Goal: Transaction & Acquisition: Purchase product/service

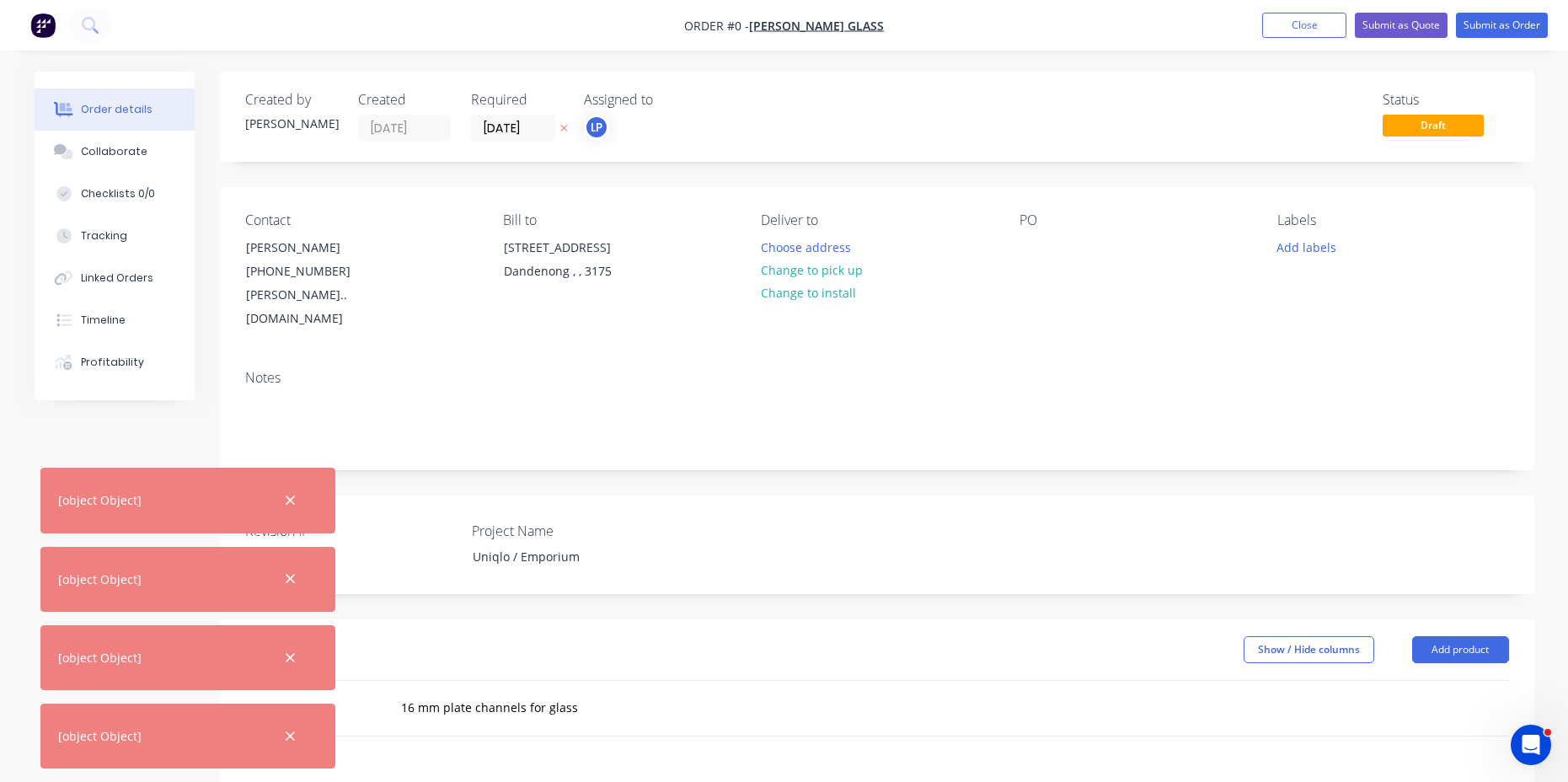
scroll to position [280, 0]
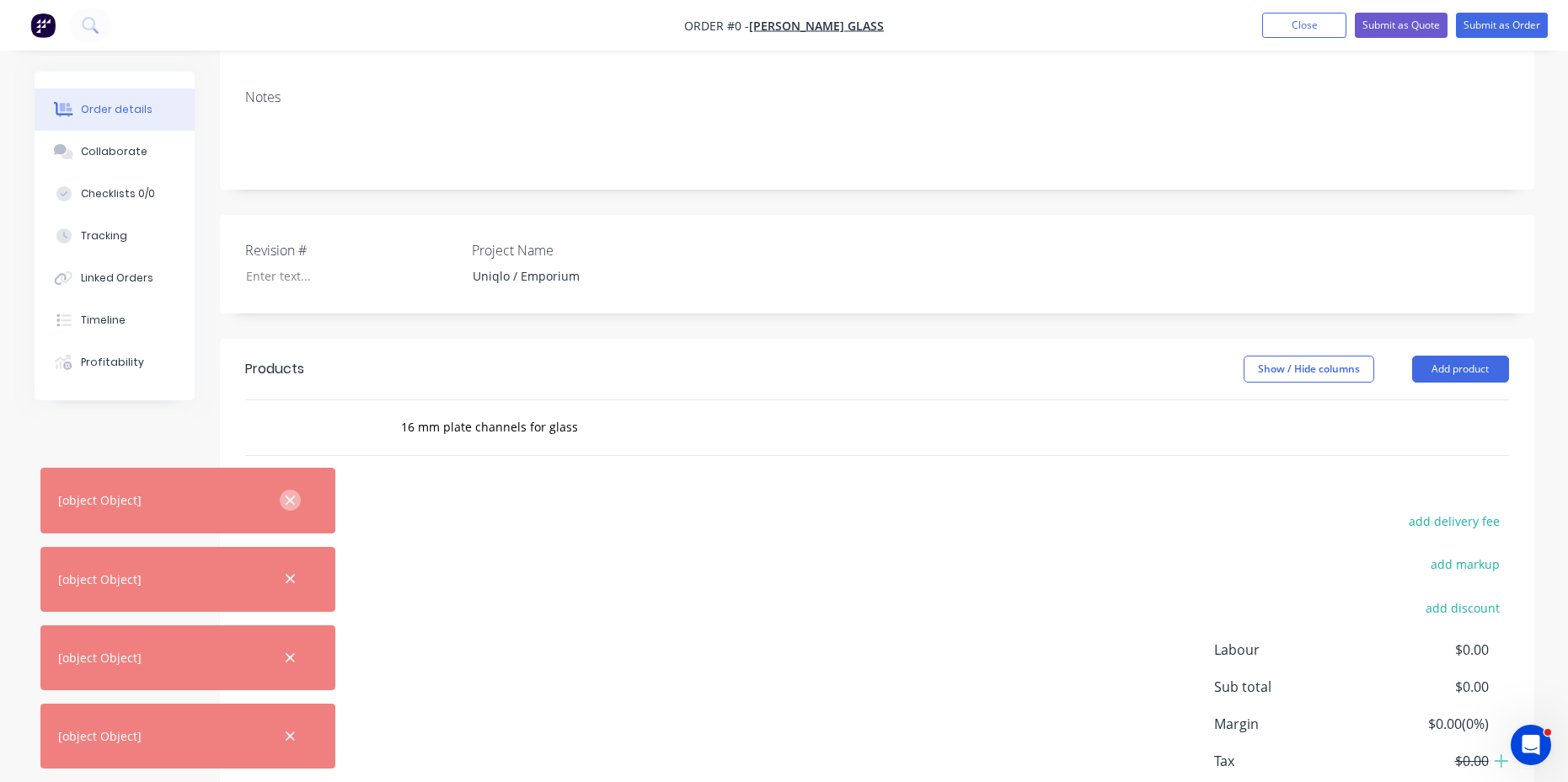
click at [292, 500] on icon "button" at bounding box center [291, 500] width 10 height 10
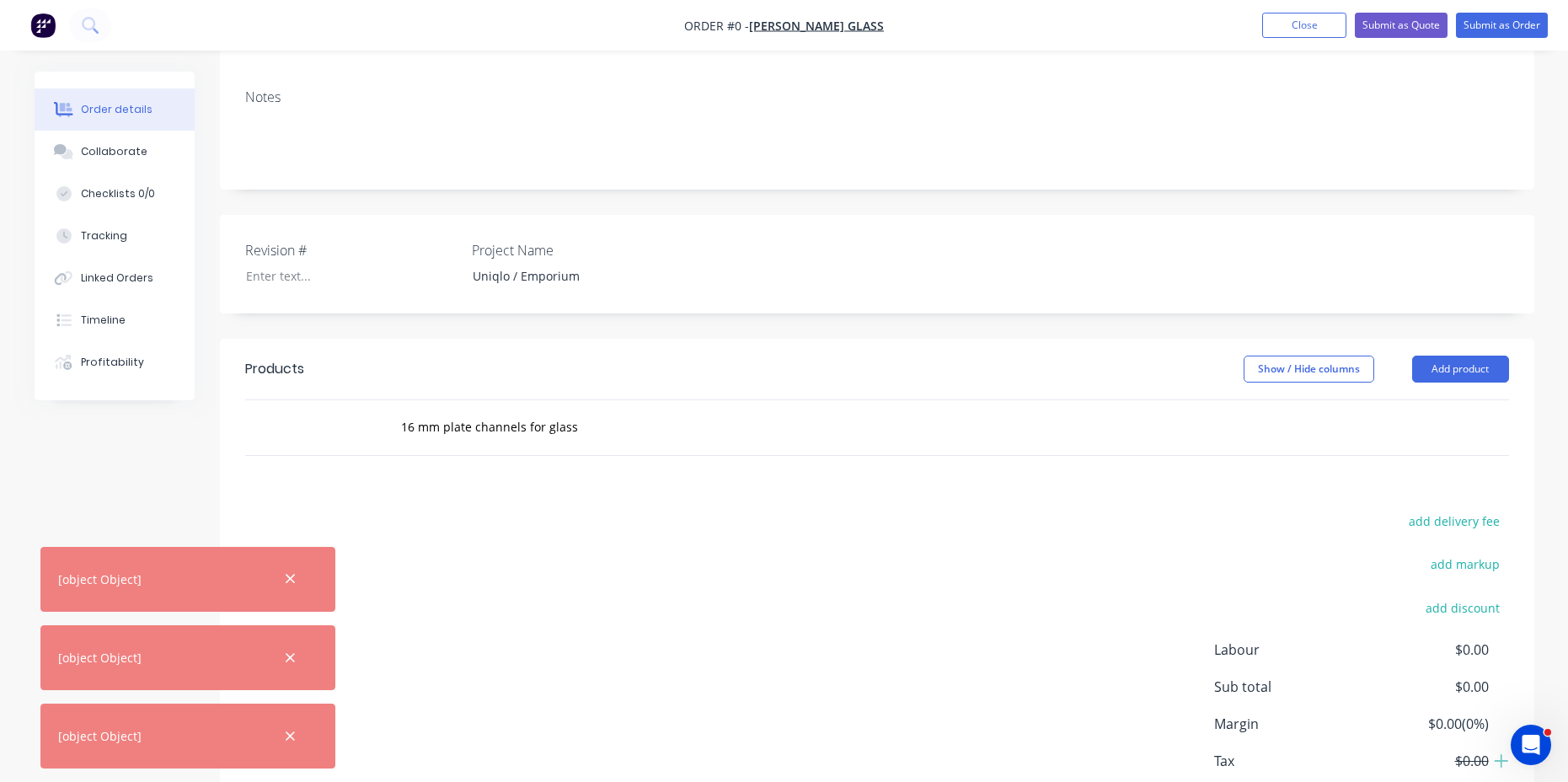
click at [294, 584] on icon "button" at bounding box center [291, 579] width 11 height 15
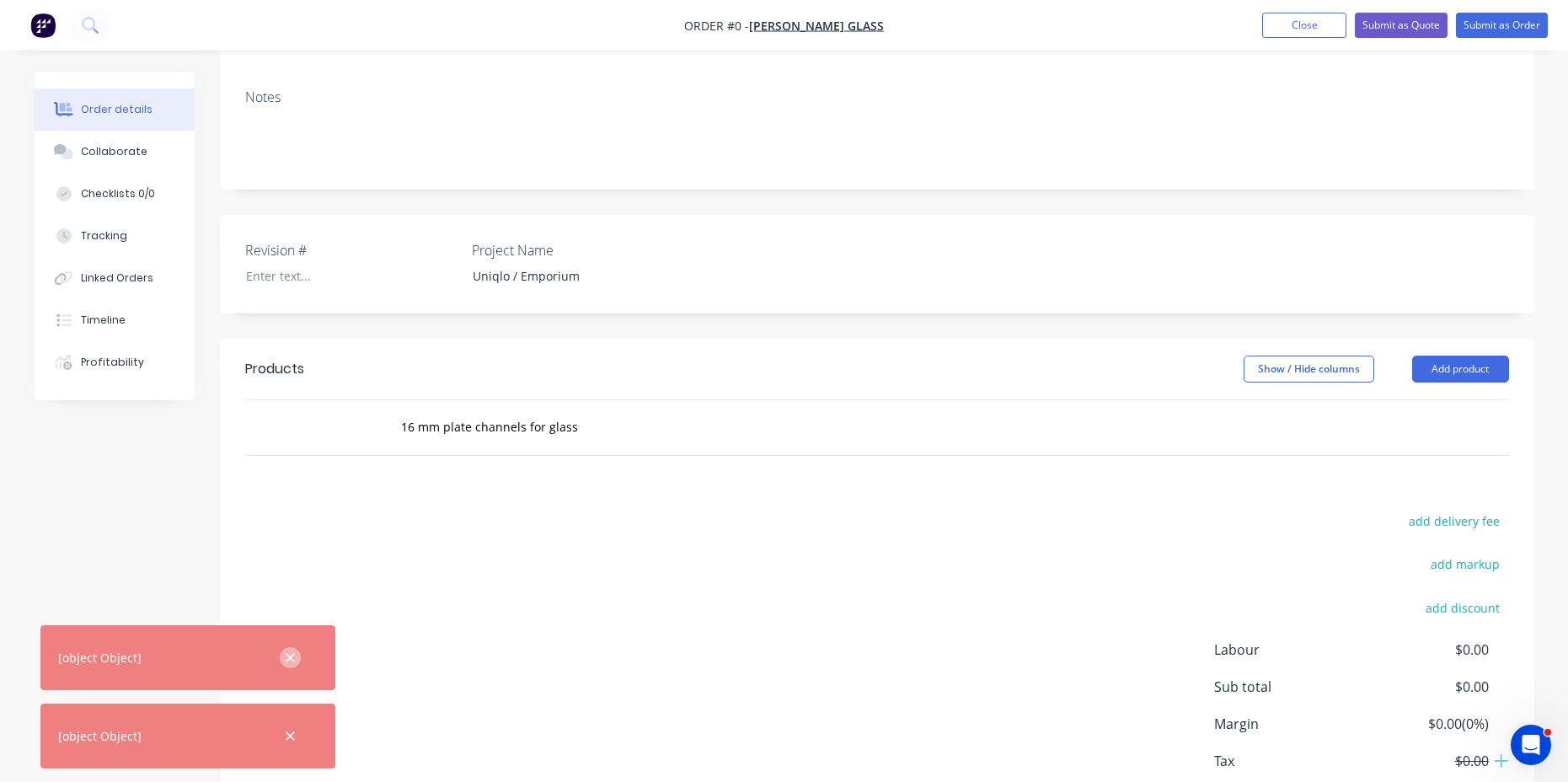
click at [291, 664] on icon "button" at bounding box center [291, 658] width 11 height 15
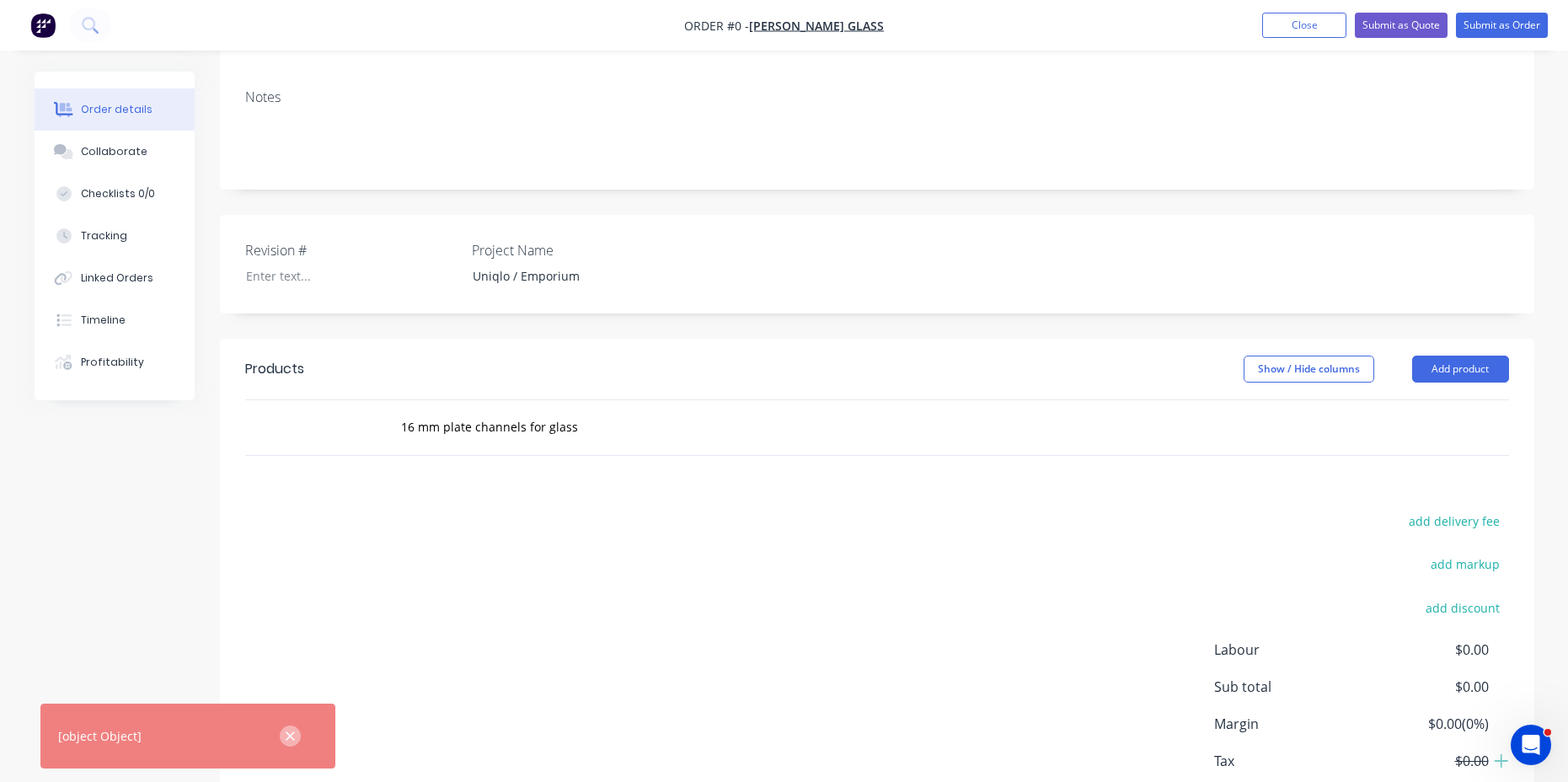
click at [296, 741] on button "button" at bounding box center [290, 736] width 21 height 21
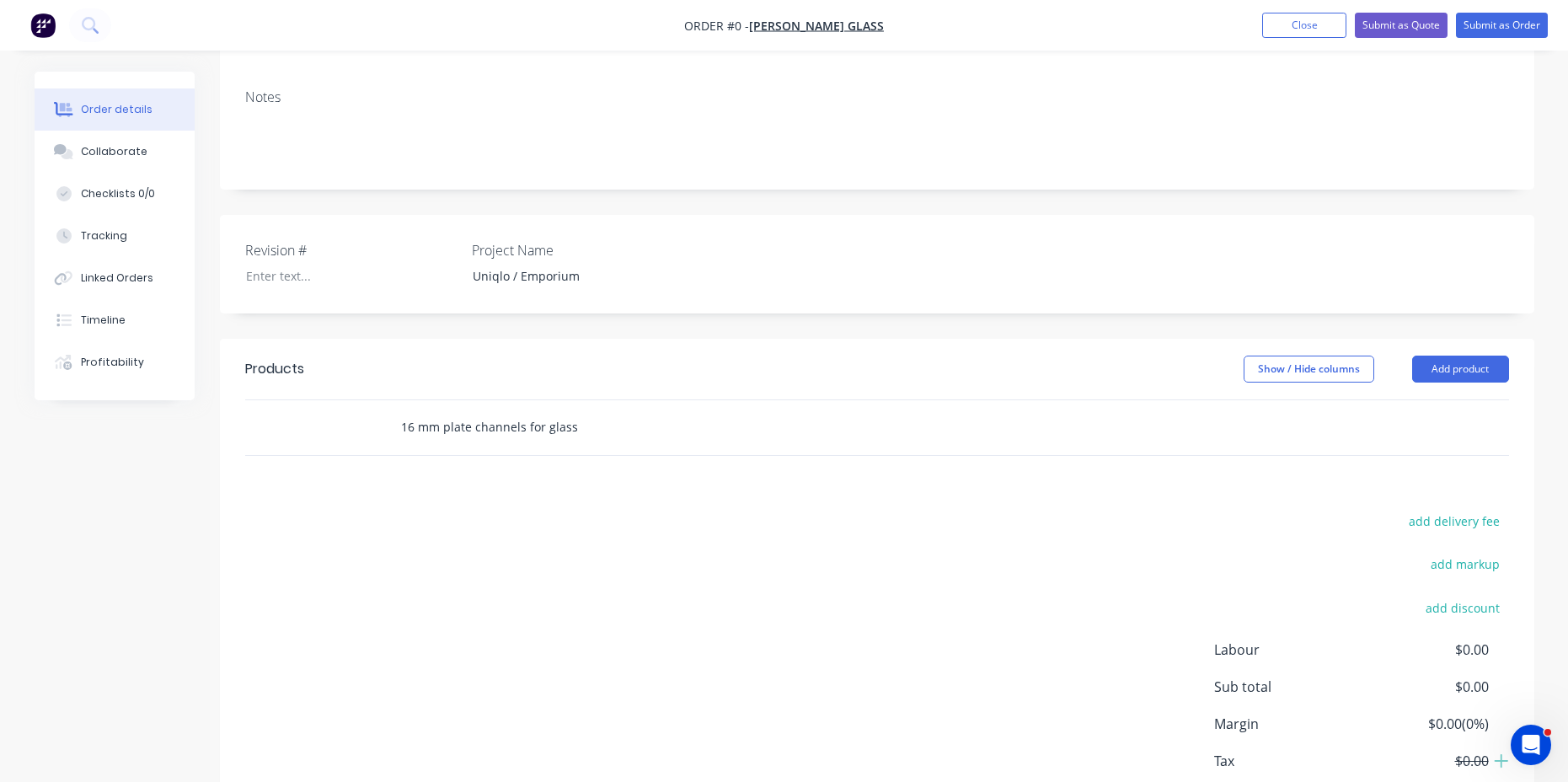
click at [443, 413] on input "16 mm plate channels for glass" at bounding box center [568, 427] width 337 height 33
click at [713, 410] on input "16 mm plate channels for glass" at bounding box center [568, 427] width 337 height 33
click at [852, 410] on div "16 mm plate channels for glass Add 16 mm plate channels for glass to order No r…" at bounding box center [640, 427] width 506 height 33
click at [1190, 400] on div "16 mm plate channels for glass Add 16 mm plate channels for glass to order No r…" at bounding box center [877, 428] width 1264 height 55
click at [1446, 355] on button "Add product" at bounding box center [1461, 369] width 97 height 27
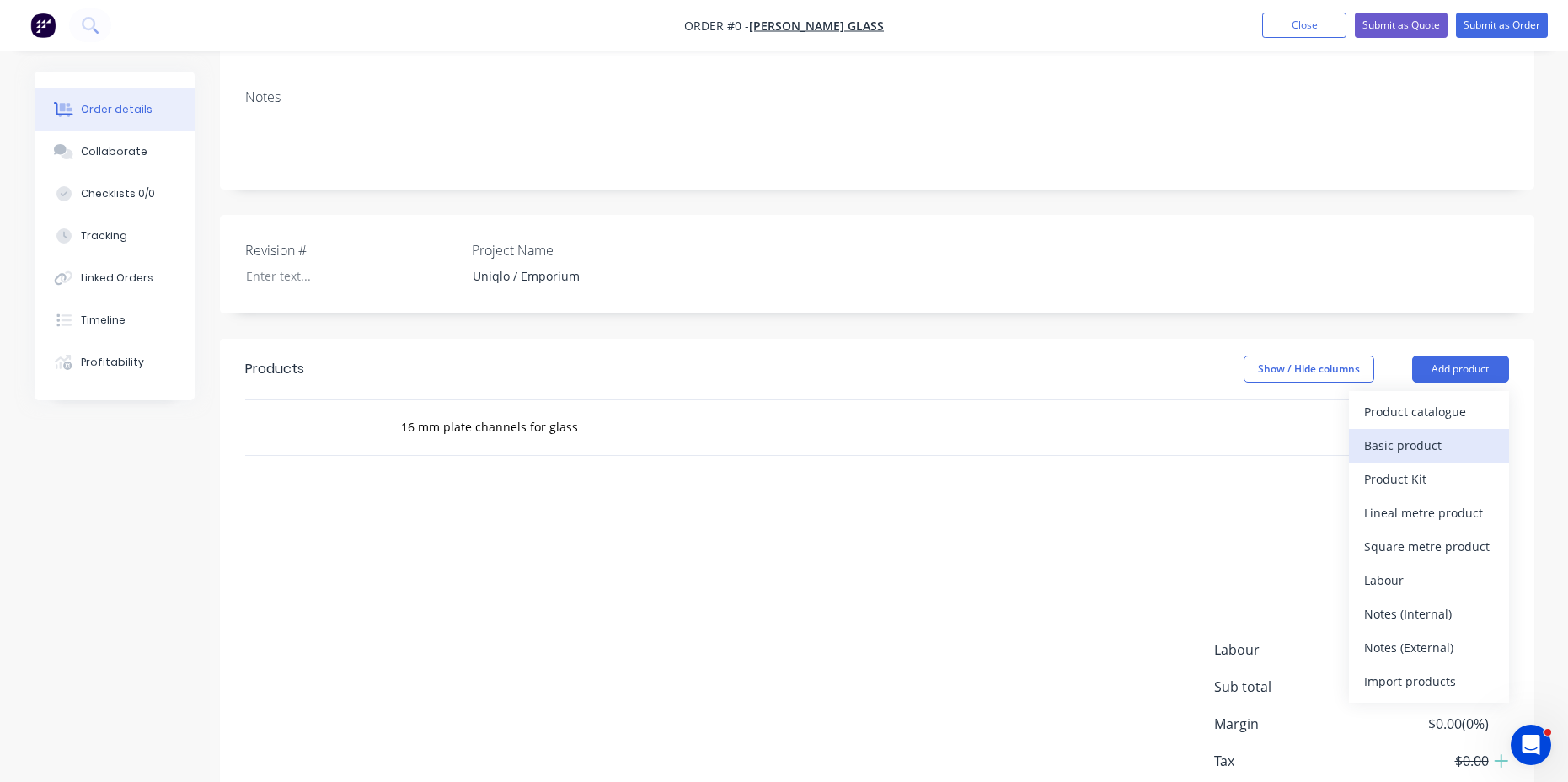
click at [1418, 433] on div "Basic product" at bounding box center [1429, 446] width 130 height 25
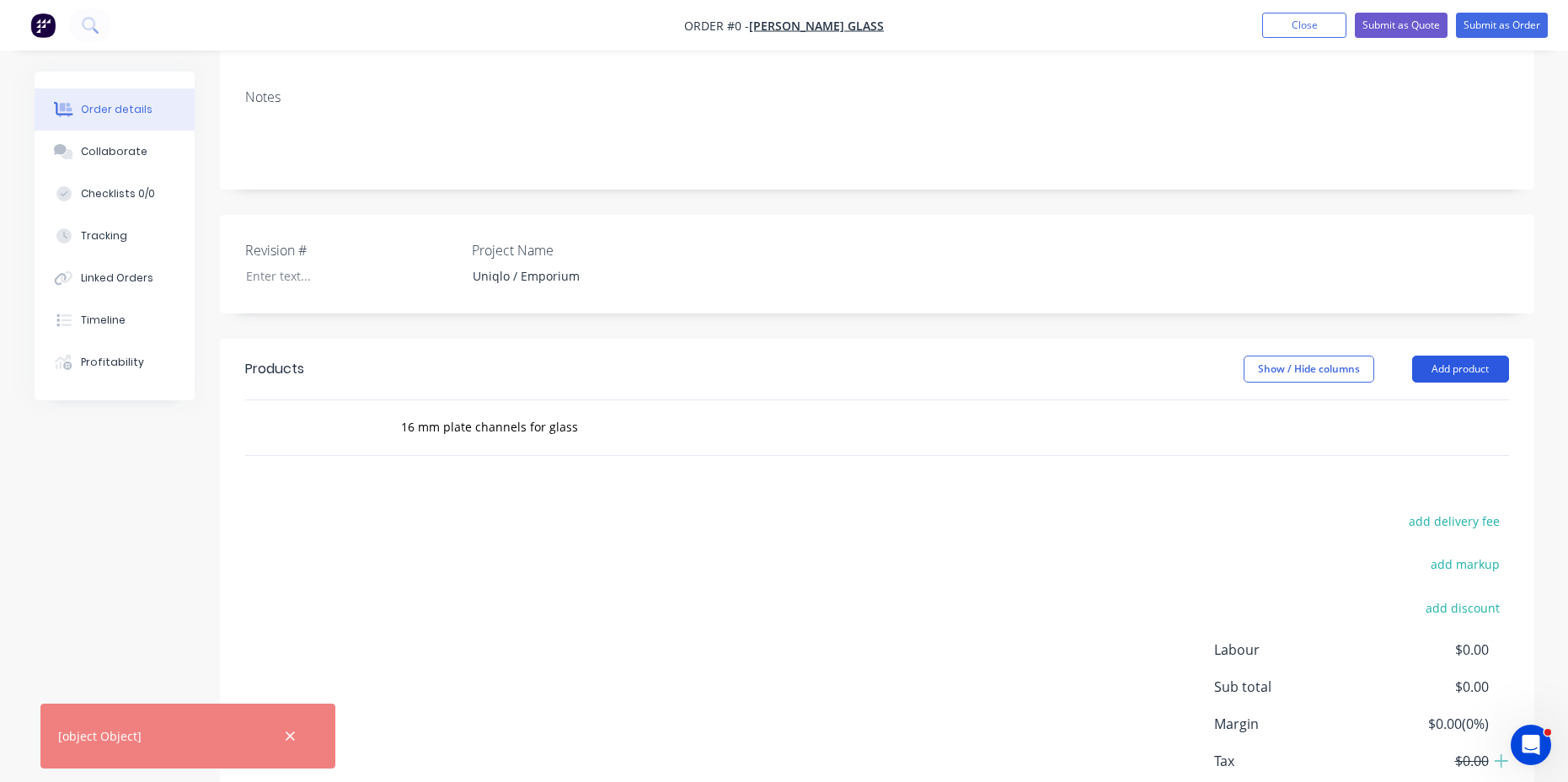
click at [1462, 355] on button "Add product" at bounding box center [1461, 369] width 97 height 27
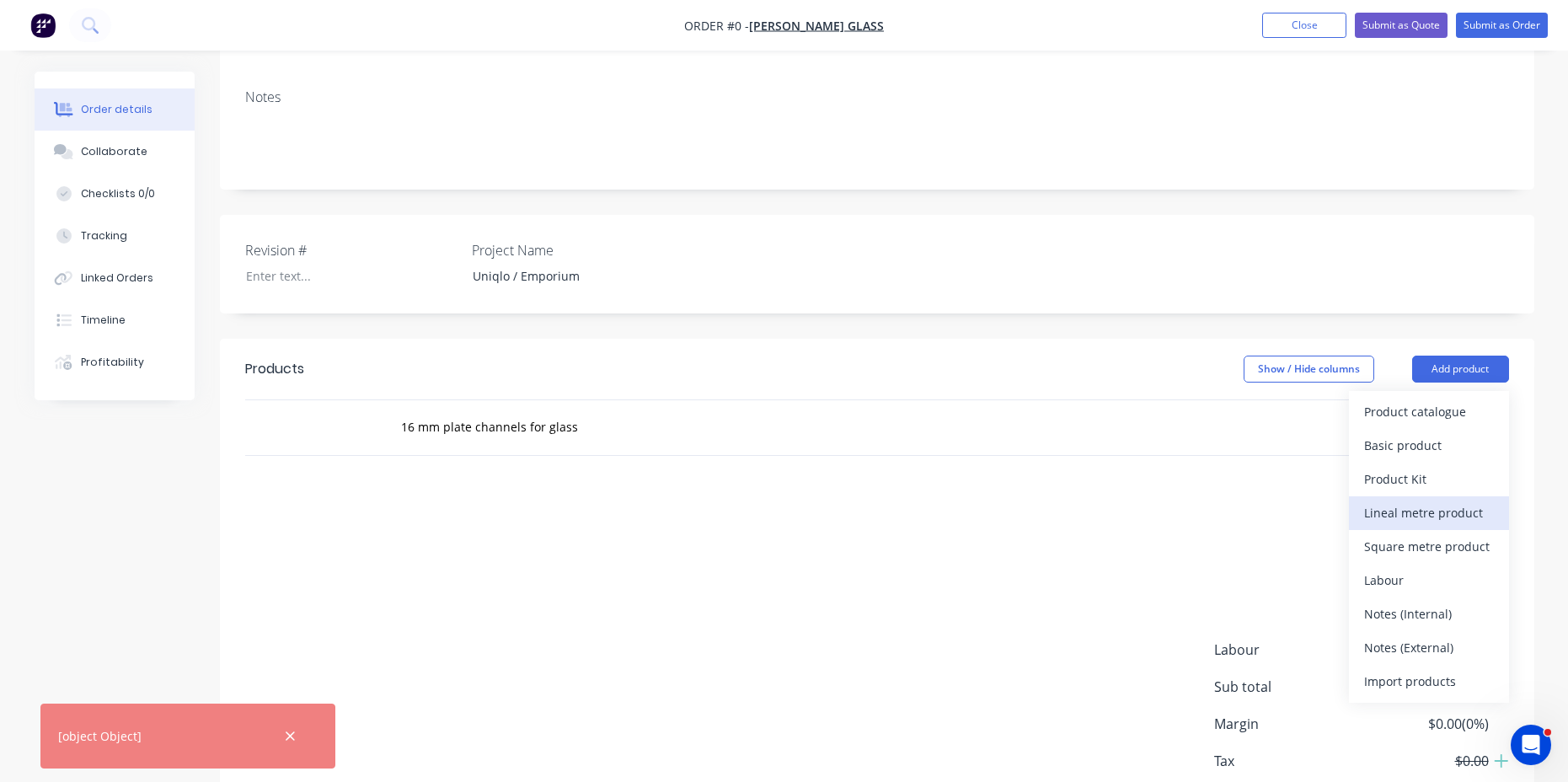
click at [1404, 501] on div "Lineal metre product" at bounding box center [1429, 513] width 130 height 25
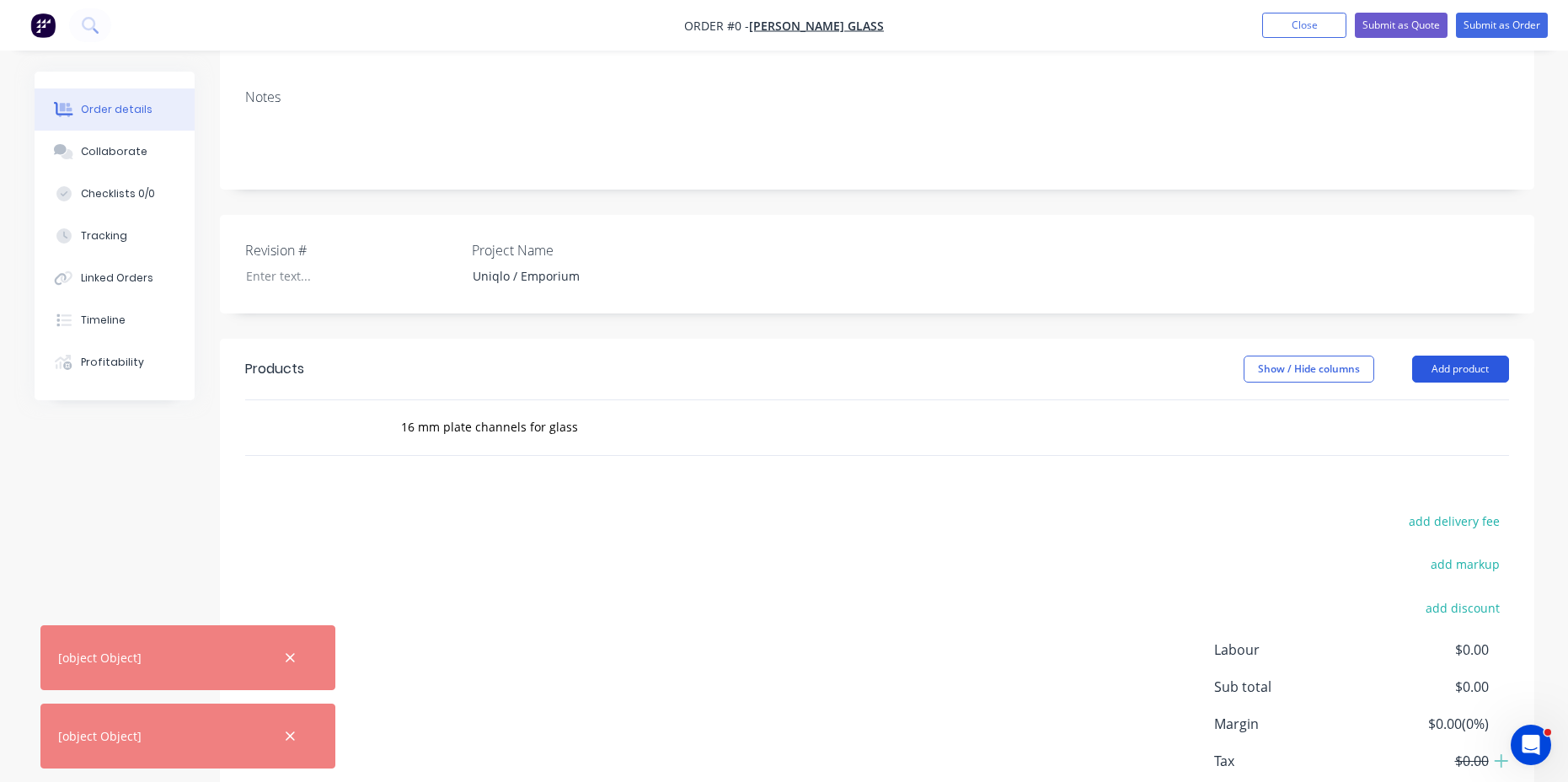
click at [1447, 355] on button "Add product" at bounding box center [1461, 369] width 97 height 27
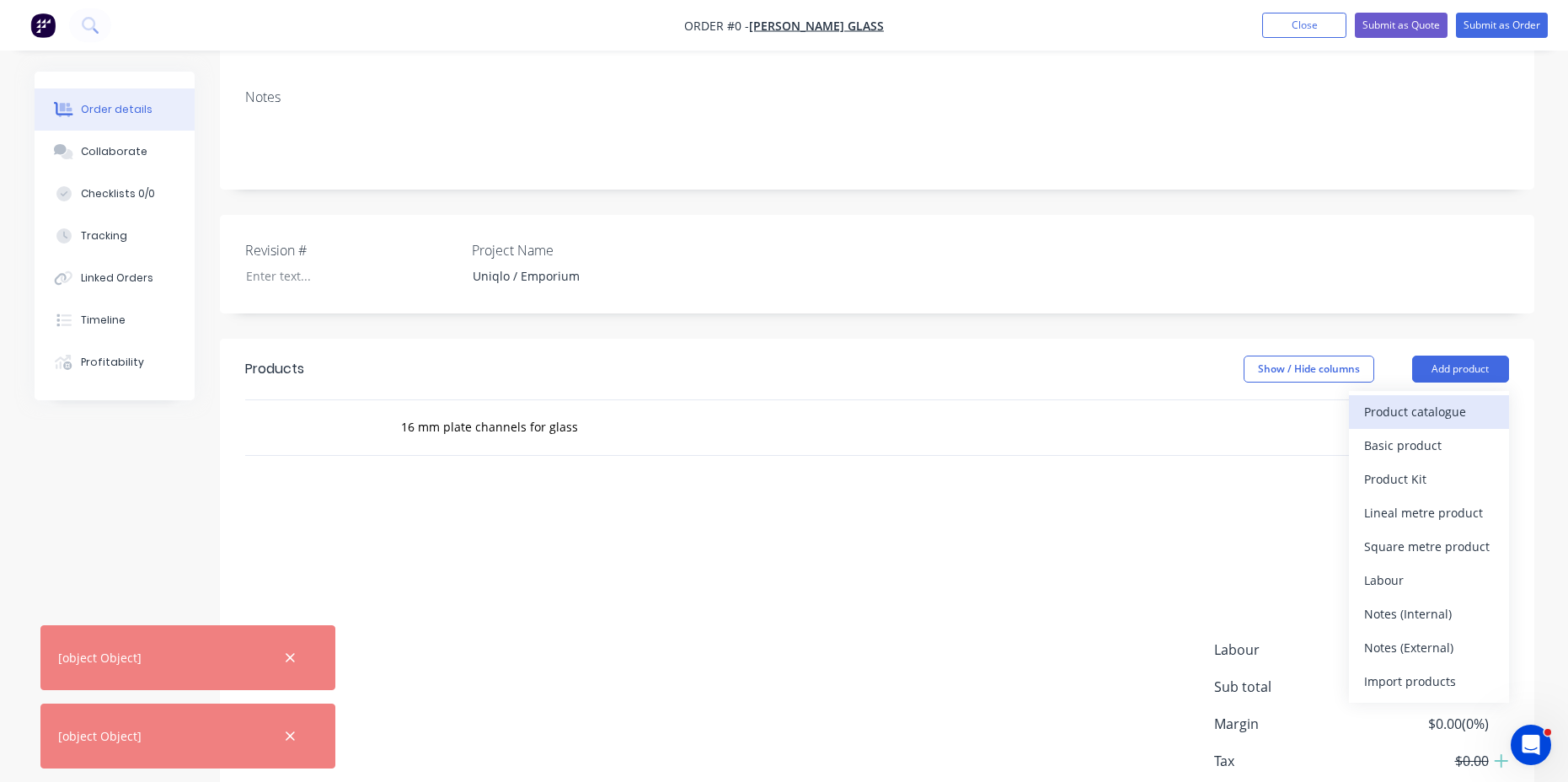
click at [1418, 399] on div "Product catalogue" at bounding box center [1429, 411] width 130 height 25
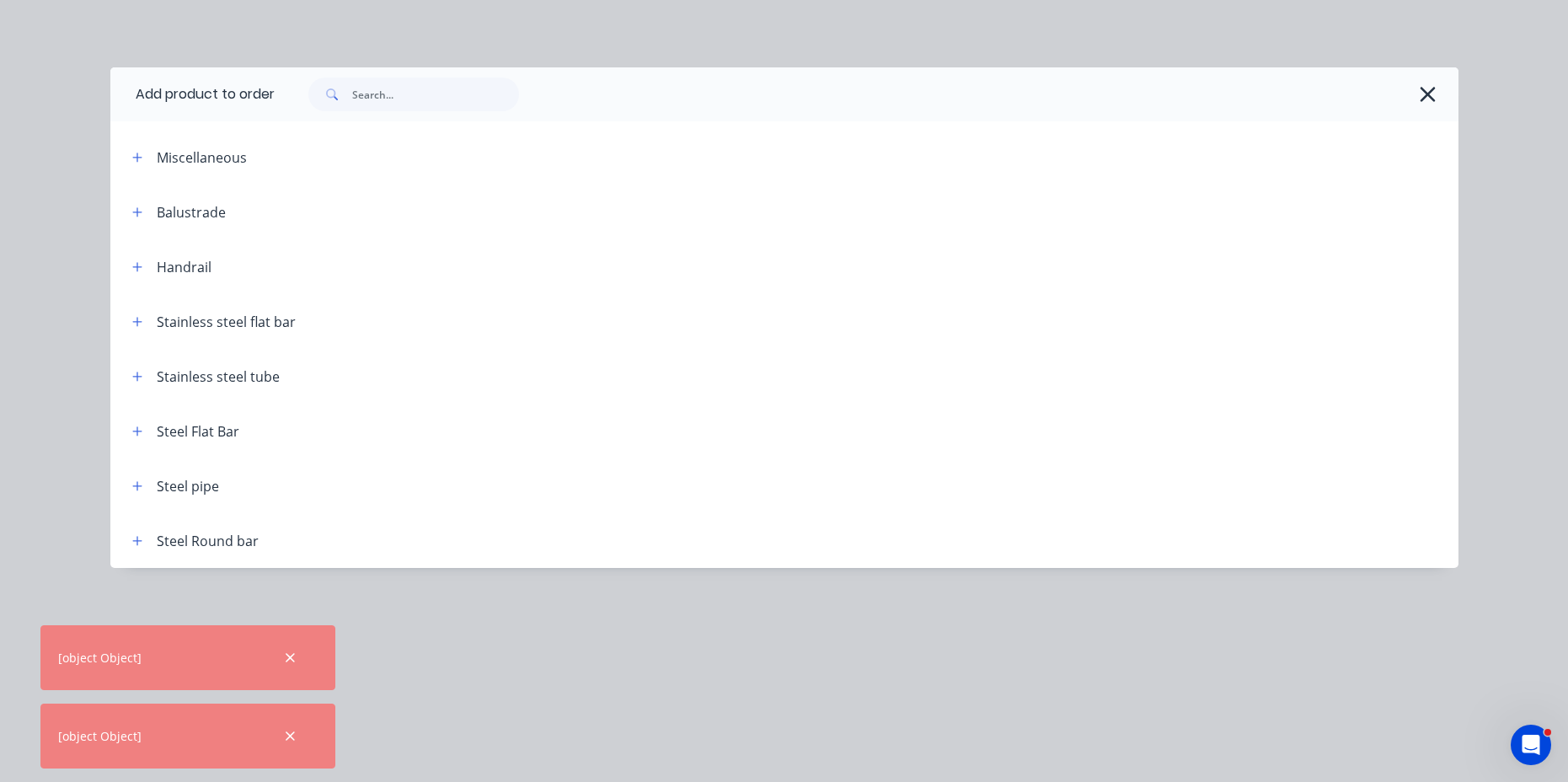
click at [200, 316] on div "Stainless steel flat bar" at bounding box center [226, 321] width 139 height 20
click at [160, 324] on div "Stainless steel flat bar" at bounding box center [226, 321] width 139 height 20
click at [136, 324] on icon "button" at bounding box center [137, 322] width 10 height 11
click at [138, 317] on icon "button" at bounding box center [137, 322] width 10 height 11
click at [132, 270] on icon "button" at bounding box center [137, 267] width 10 height 11
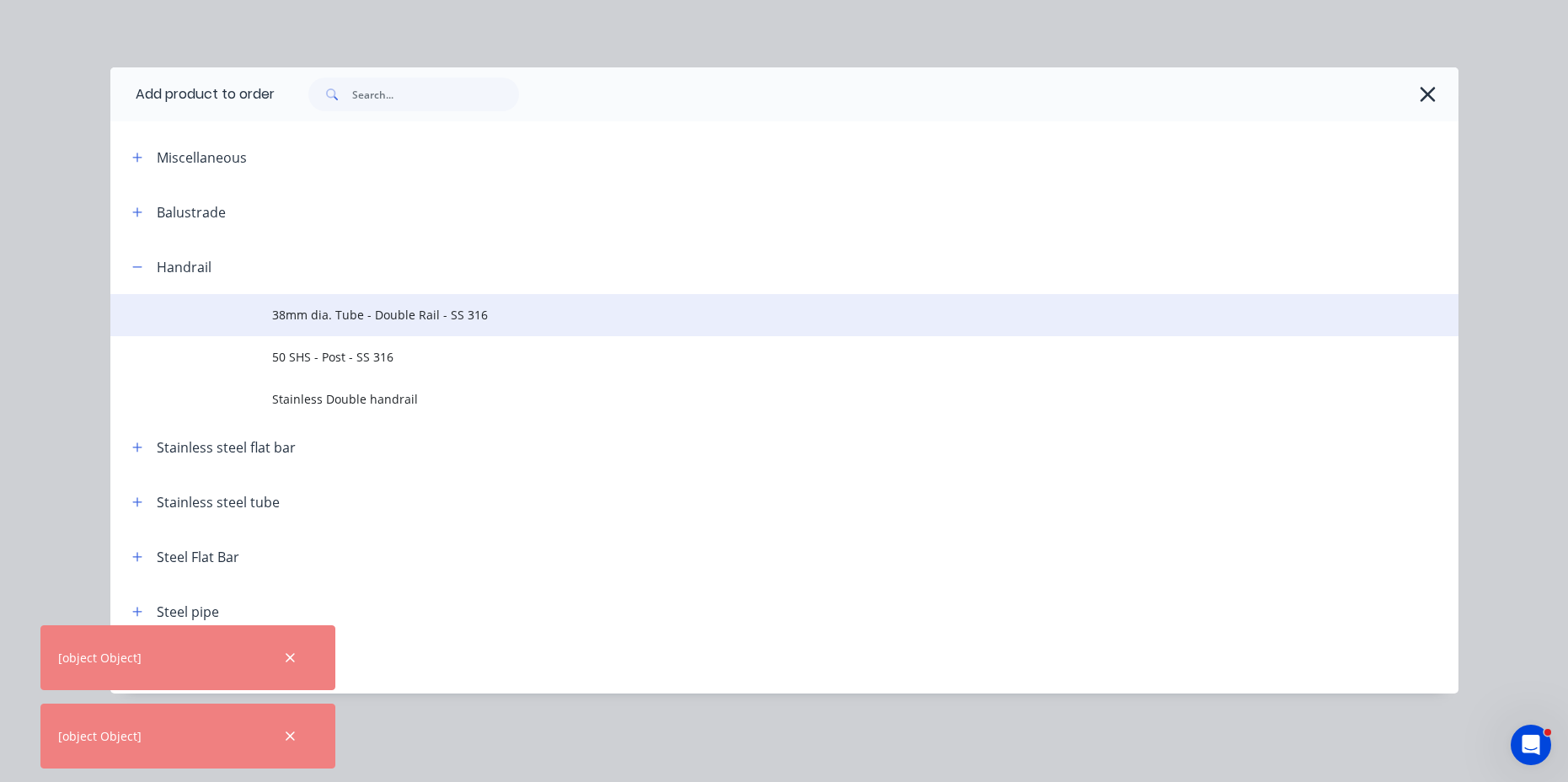
click at [334, 317] on span "38mm dia. Tube - Double Rail - SS 316" at bounding box center [746, 315] width 949 height 18
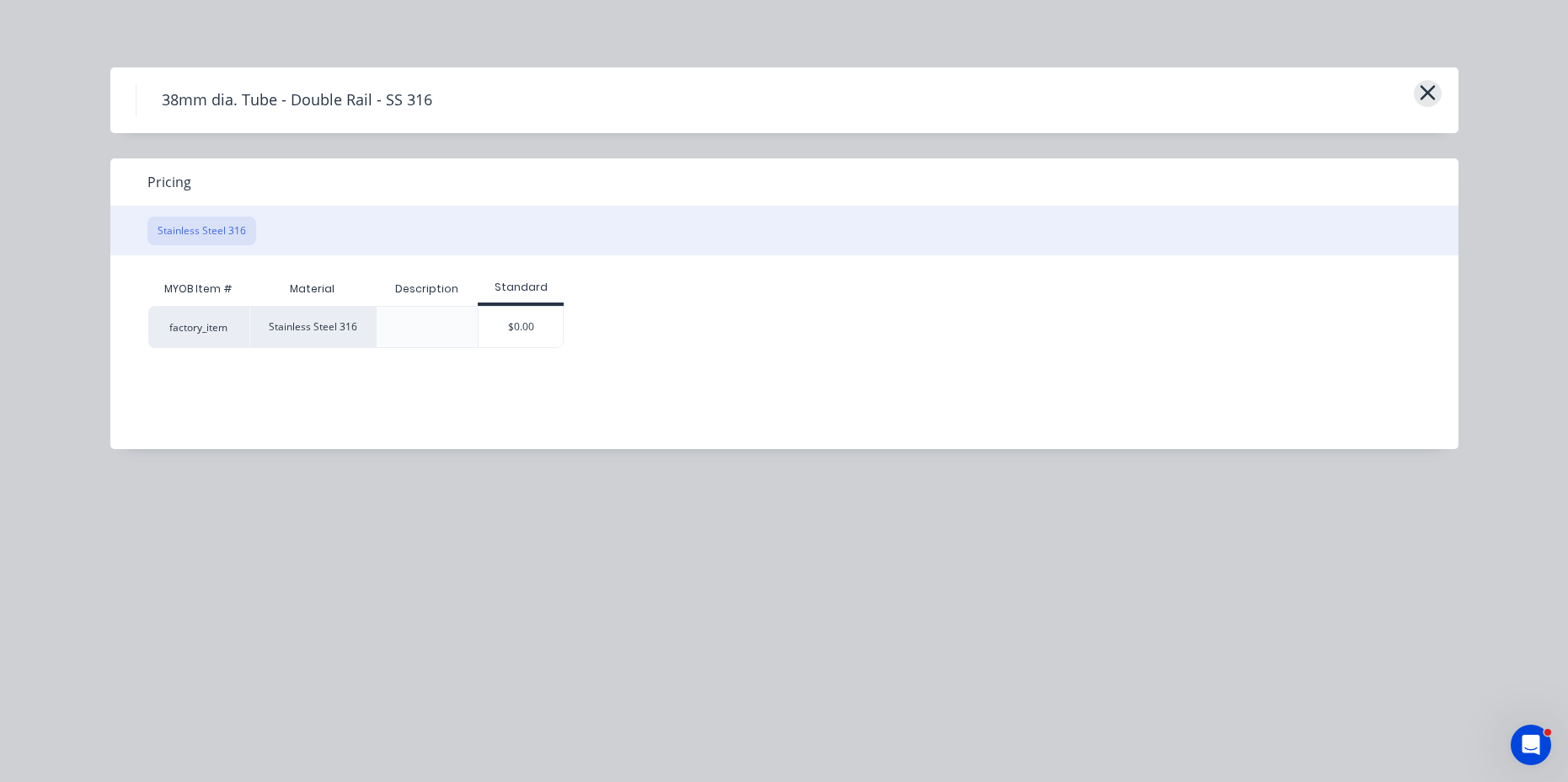
click at [1425, 94] on icon "button" at bounding box center [1427, 92] width 18 height 24
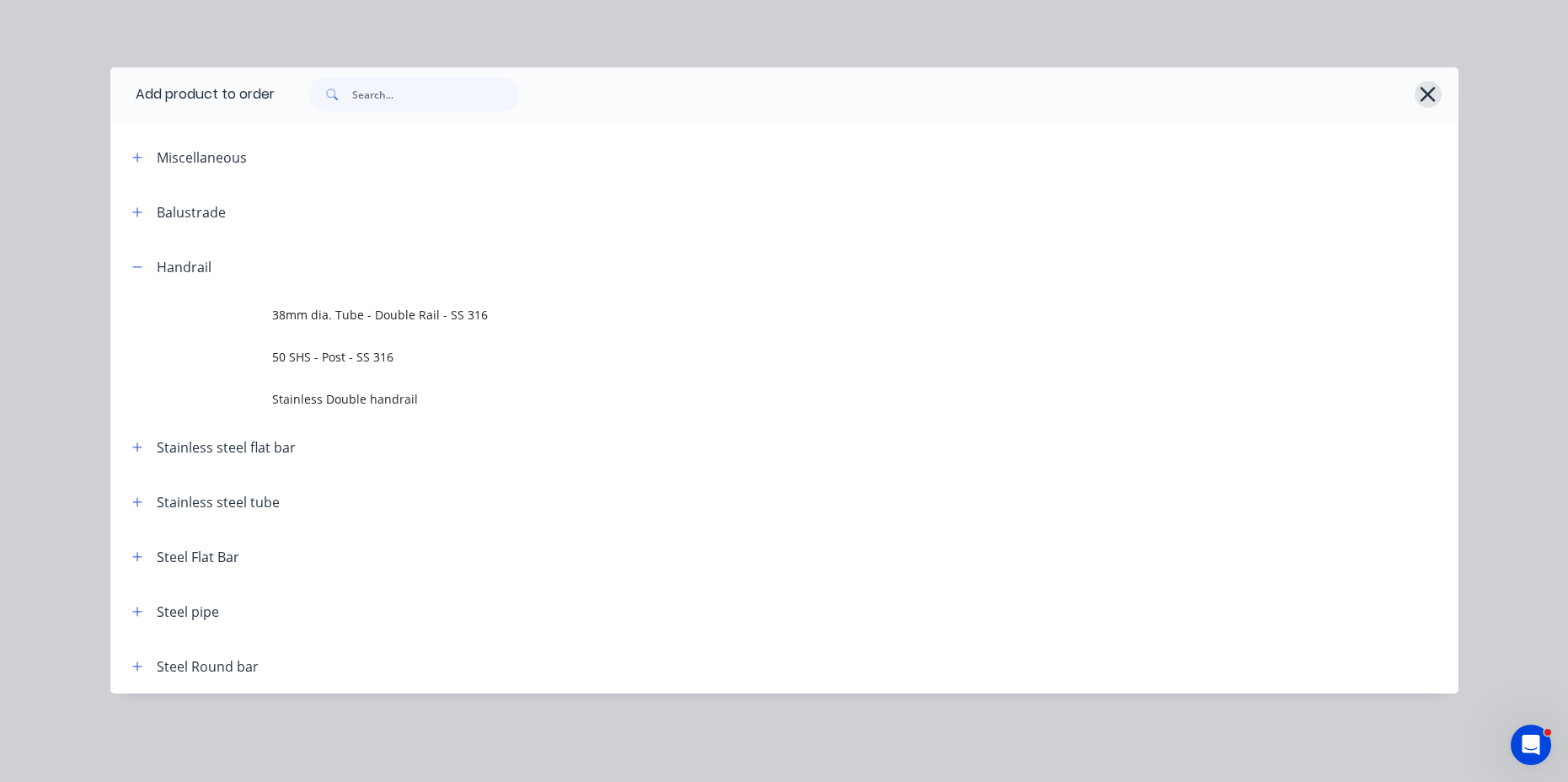
click at [1431, 98] on icon "button" at bounding box center [1428, 94] width 15 height 15
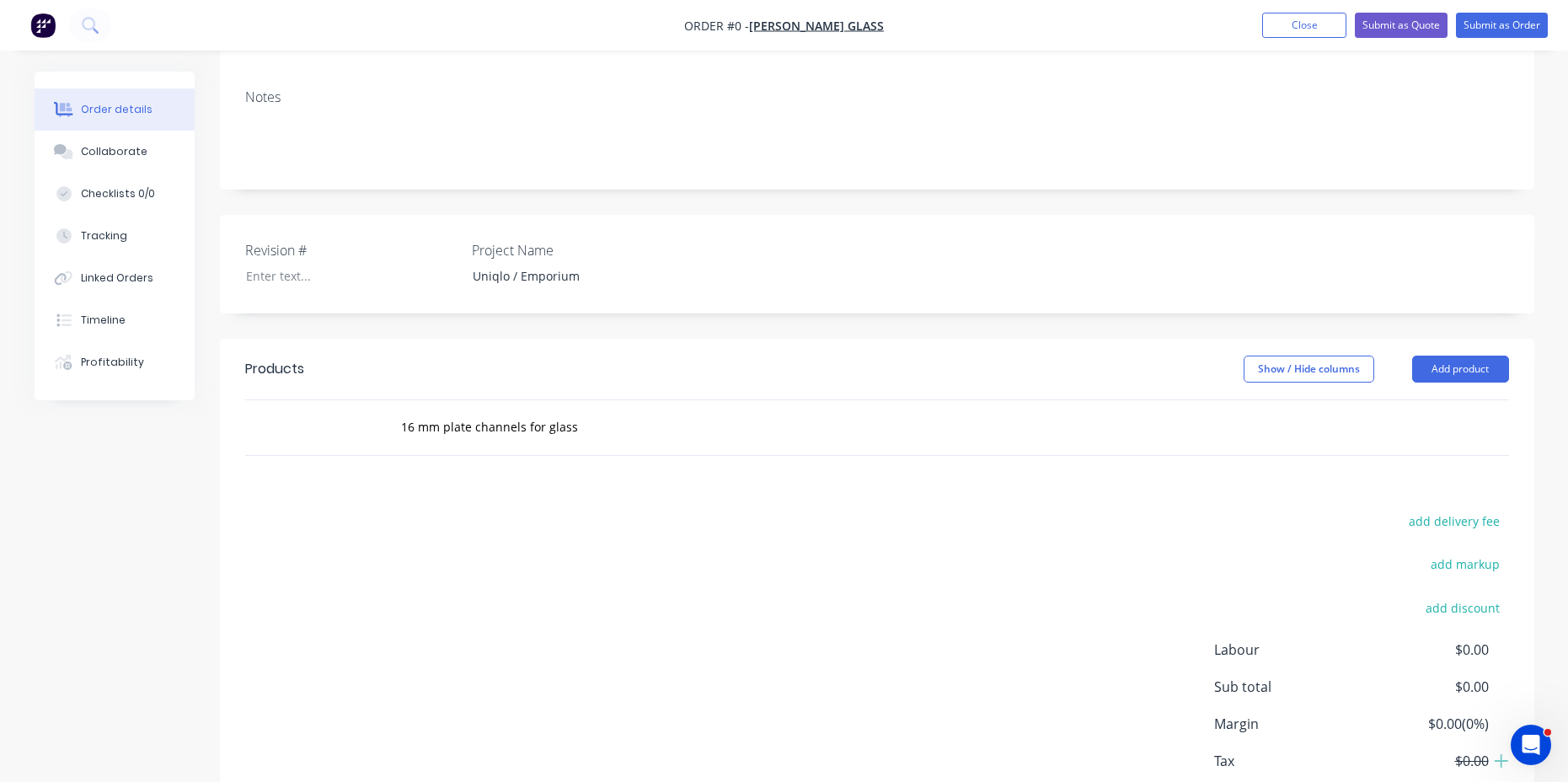
click at [1024, 411] on div "16 mm plate channels for glass" at bounding box center [877, 428] width 1264 height 55
click at [1372, 400] on div "16 mm plate channels for glass" at bounding box center [877, 428] width 1264 height 55
click at [1284, 400] on div "16 mm plate channels for glass" at bounding box center [877, 428] width 1264 height 55
click at [1309, 355] on button "Show / Hide columns" at bounding box center [1309, 369] width 130 height 27
click at [1272, 397] on span at bounding box center [1271, 400] width 14 height 14
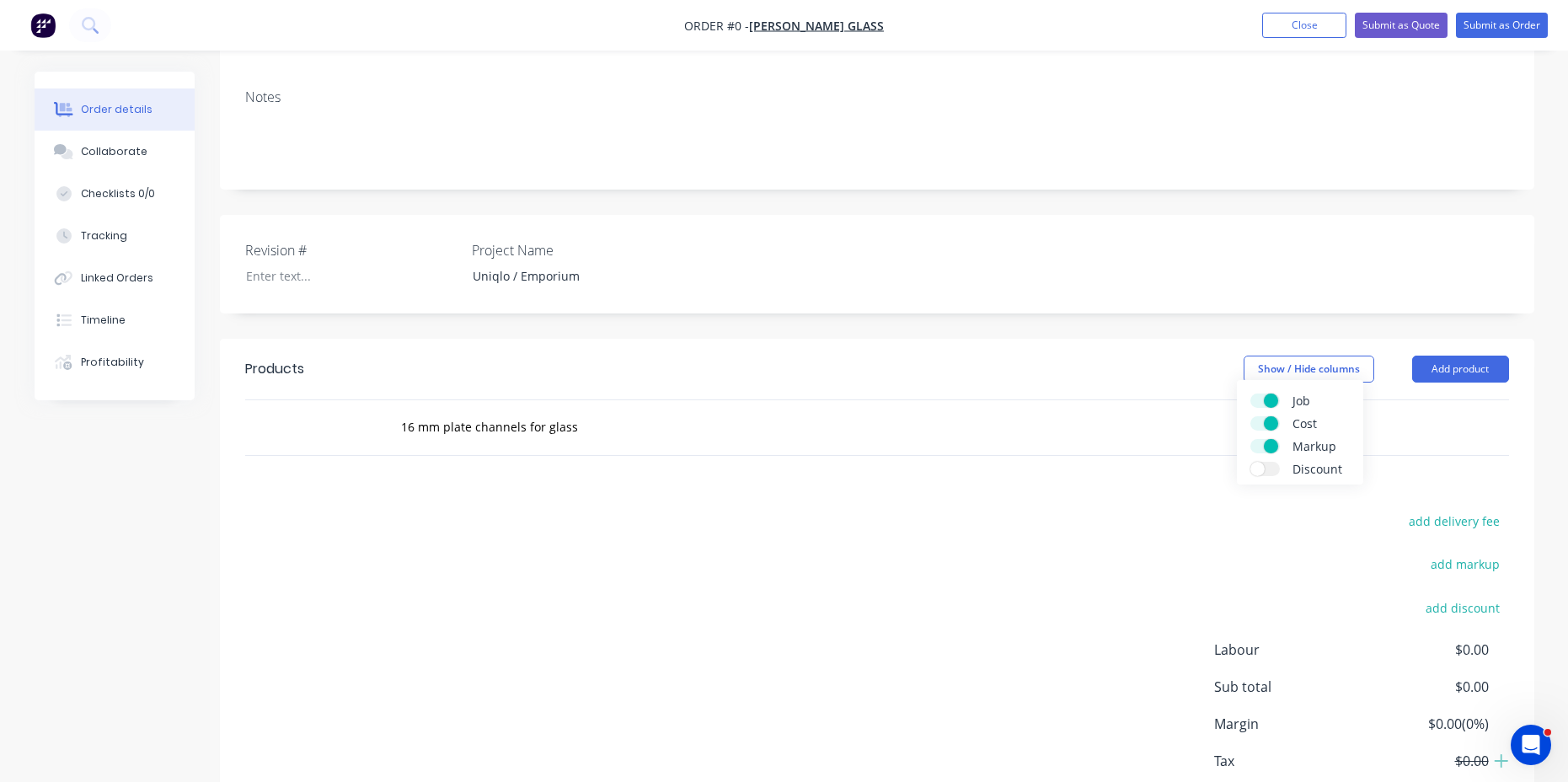
click at [1251, 393] on input "Job" at bounding box center [1251, 393] width 0 height 0
click at [1272, 421] on span at bounding box center [1271, 423] width 14 height 14
click at [1251, 416] on input "Cost" at bounding box center [1251, 416] width 0 height 0
click at [1270, 445] on span at bounding box center [1271, 446] width 14 height 14
click at [1251, 439] on input "Markup" at bounding box center [1251, 439] width 0 height 0
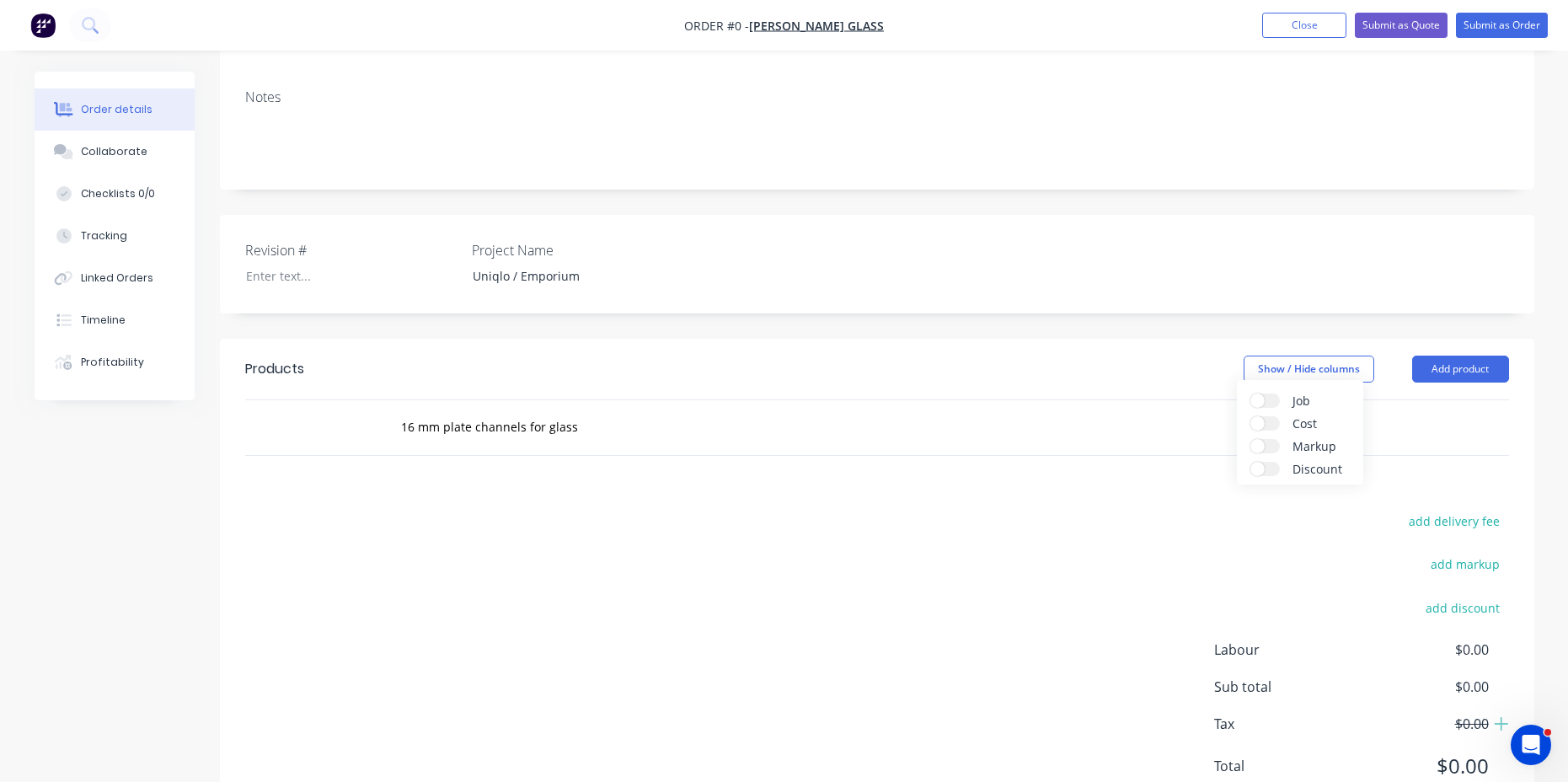
click at [1415, 401] on span "Job" at bounding box center [1355, 400] width 126 height 18
click at [1251, 393] on input "Job" at bounding box center [1251, 393] width 0 height 0
click at [1413, 396] on span "Job" at bounding box center [1355, 400] width 126 height 18
click at [1251, 393] on input "Job" at bounding box center [1251, 393] width 0 height 0
click at [1323, 355] on button "Show / Hide columns" at bounding box center [1309, 369] width 130 height 27
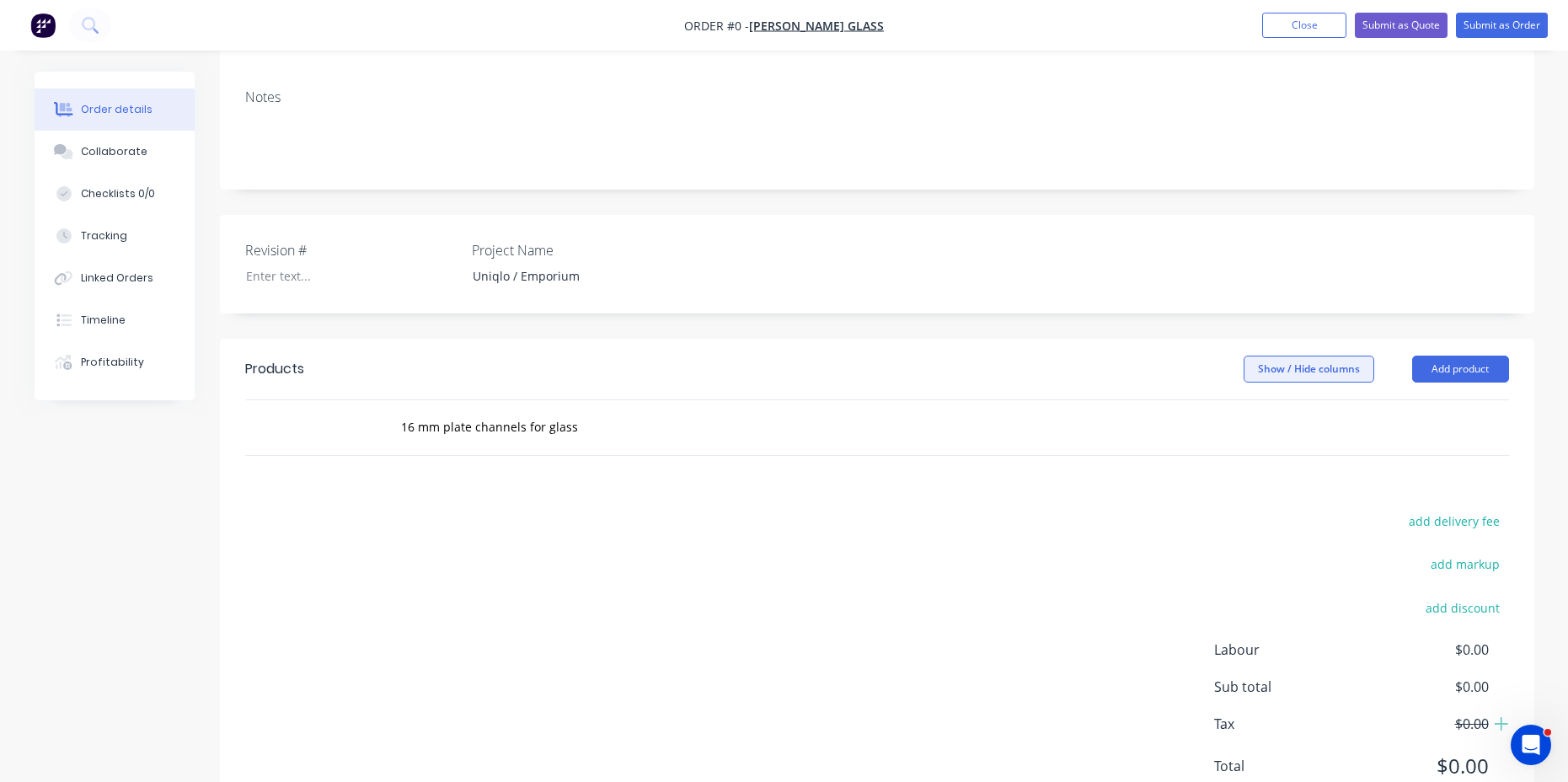
click at [1290, 355] on button "Show / Hide columns" at bounding box center [1309, 369] width 130 height 27
click at [1260, 396] on span at bounding box center [1257, 400] width 14 height 14
click at [1251, 393] on input "Job" at bounding box center [1251, 393] width 0 height 0
click at [1266, 421] on label "Cost" at bounding box center [1265, 423] width 29 height 14
click at [1251, 416] on input "Cost" at bounding box center [1251, 416] width 0 height 0
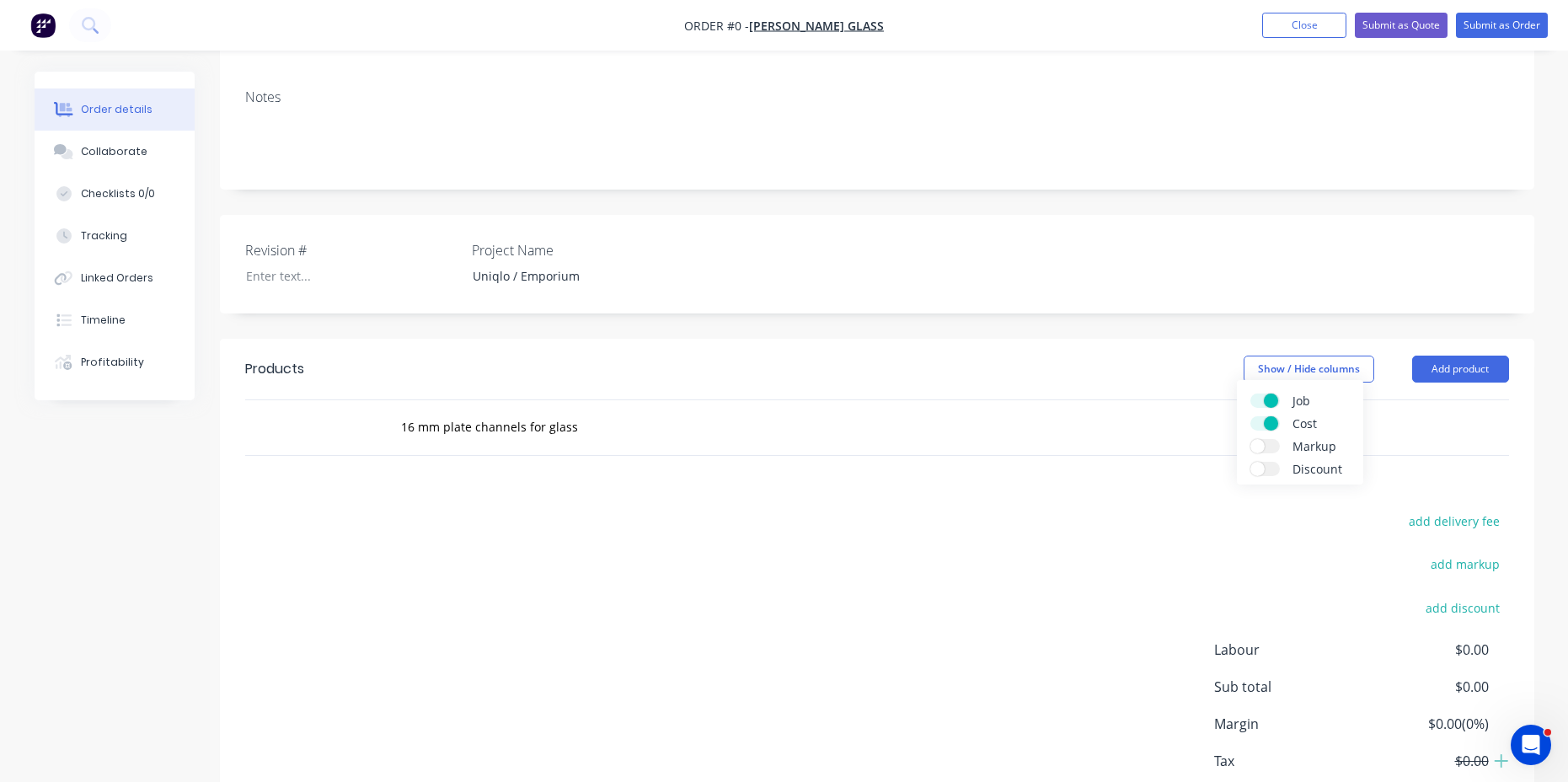
click at [1268, 446] on label "Markup" at bounding box center [1265, 446] width 29 height 14
click at [1251, 439] on input "Markup" at bounding box center [1251, 439] width 0 height 0
click at [1263, 467] on span at bounding box center [1257, 468] width 14 height 14
click at [1251, 462] on input "Discount" at bounding box center [1251, 462] width 0 height 0
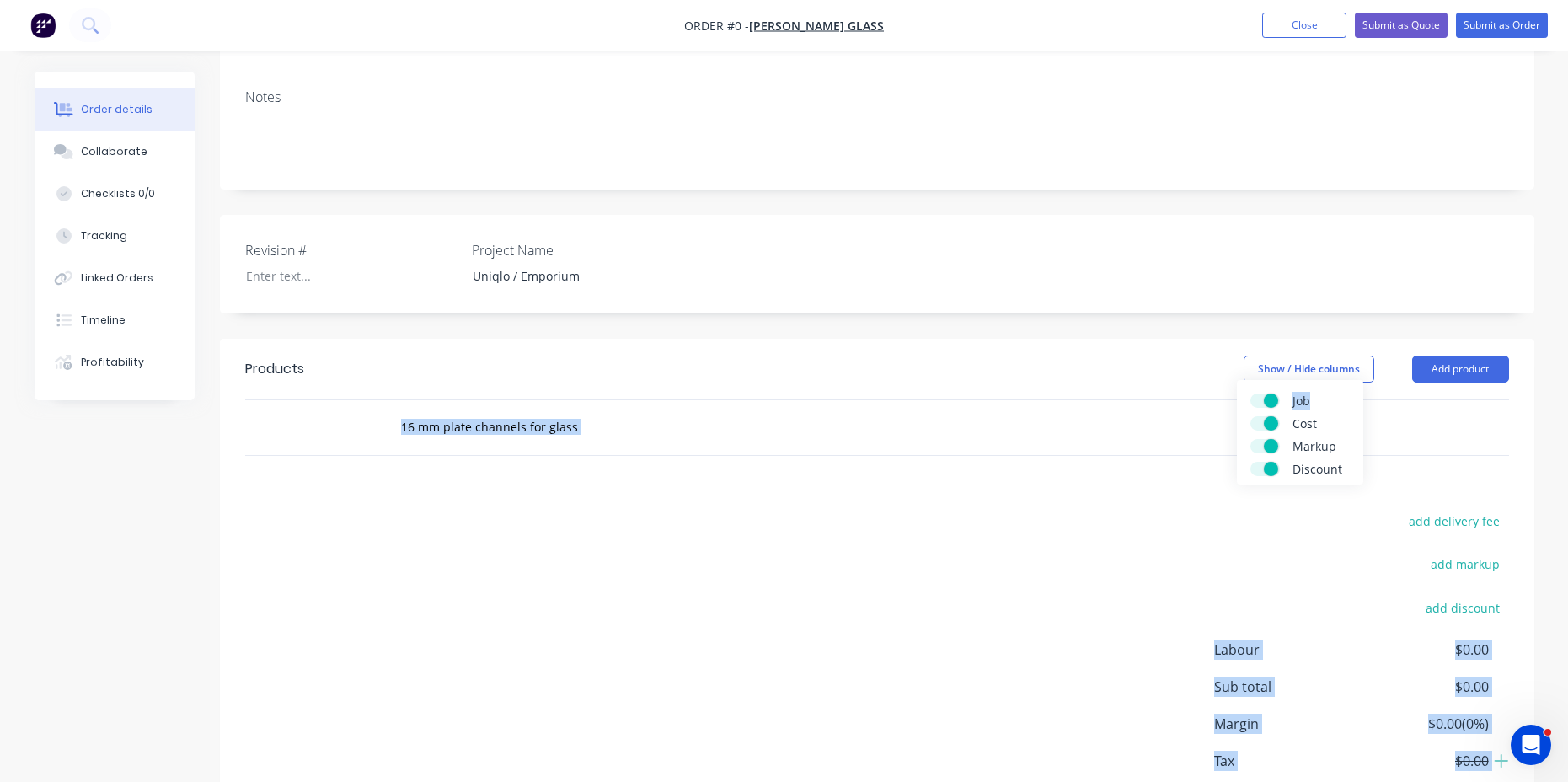
click at [1402, 410] on body "Order #0 - [PERSON_NAME] Glass Add product Close Submit as Quote Submit as Orde…" at bounding box center [784, 302] width 1568 height 1166
click at [1123, 510] on div "add delivery fee add markup add discount Labour $0.00 Sub total $0.00 Margin $0…" at bounding box center [877, 673] width 1264 height 325
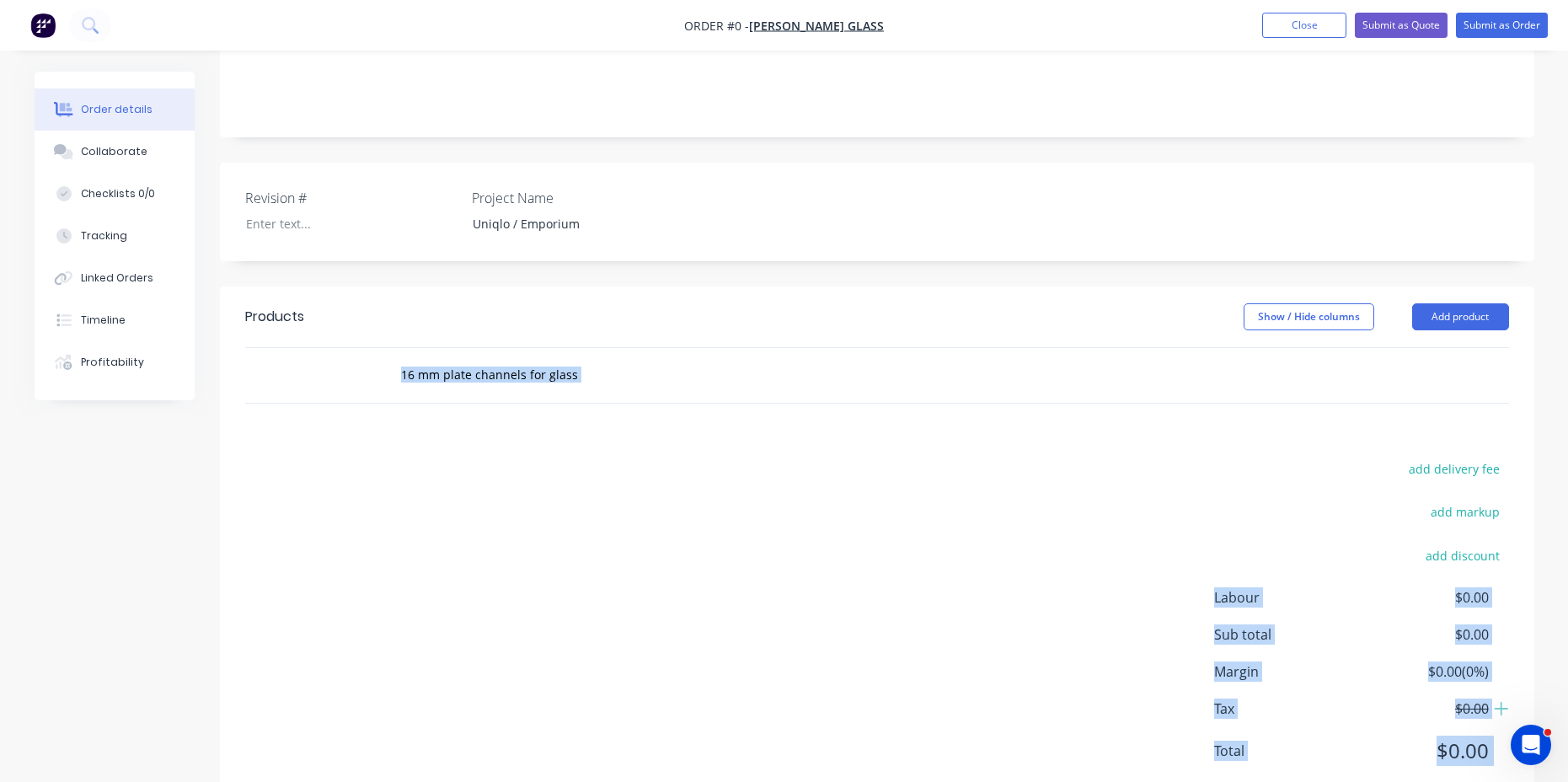
scroll to position [361, 0]
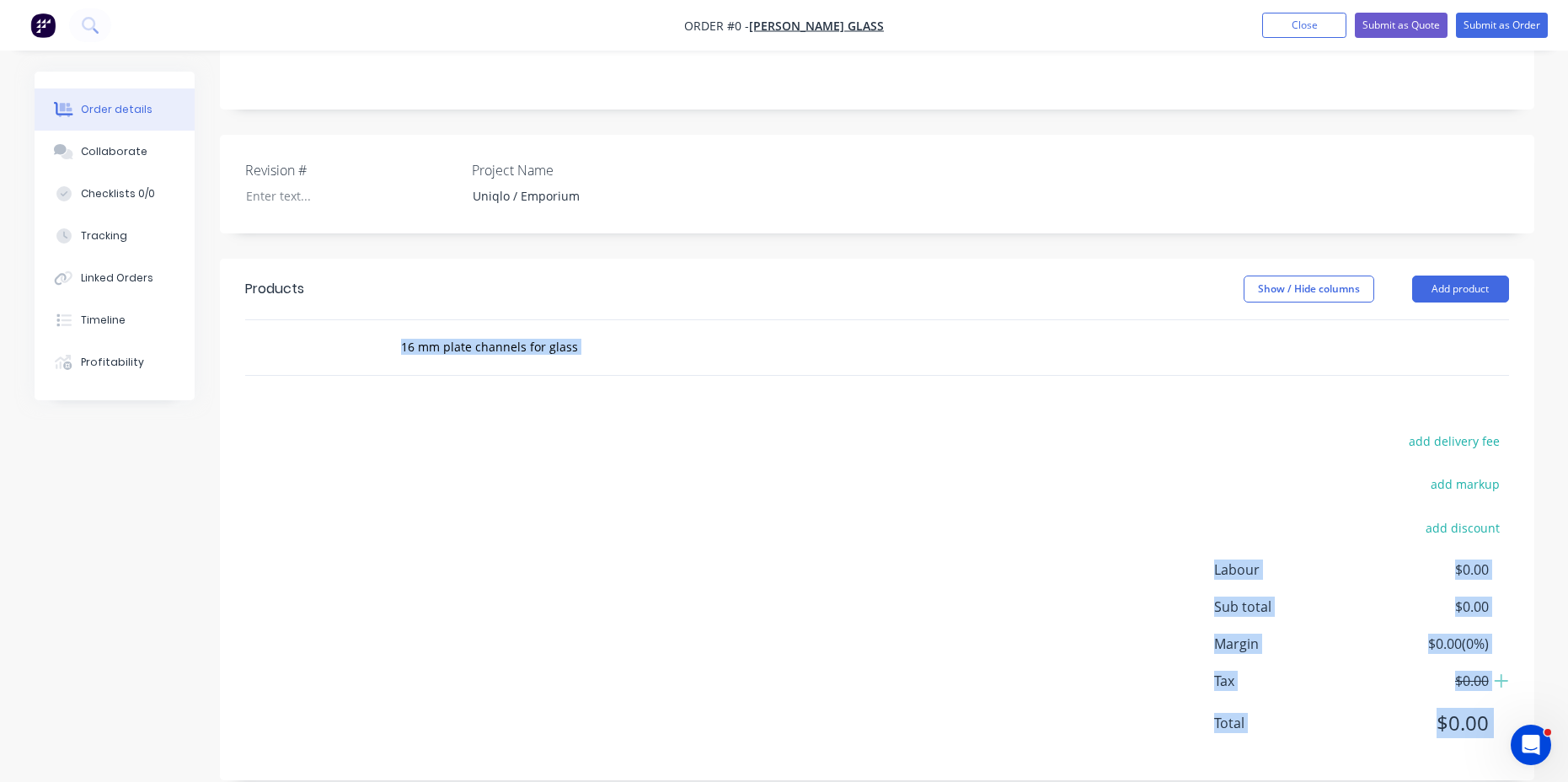
click at [1076, 518] on div "add delivery fee add markup add discount Labour $0.00 Sub total $0.00 Margin $0…" at bounding box center [877, 592] width 1264 height 325
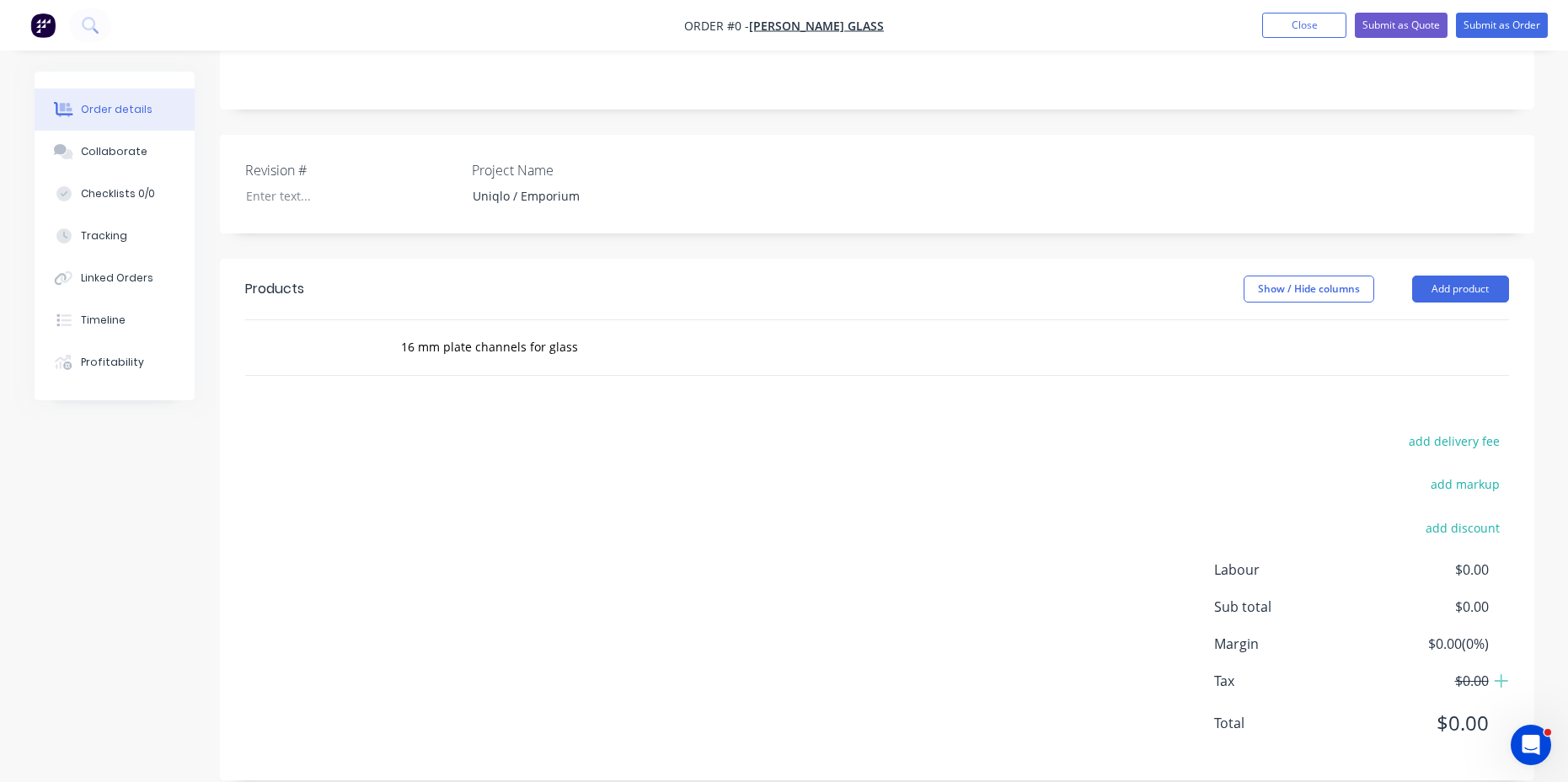
click at [800, 347] on div "16 mm plate channels for glass" at bounding box center [683, 348] width 607 height 55
click at [800, 346] on div "16 mm plate channels for glass" at bounding box center [683, 348] width 607 height 55
click at [816, 331] on div "16 mm plate channels for glass" at bounding box center [640, 347] width 506 height 33
click at [722, 444] on div "add delivery fee add markup add discount Labour $0.00 Sub total $0.00 Margin $0…" at bounding box center [877, 592] width 1264 height 325
click at [426, 378] on div "Products Show / Hide columns Add product 16 mm plate channels for glass add del…" at bounding box center [876, 519] width 1314 height 522
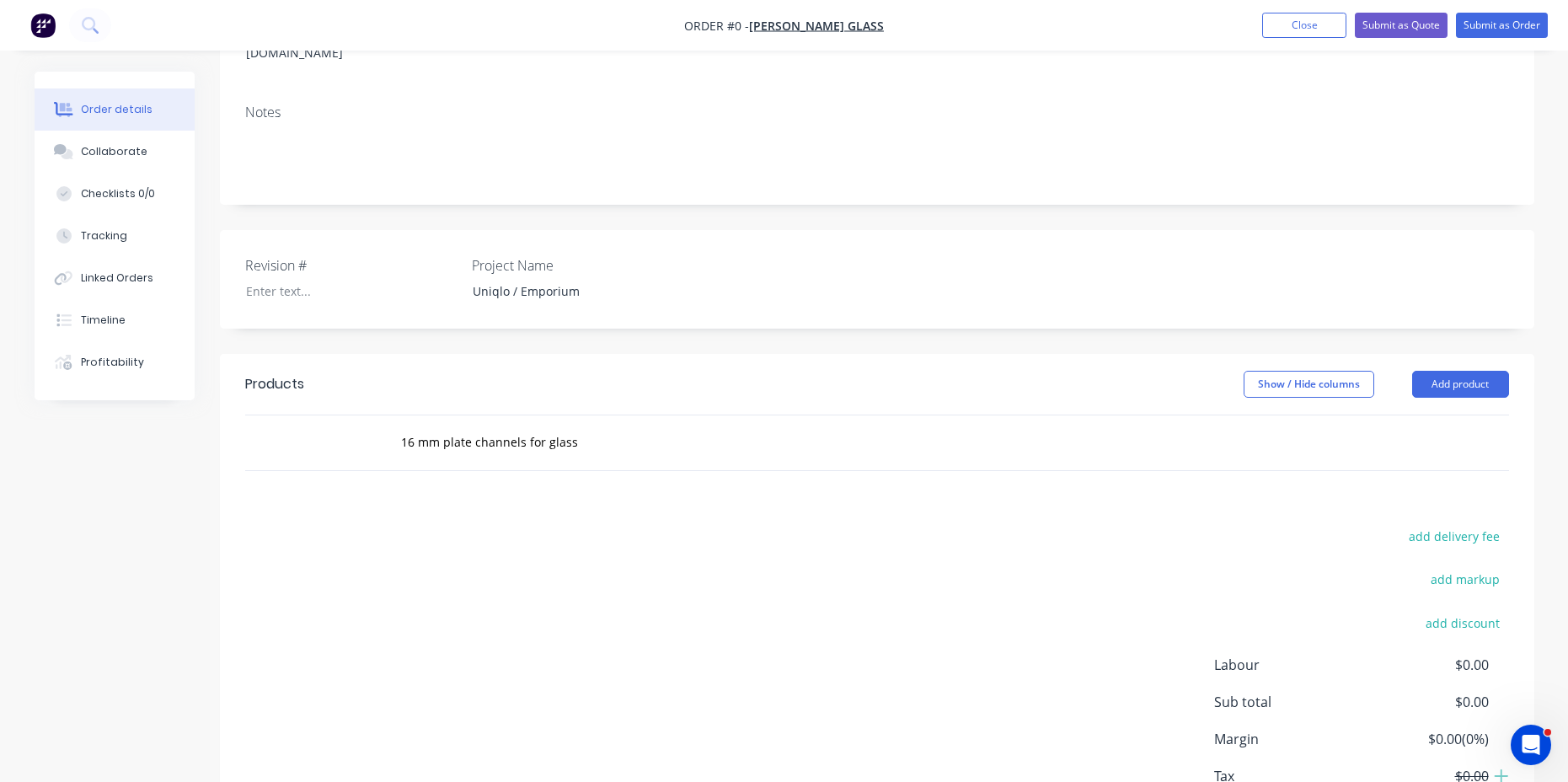
scroll to position [280, 0]
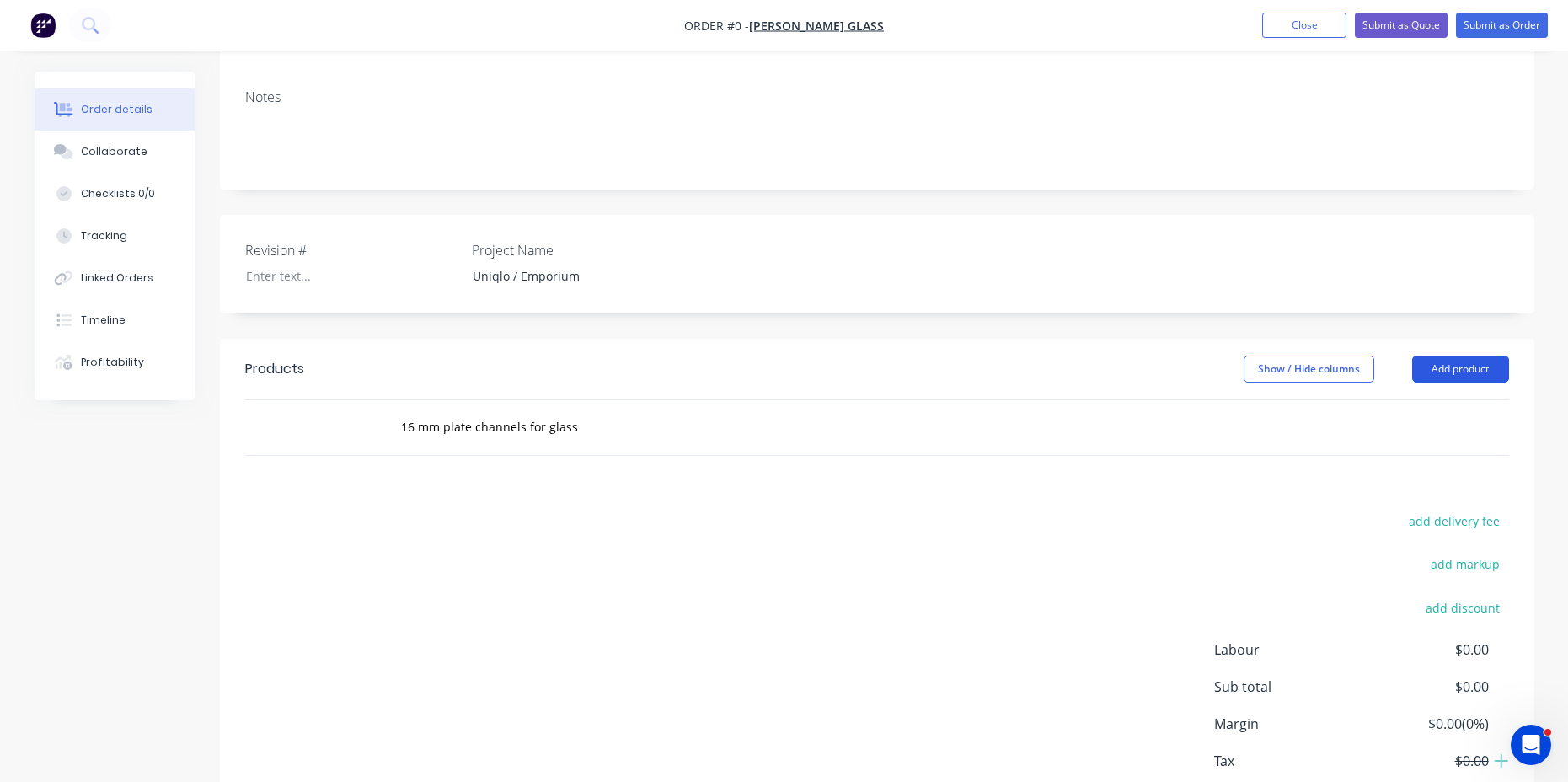
click at [1463, 355] on button "Add product" at bounding box center [1461, 369] width 97 height 27
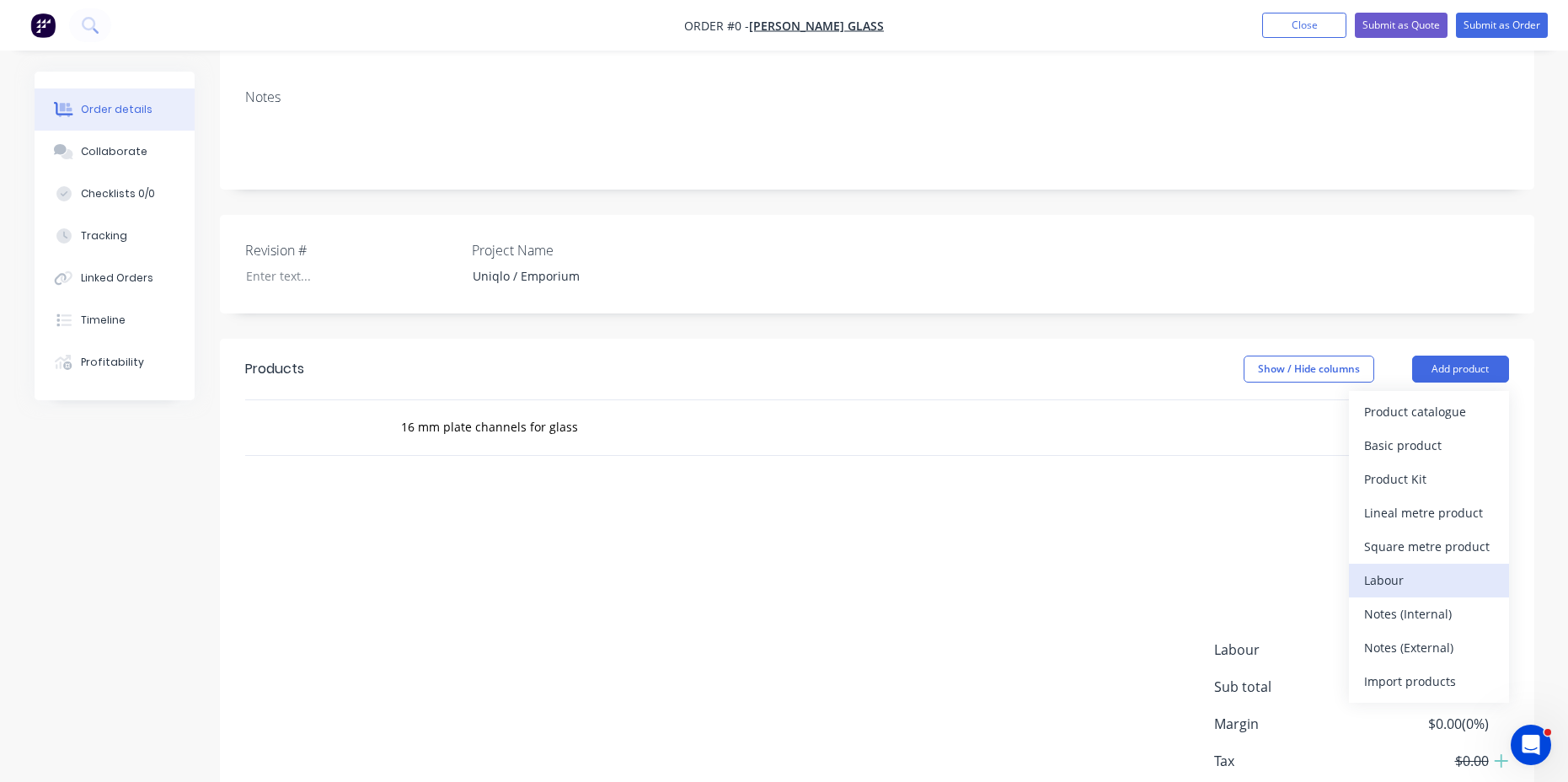
click at [1392, 568] on div "Labour" at bounding box center [1429, 581] width 130 height 25
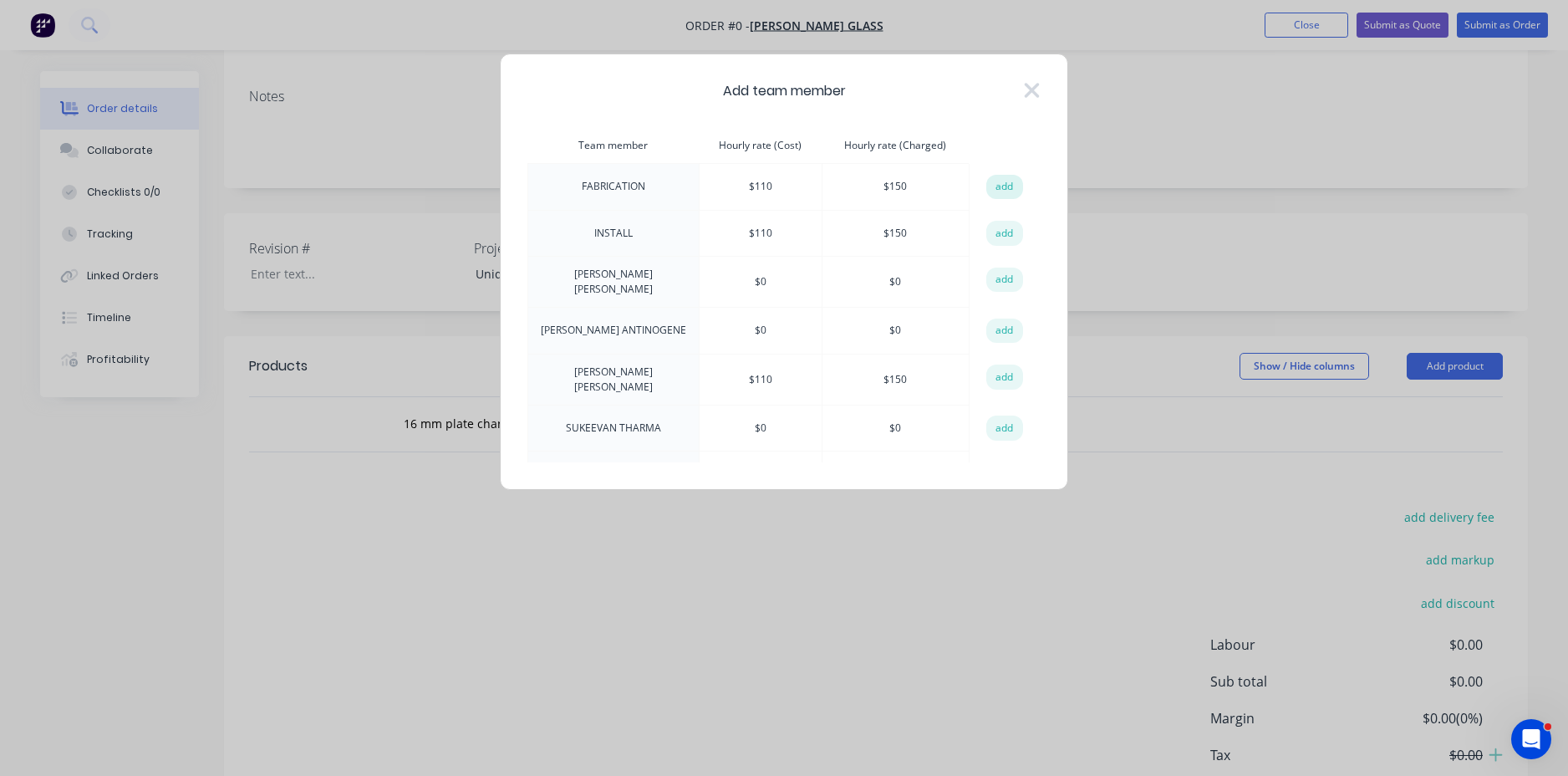
click at [997, 185] on button "add" at bounding box center [1004, 187] width 37 height 25
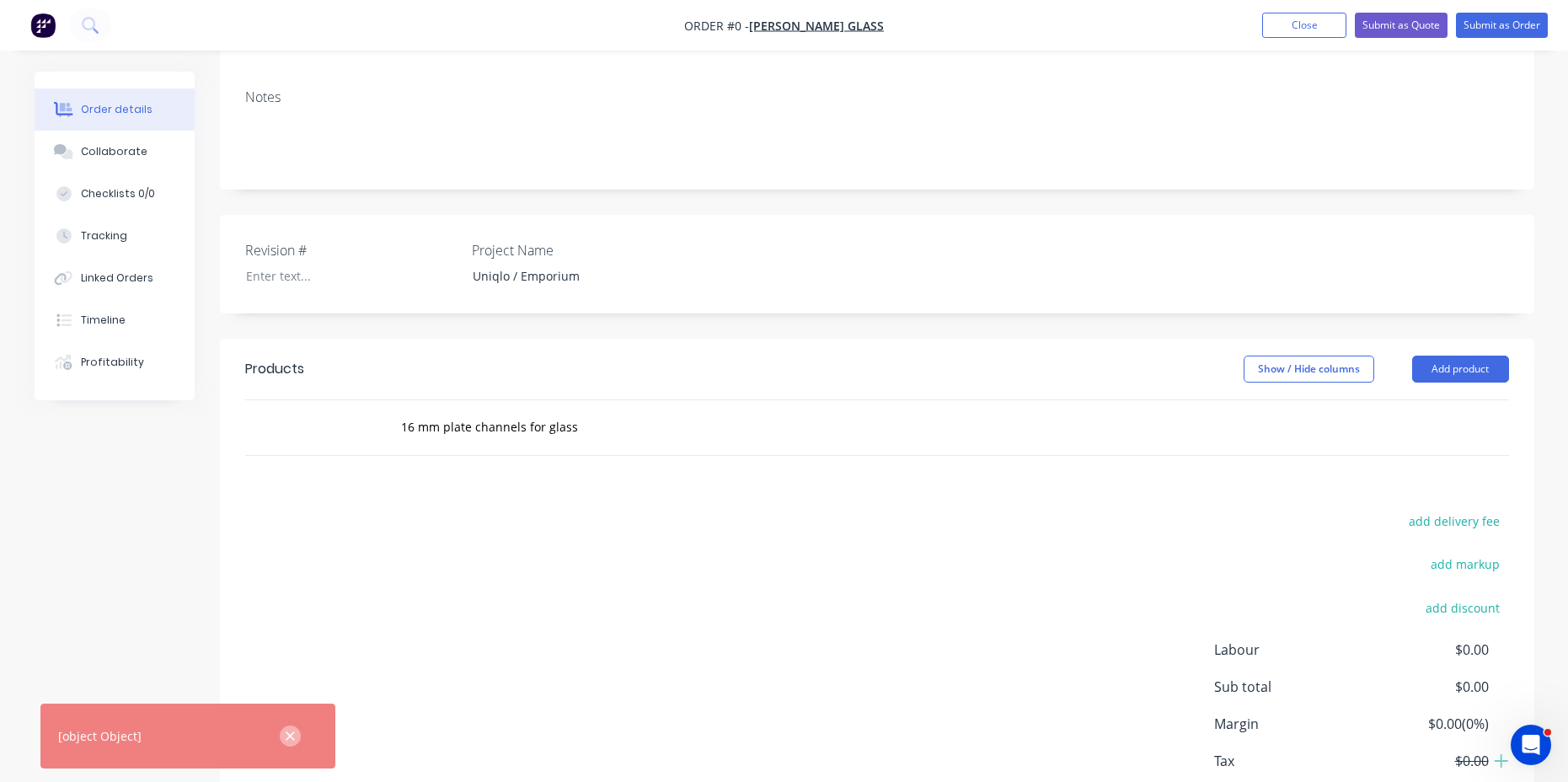
click at [287, 734] on icon "button" at bounding box center [291, 736] width 11 height 15
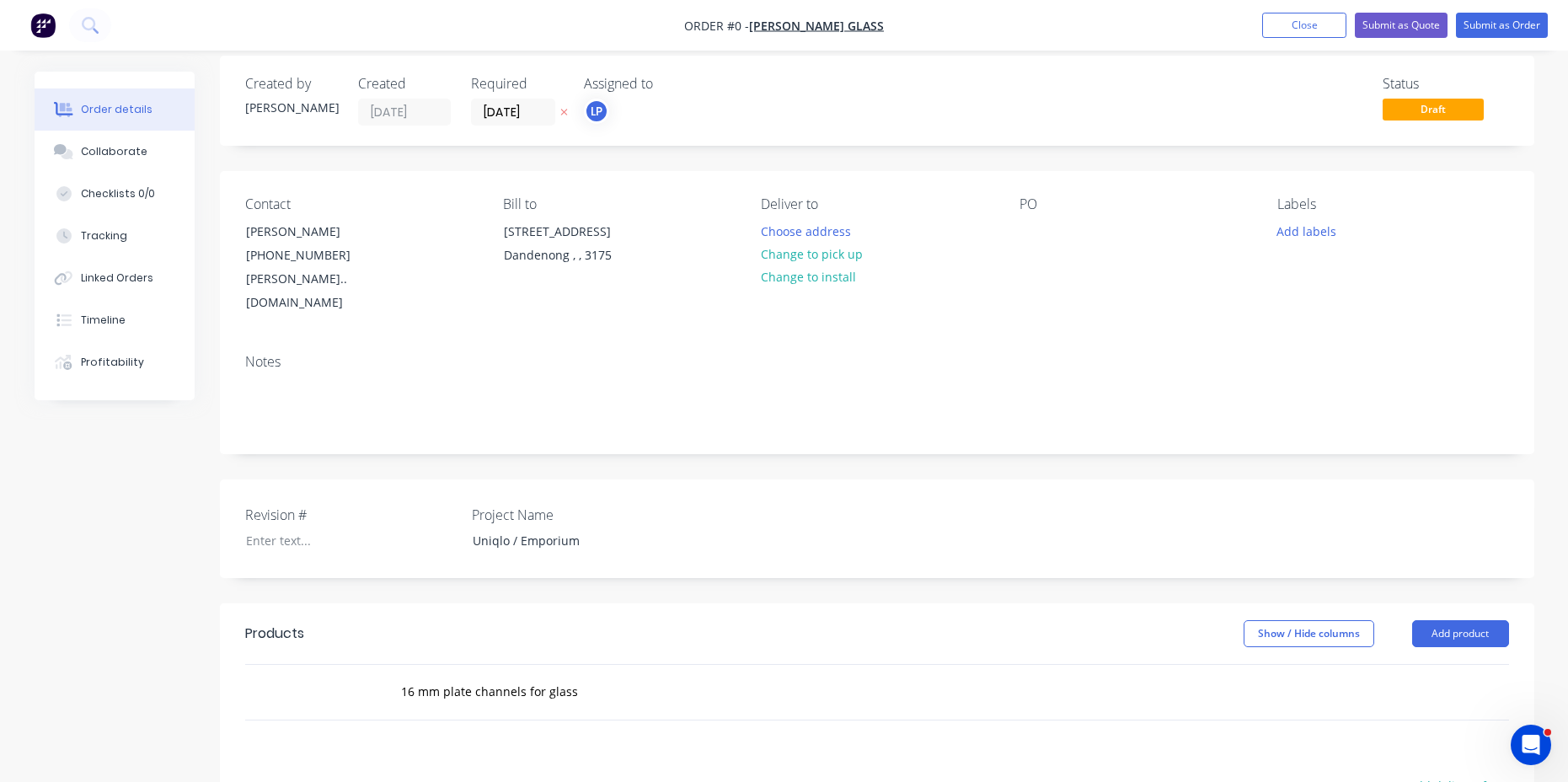
scroll to position [0, 0]
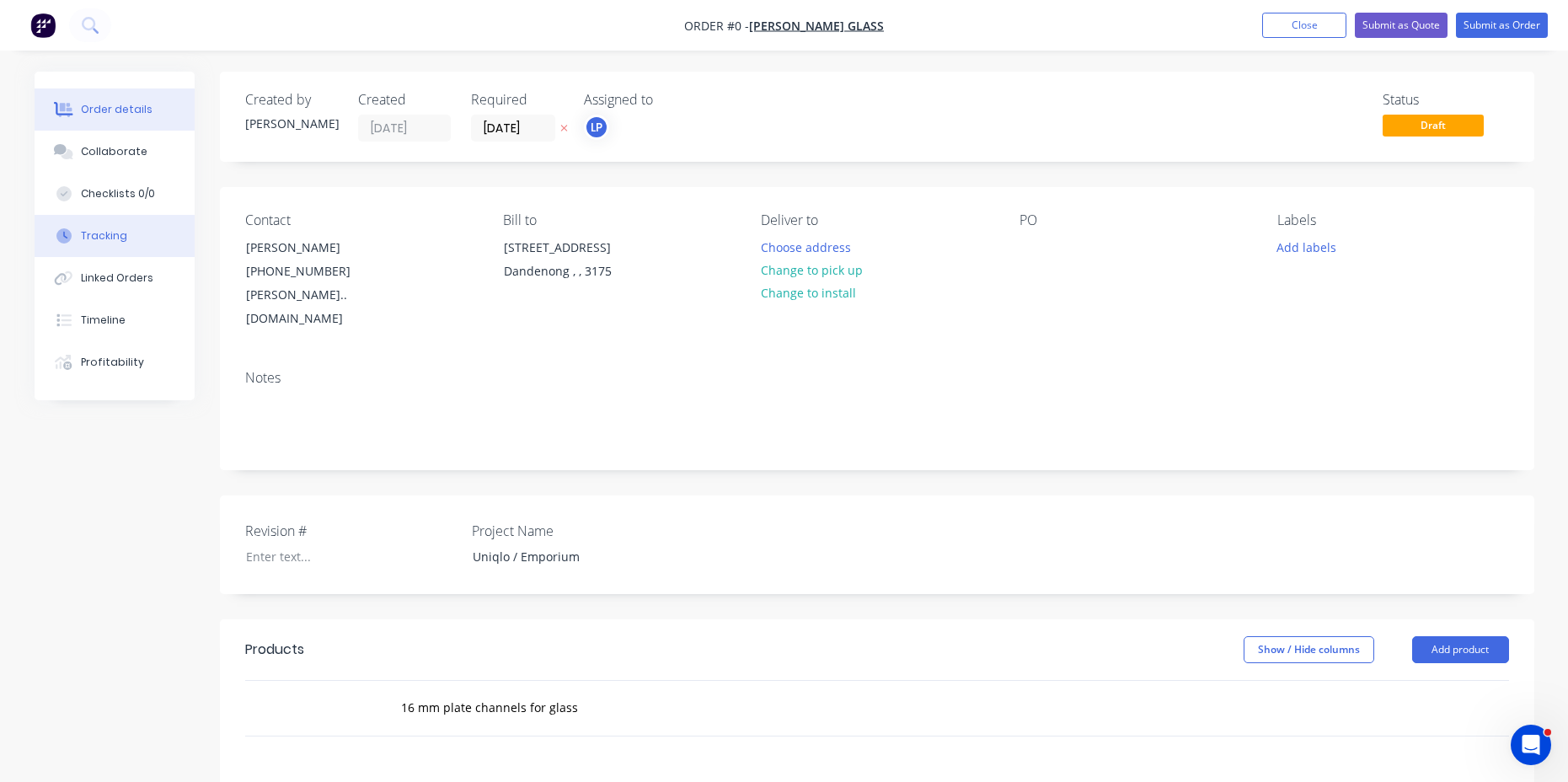
click at [121, 242] on div "Tracking" at bounding box center [104, 236] width 47 height 15
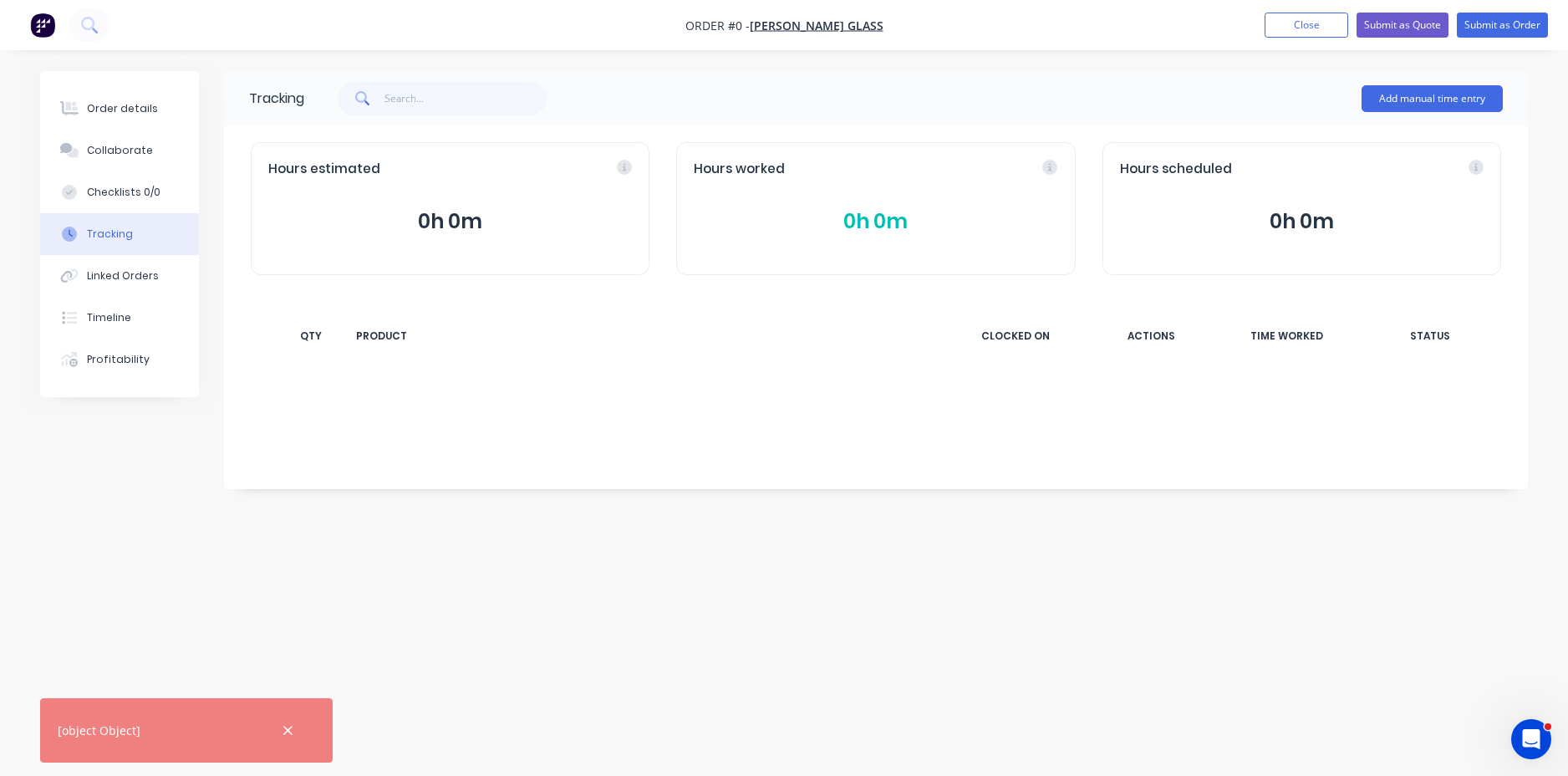
click at [114, 242] on button "Tracking" at bounding box center [120, 234] width 158 height 41
click at [114, 279] on div "Linked Orders" at bounding box center [122, 276] width 72 height 15
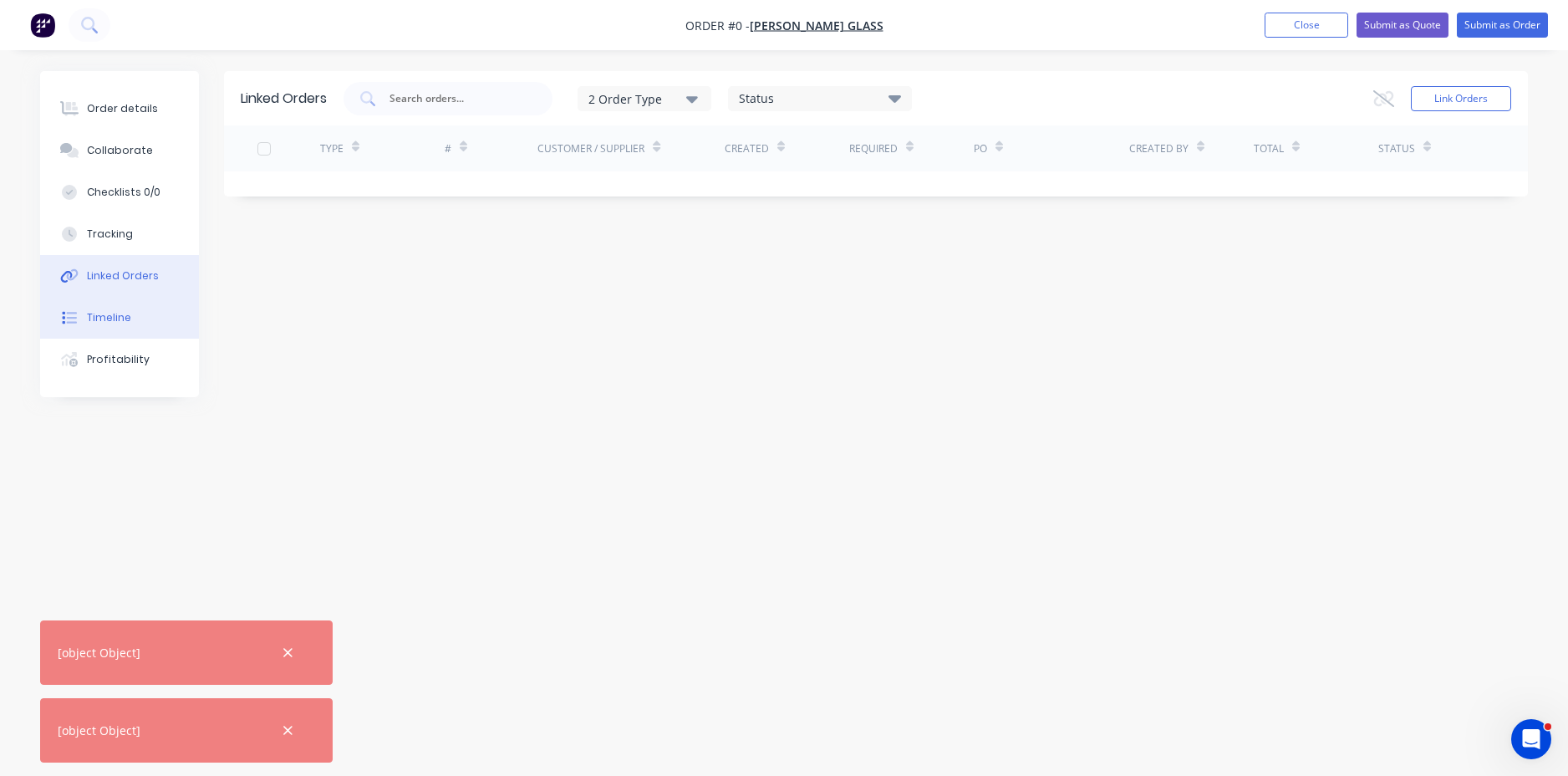
click at [115, 317] on div "Timeline" at bounding box center [108, 318] width 44 height 15
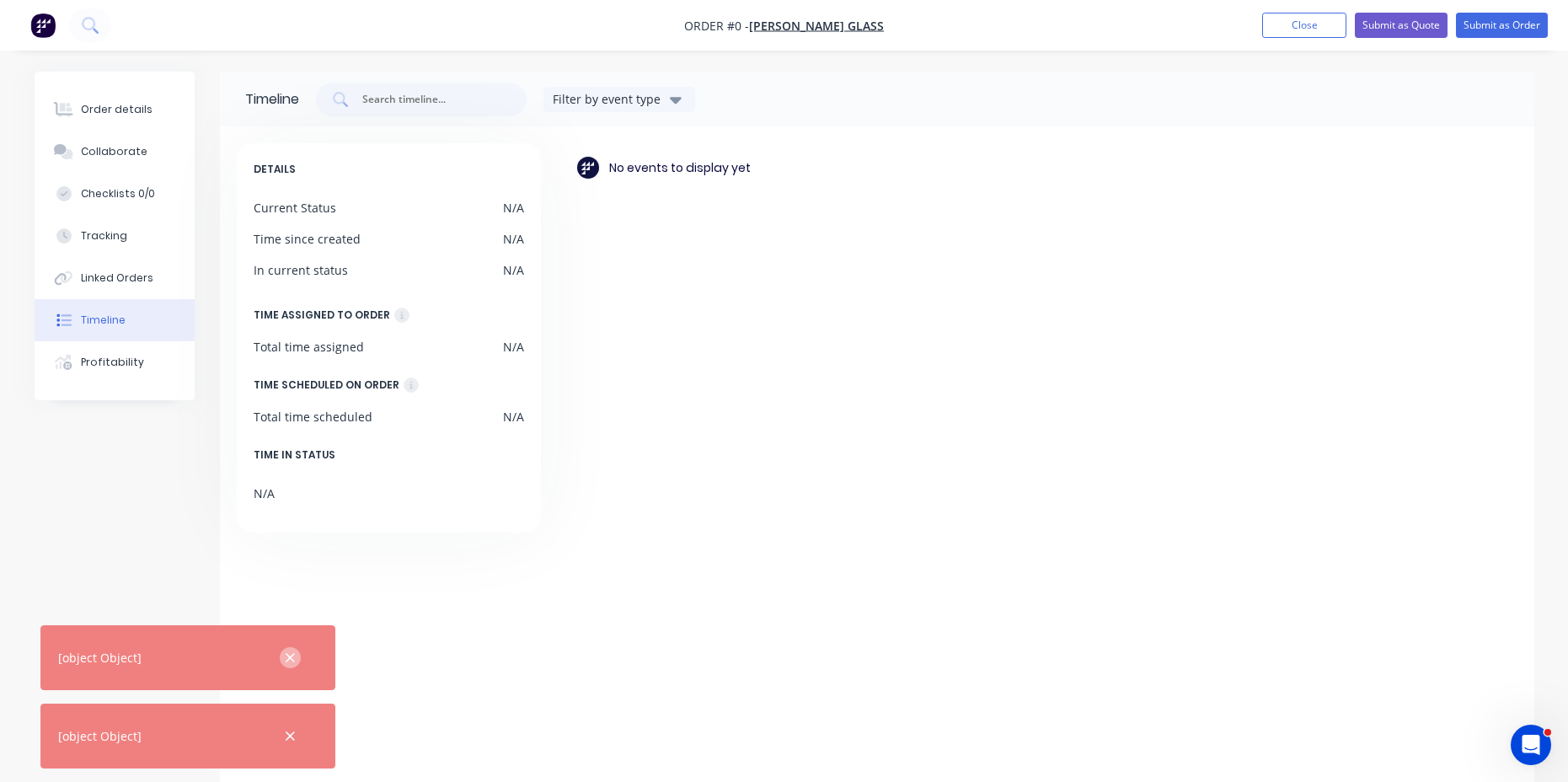
click at [289, 652] on icon "button" at bounding box center [291, 658] width 11 height 15
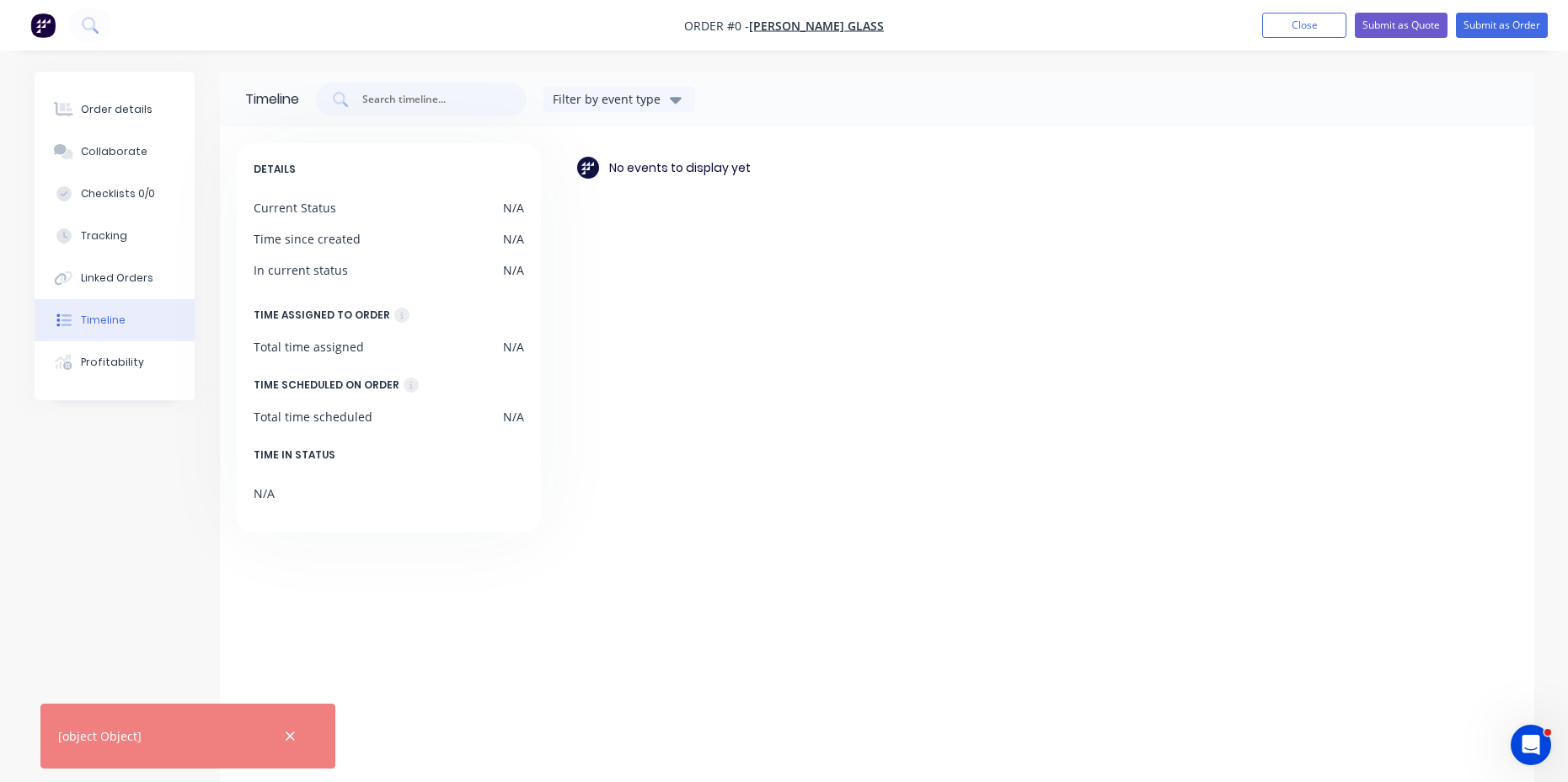
click at [293, 745] on button "button" at bounding box center [290, 736] width 21 height 21
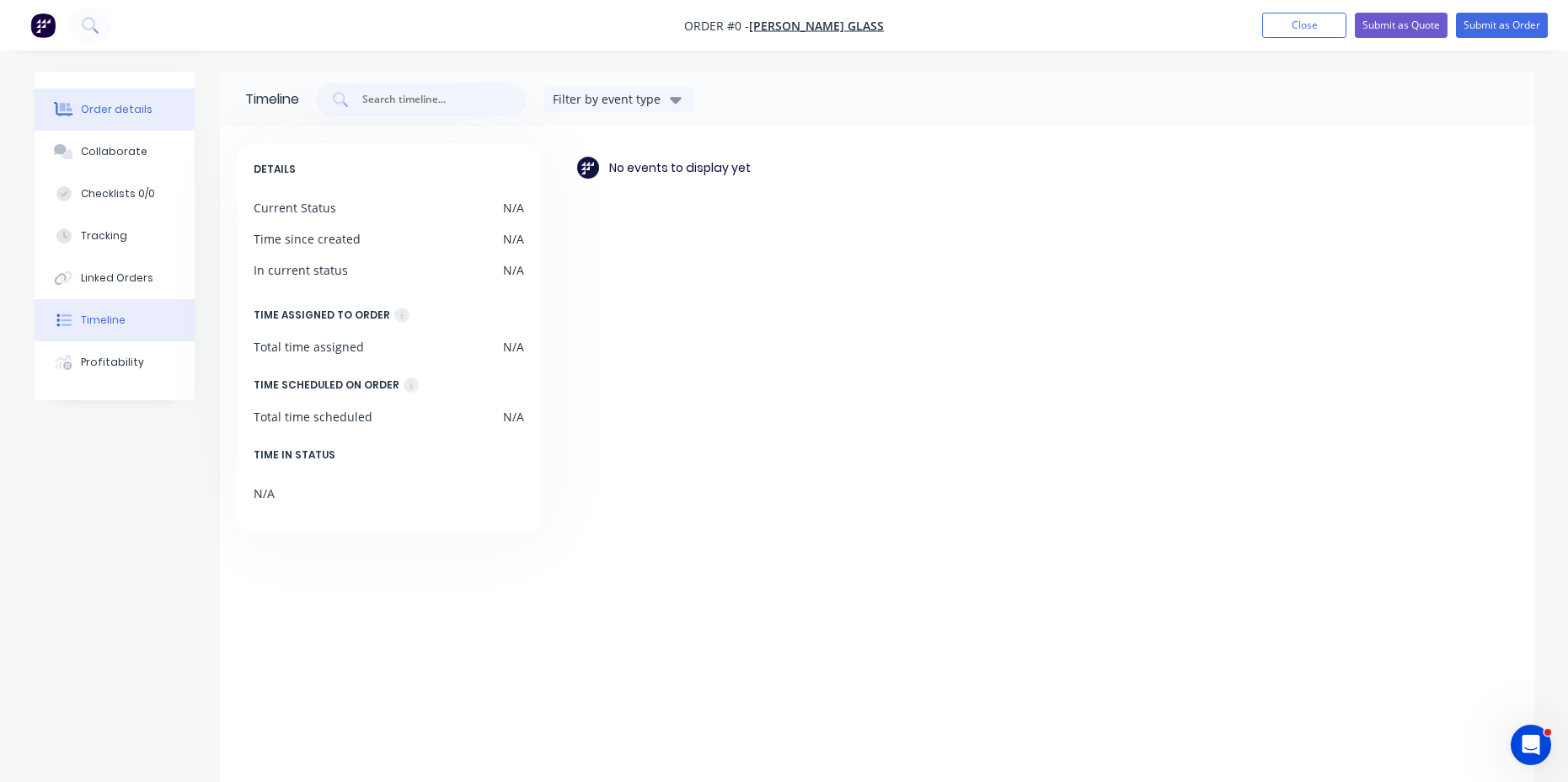
click at [105, 115] on div "Order details" at bounding box center [116, 109] width 71 height 15
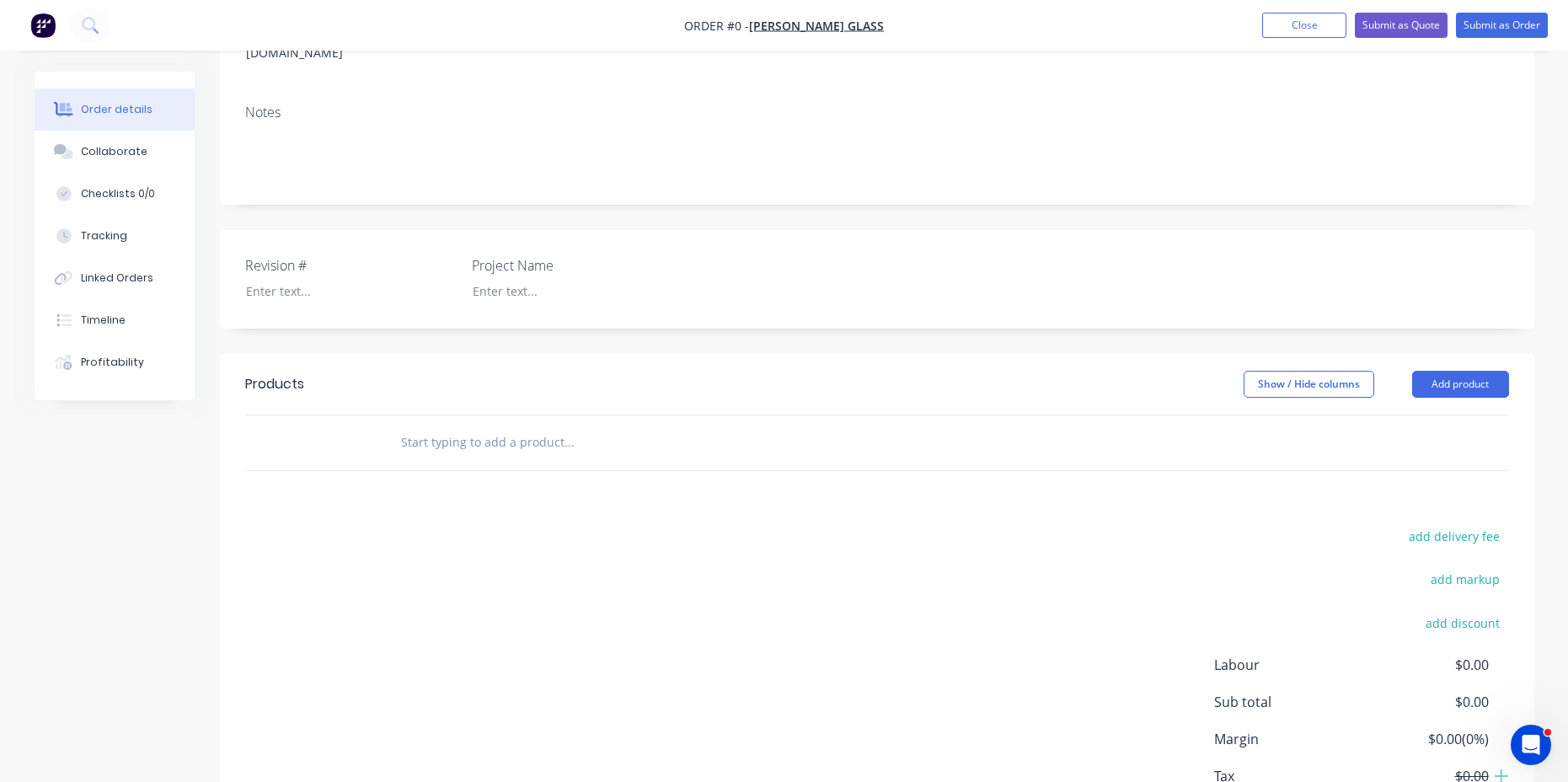
scroll to position [280, 0]
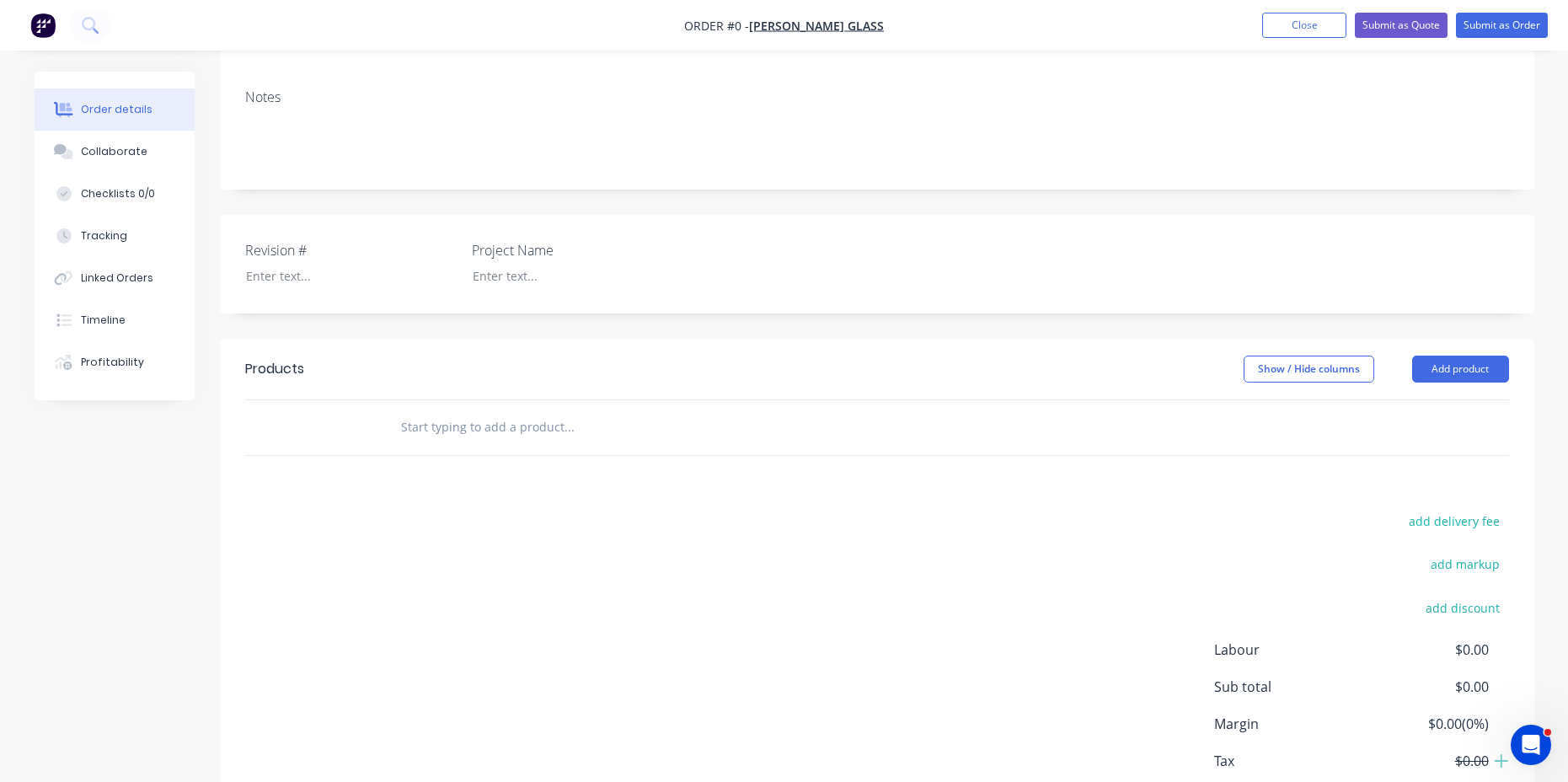
click at [510, 413] on input "text" at bounding box center [568, 427] width 337 height 33
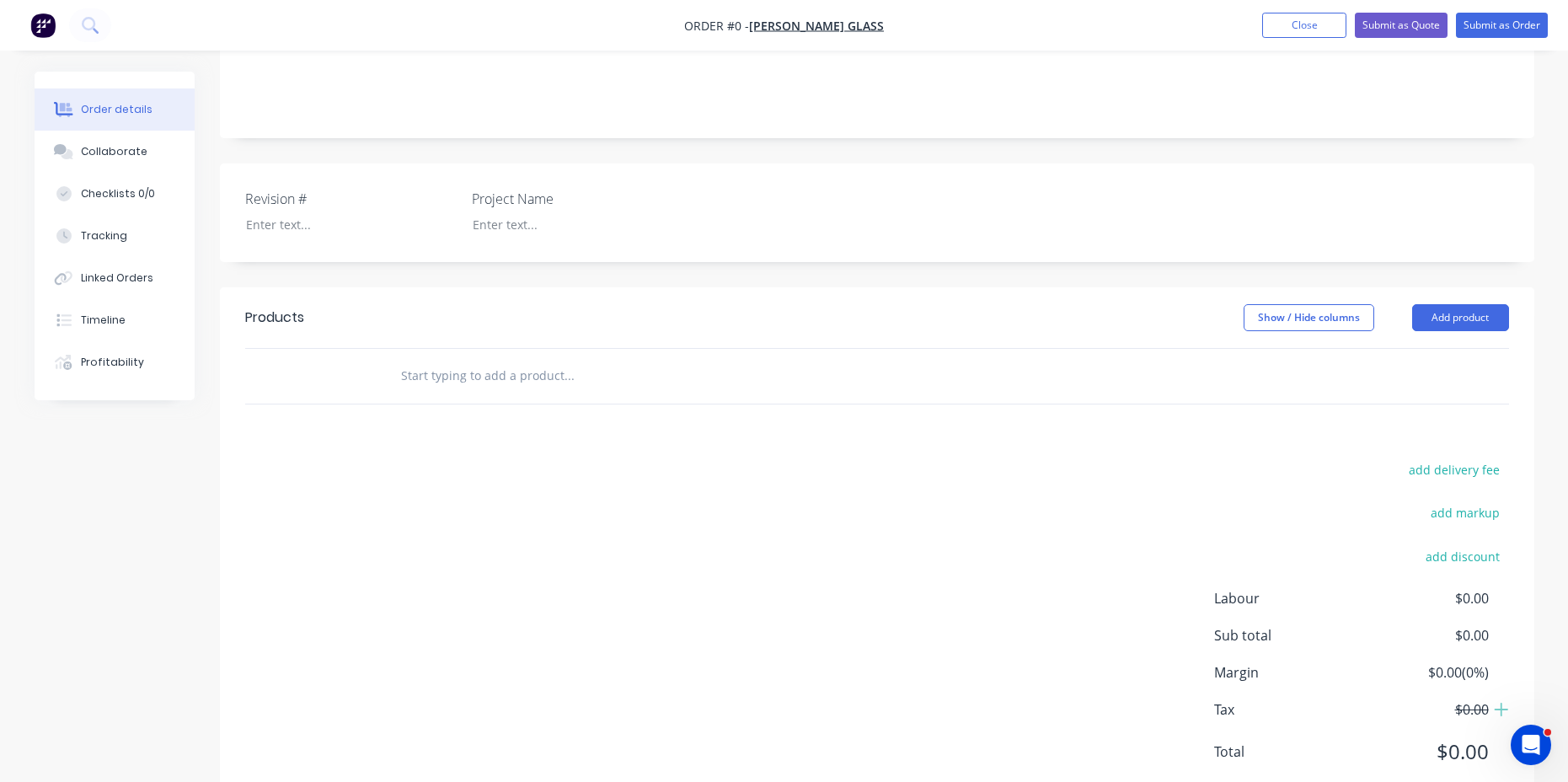
scroll to position [361, 0]
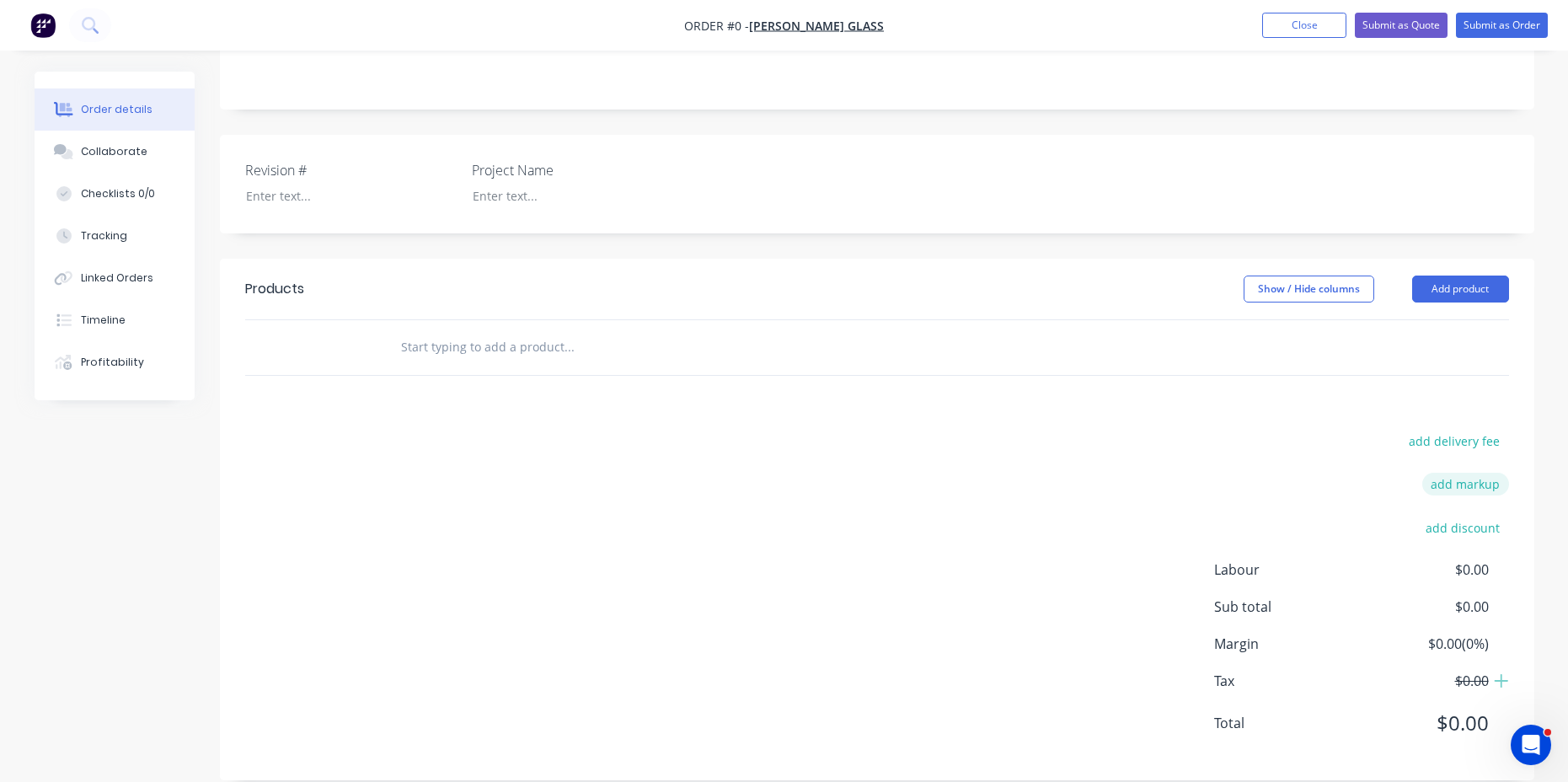
click at [1464, 472] on button "add markup" at bounding box center [1465, 484] width 86 height 23
click at [1053, 470] on div "add delivery fee Markup name (Optional) 0% add discount Labour $0.00 Sub total …" at bounding box center [877, 596] width 1264 height 321
click at [1448, 435] on button "add delivery fee" at bounding box center [1455, 447] width 108 height 23
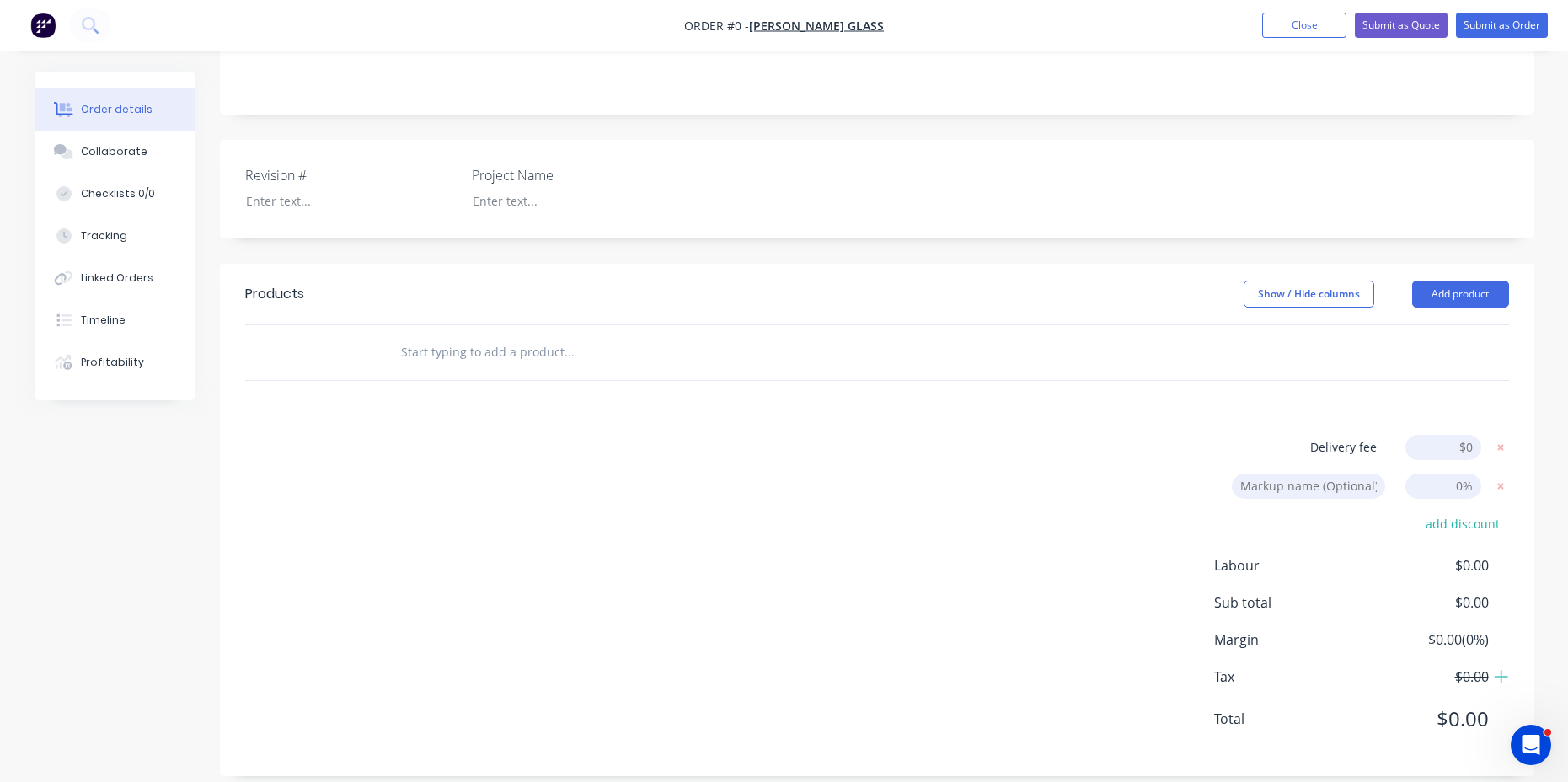
scroll to position [352, 0]
click at [1273, 383] on div "Products Show / Hide columns Add product Delivery fee Delivery fee Delivery fee…" at bounding box center [876, 524] width 1314 height 512
click at [1456, 560] on span "$0.00" at bounding box center [1425, 569] width 124 height 20
click at [1466, 639] on div "Labour $0.00 Sub total $0.00 Margin $0.00 ( 0 %) Tax $0.00 Total $0.00" at bounding box center [1362, 658] width 295 height 196
click at [1501, 673] on icon at bounding box center [1501, 681] width 15 height 17
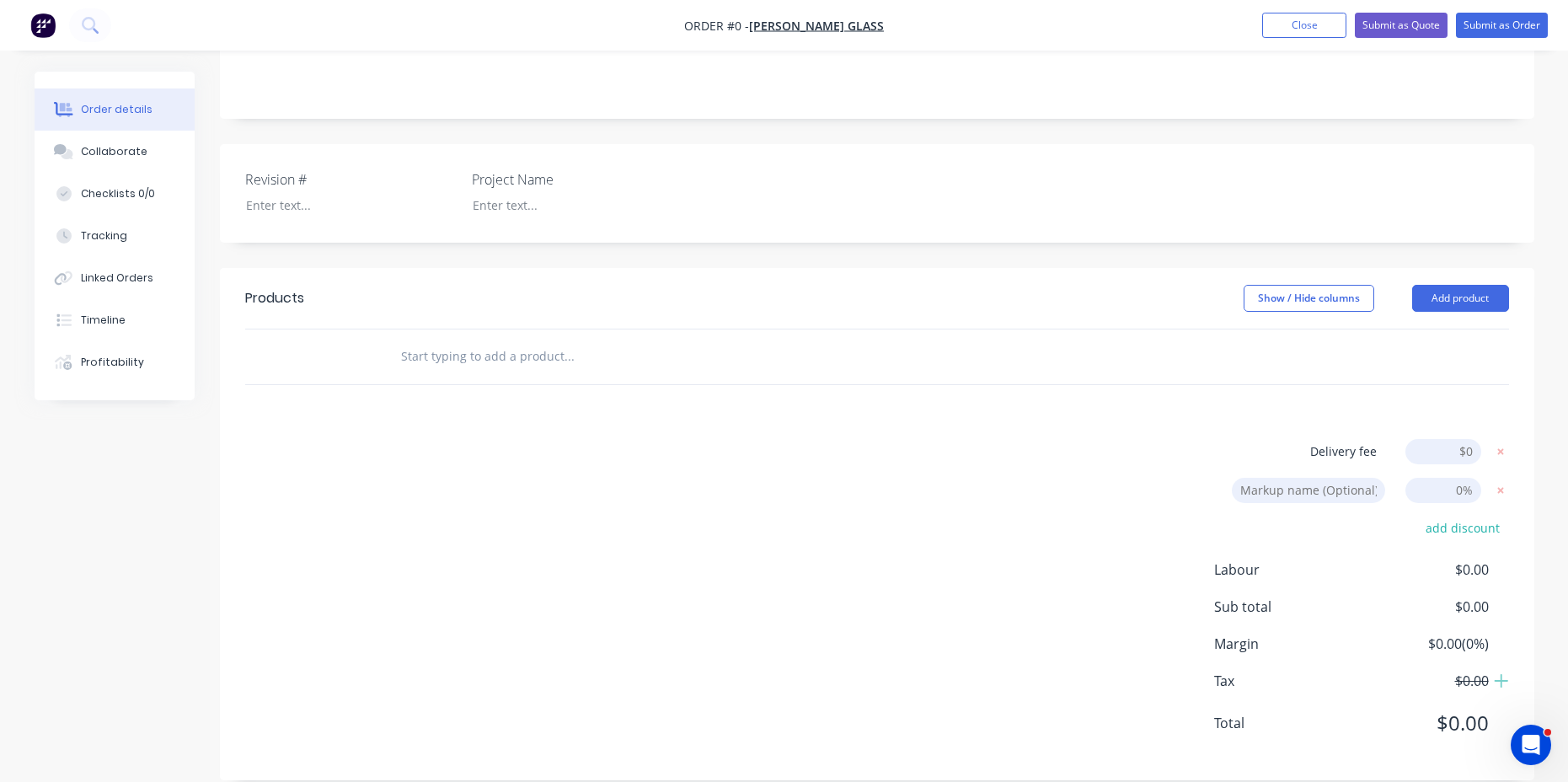
click at [1387, 671] on span "$0.00" at bounding box center [1425, 680] width 124 height 20
click at [479, 339] on input "text" at bounding box center [568, 355] width 337 height 33
click at [1439, 285] on button "Add product" at bounding box center [1461, 298] width 97 height 27
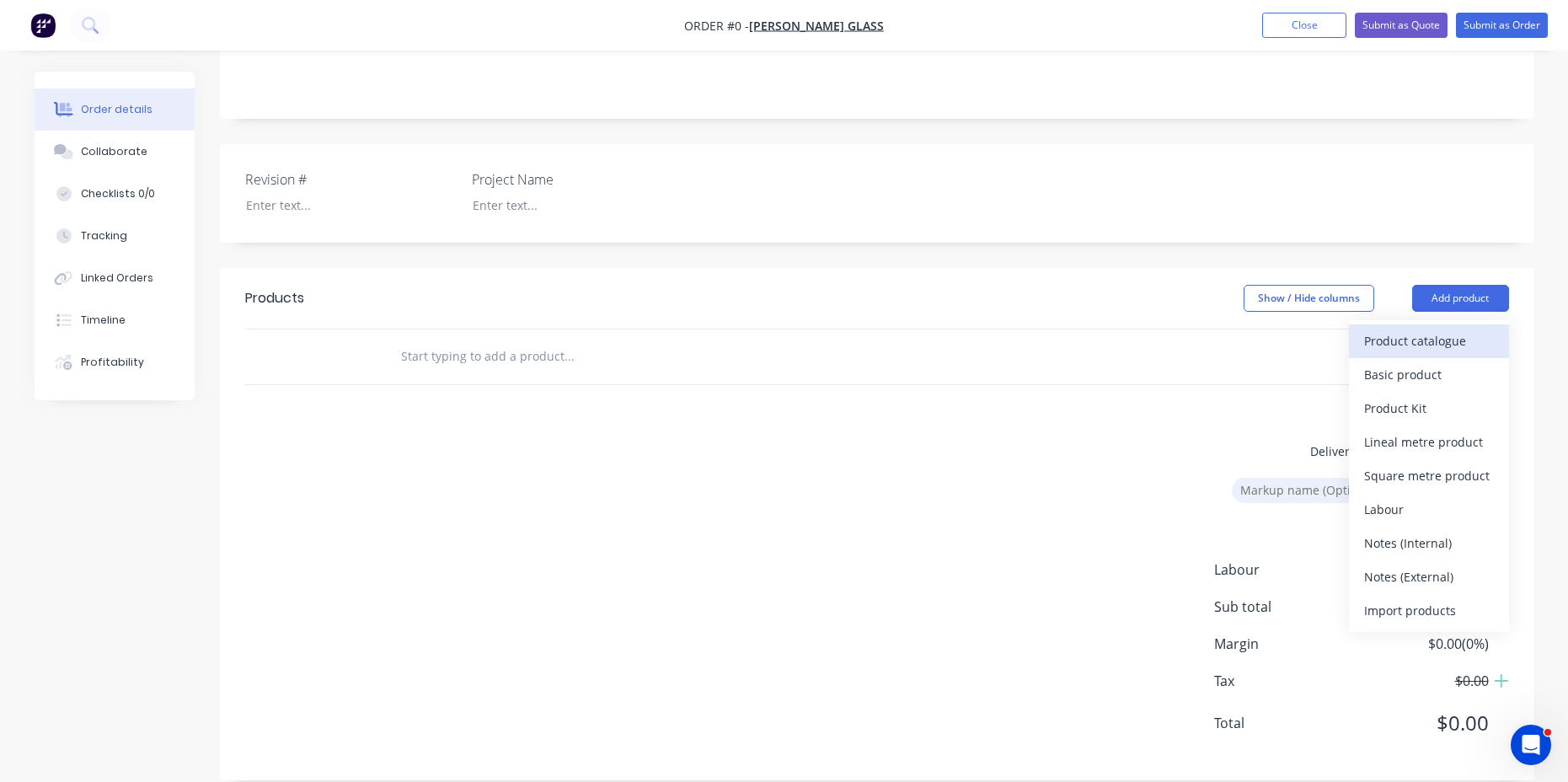
click at [1422, 329] on div "Product catalogue" at bounding box center [1429, 341] width 130 height 25
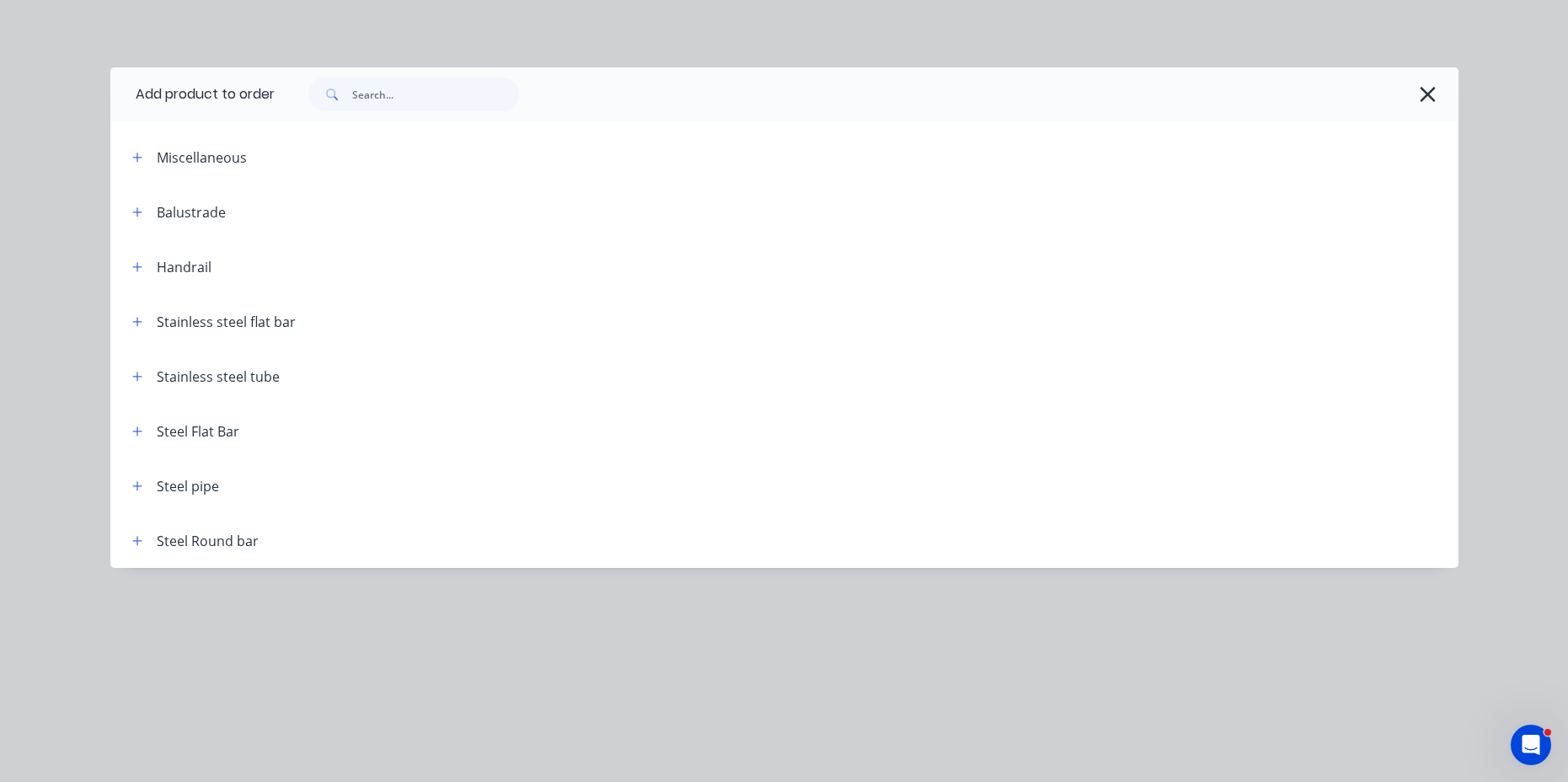
click at [184, 265] on div "Handrail" at bounding box center [184, 266] width 55 height 20
click at [138, 261] on icon "button" at bounding box center [137, 267] width 10 height 11
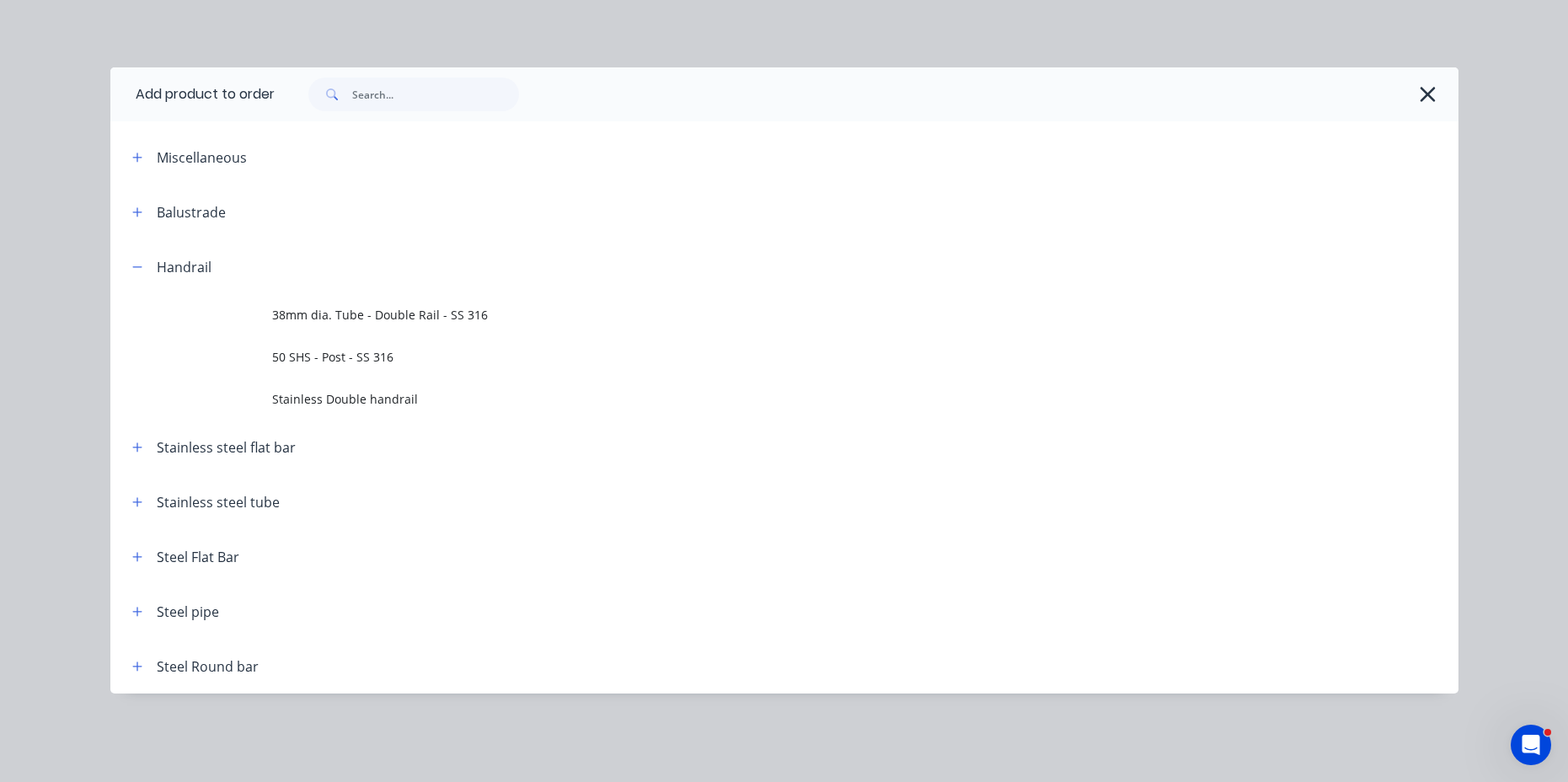
click at [311, 317] on span "38mm dia. Tube - Double Rail - SS 316" at bounding box center [746, 315] width 949 height 18
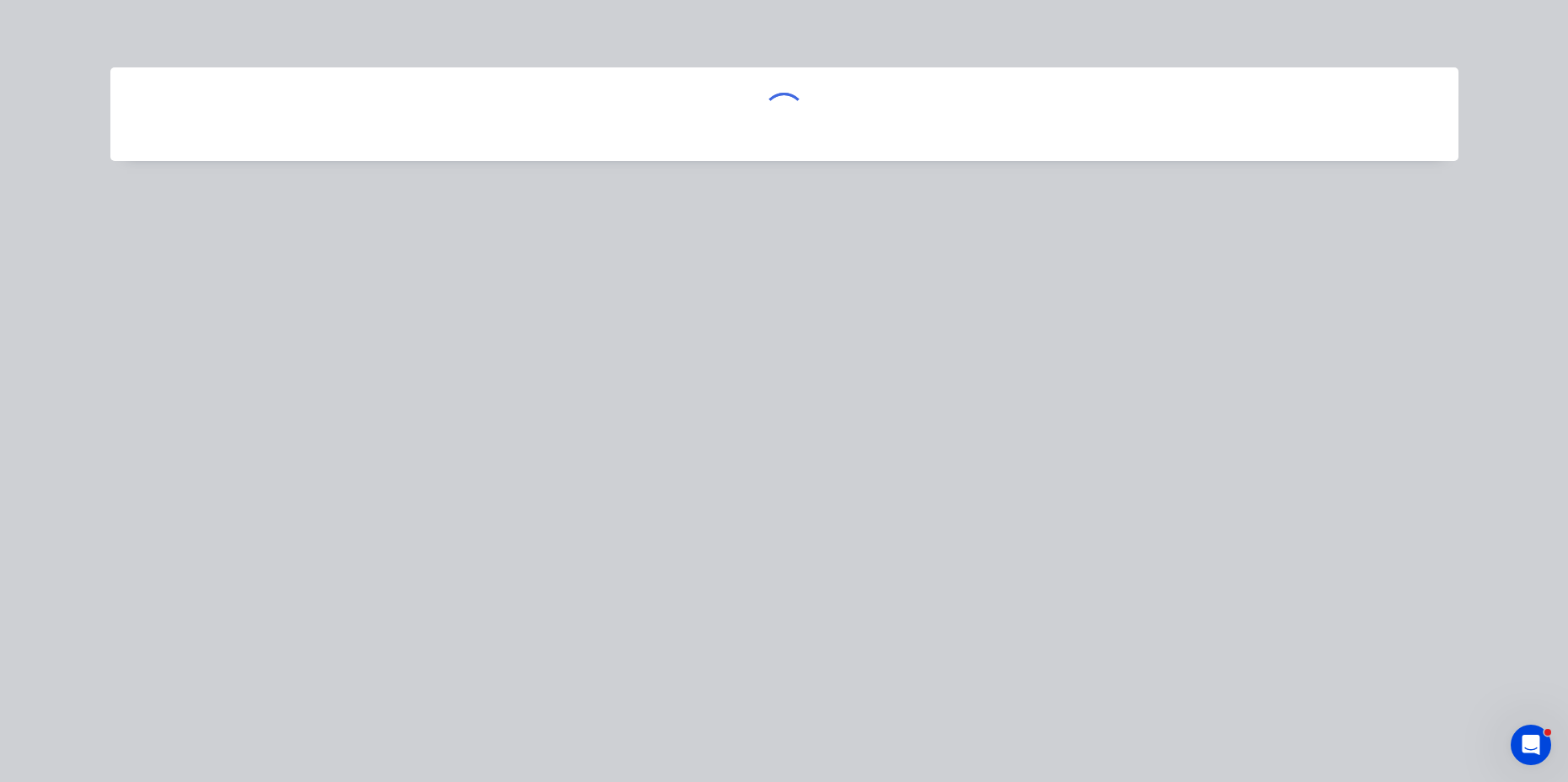
click at [311, 317] on div at bounding box center [784, 391] width 1568 height 782
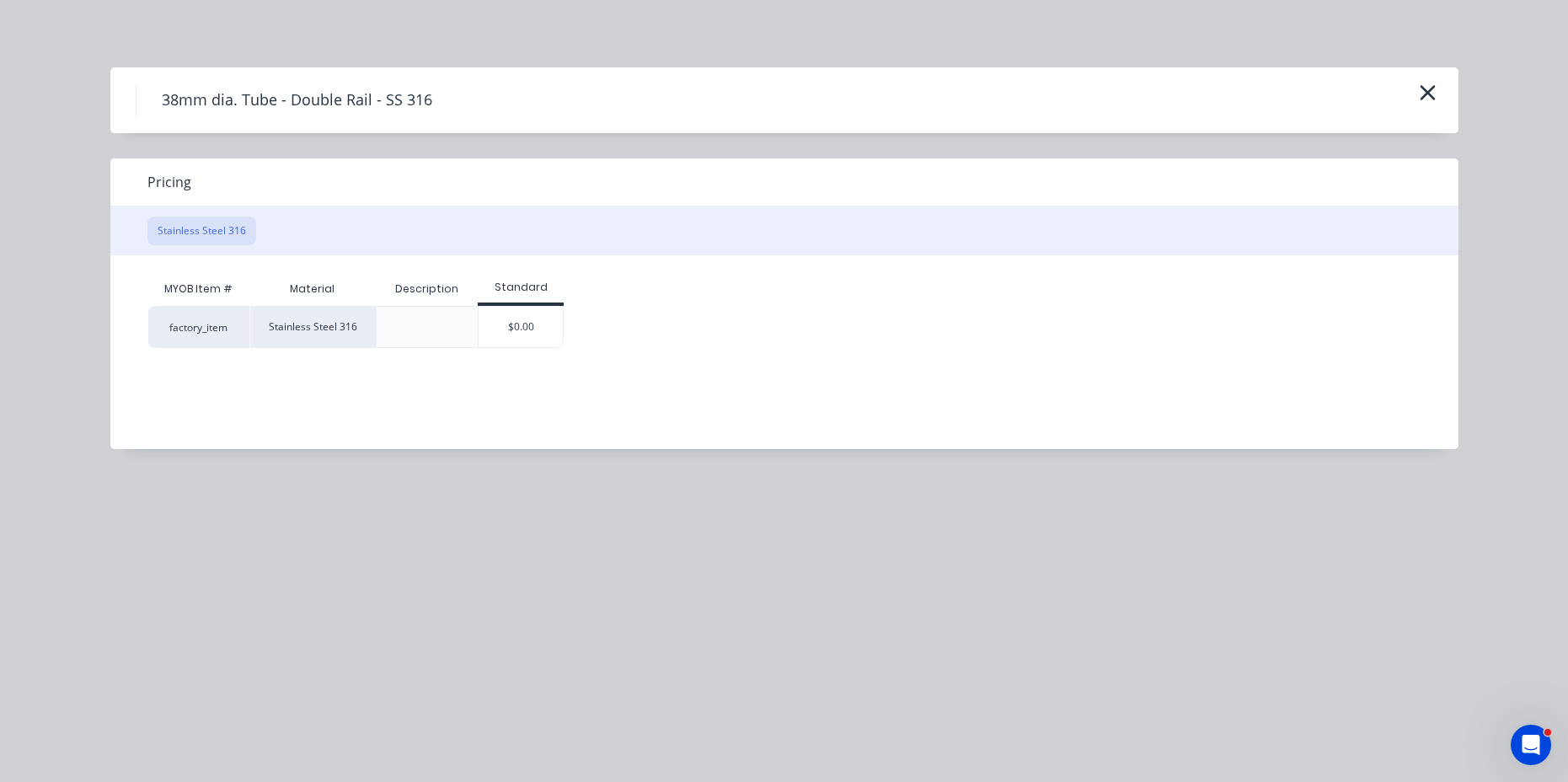
click at [213, 238] on button "Stainless Steel 316" at bounding box center [201, 231] width 108 height 29
click at [184, 315] on div "factory_item" at bounding box center [199, 327] width 101 height 42
click at [287, 105] on h4 "38mm dia. Tube - Double Rail - SS 316" at bounding box center [296, 101] width 322 height 32
click at [288, 108] on h4 "38mm dia. Tube - Double Rail - SS 316" at bounding box center [296, 101] width 322 height 32
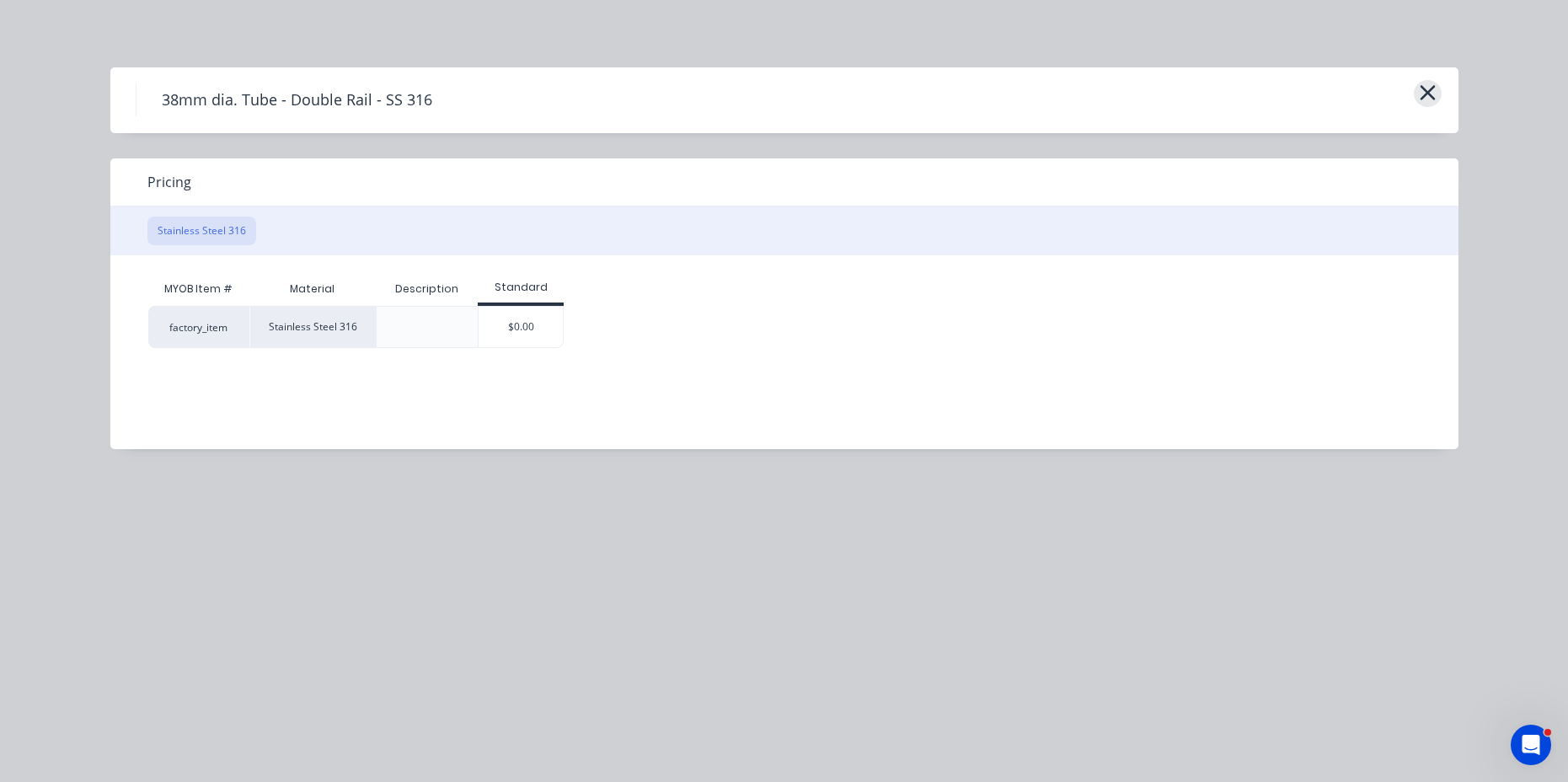
click at [1433, 94] on icon "button" at bounding box center [1427, 92] width 18 height 24
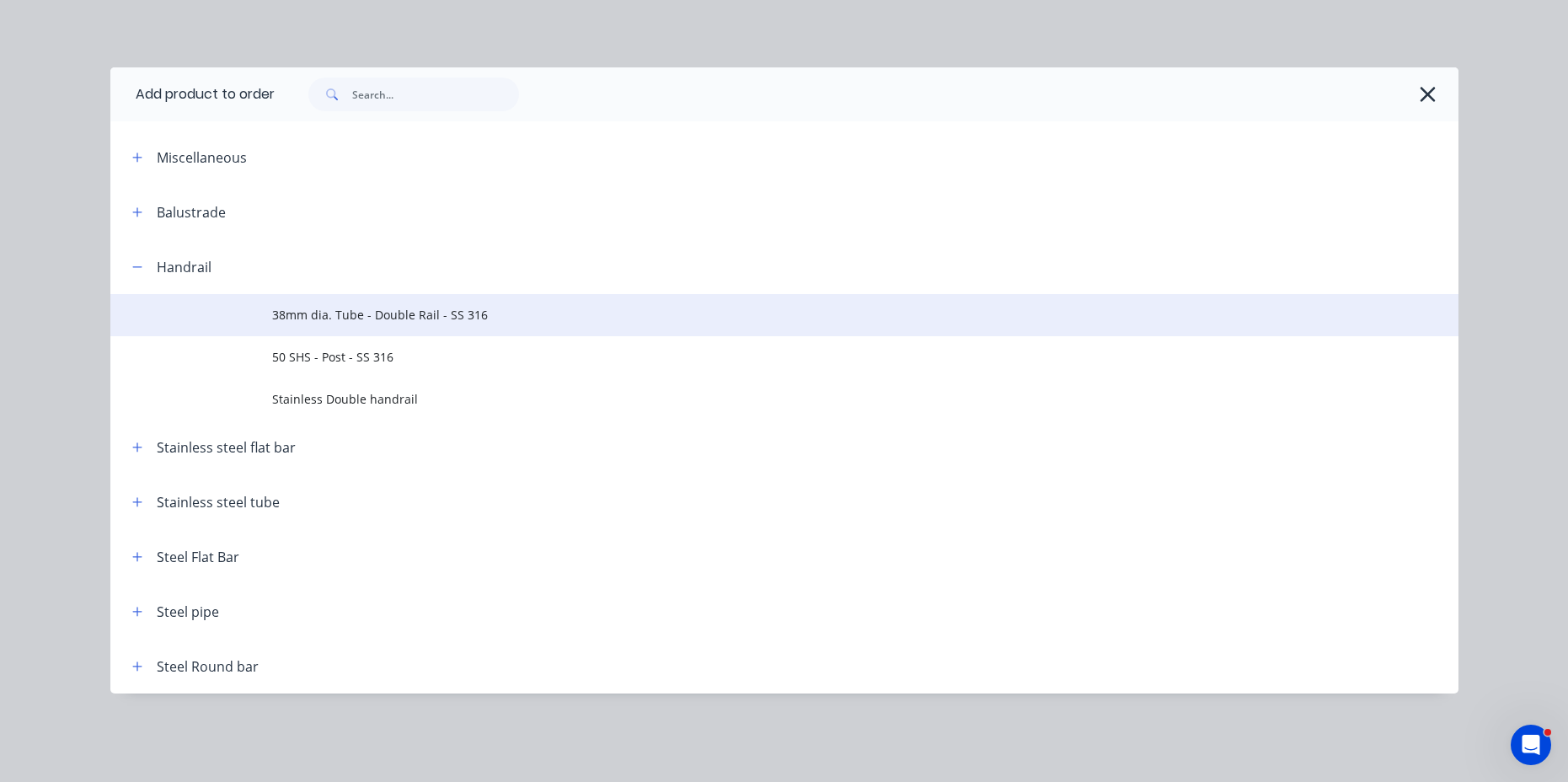
click at [375, 323] on span "38mm dia. Tube - Double Rail - SS 316" at bounding box center [746, 315] width 949 height 18
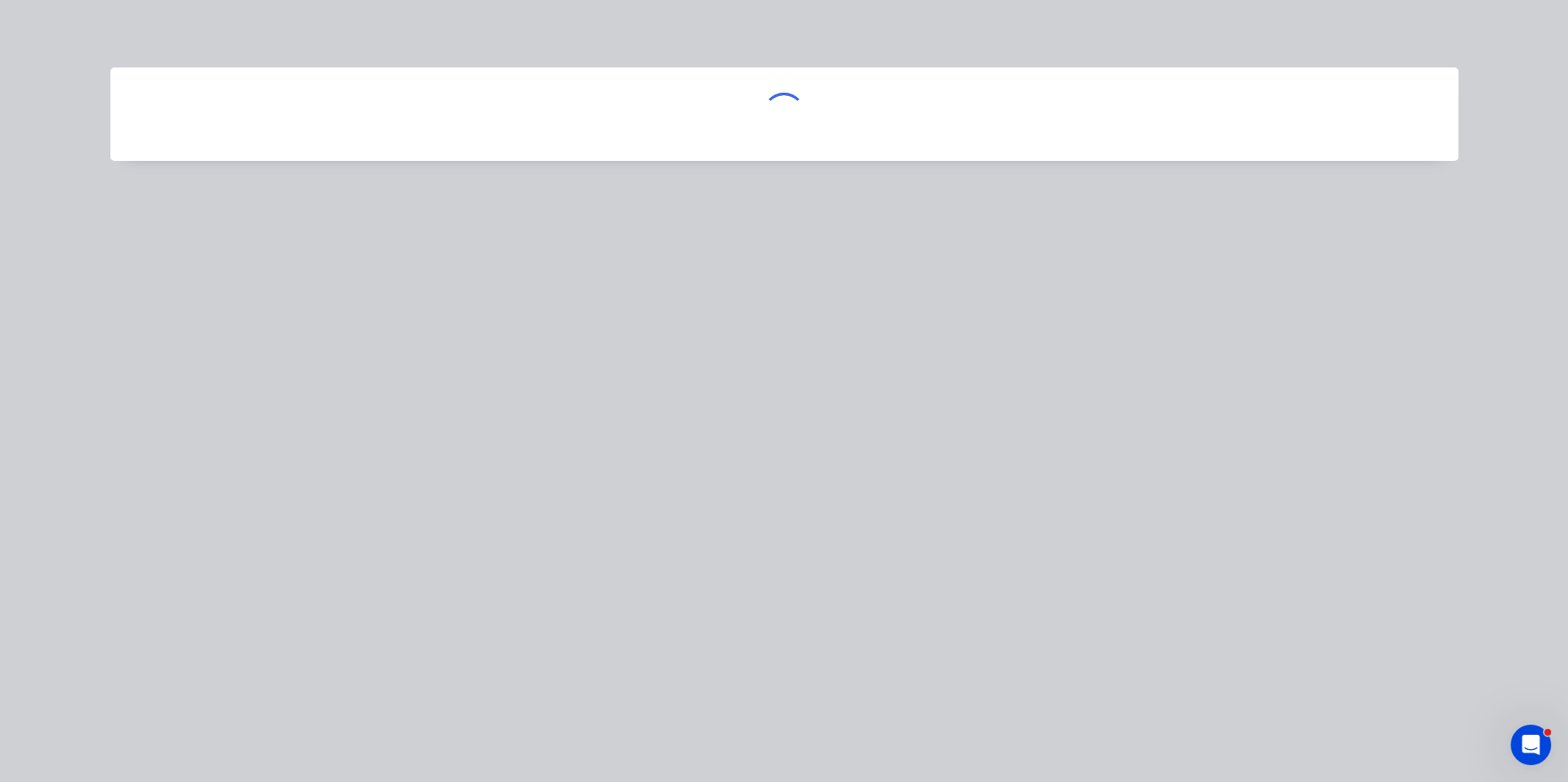
click at [375, 323] on div at bounding box center [784, 391] width 1568 height 782
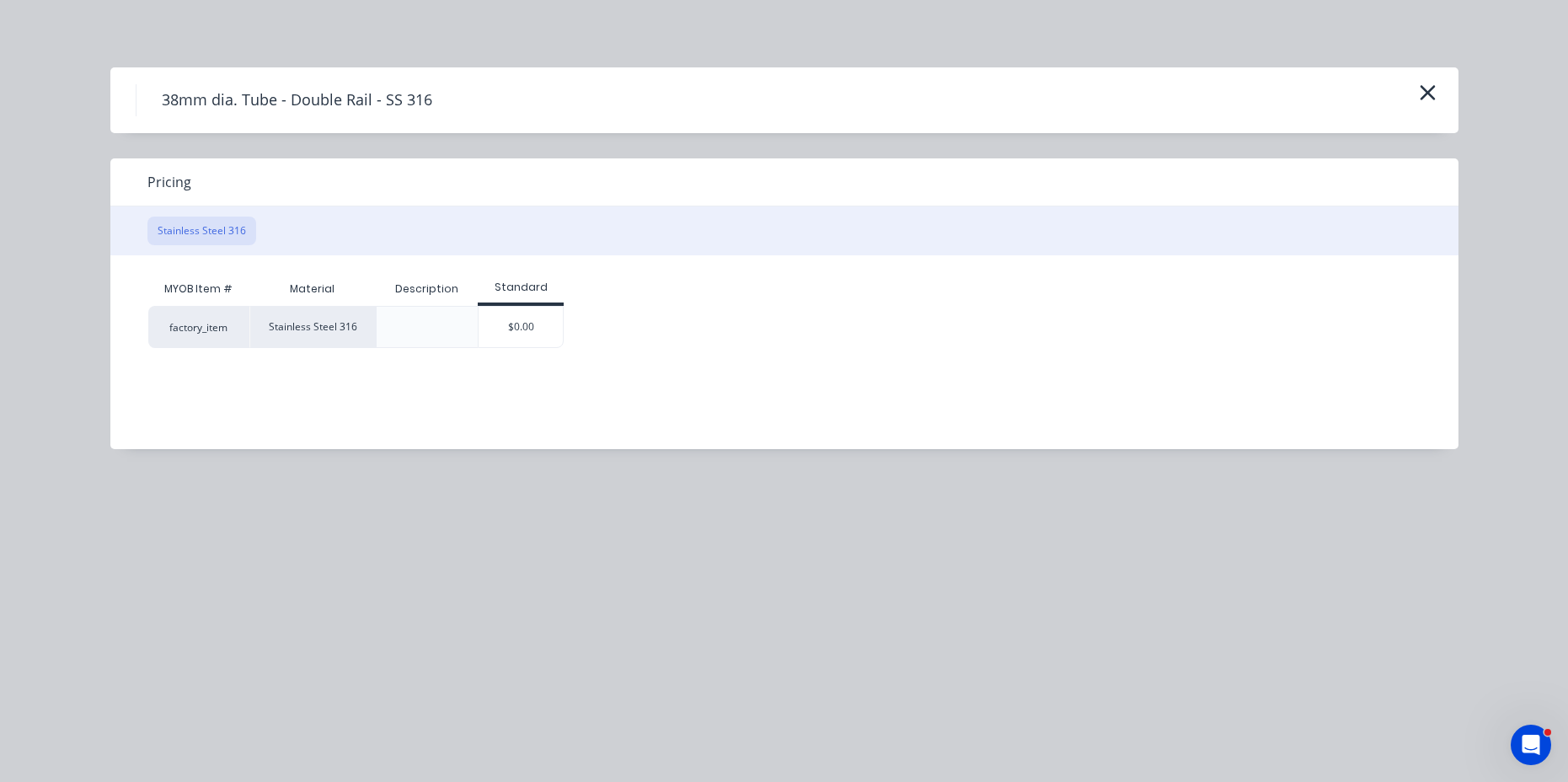
click at [1019, 513] on div "38mm dia. Tube - Double Rail - SS 316 Pricing Stainless Steel 316 MYOB Item # M…" at bounding box center [784, 391] width 1568 height 782
drag, startPoint x: 402, startPoint y: 65, endPoint x: 714, endPoint y: 70, distance: 312.0
click at [405, 66] on div "38mm dia. Tube - Double Rail - SS 316 Pricing Stainless Steel 316 MYOB Item # M…" at bounding box center [784, 391] width 1568 height 782
click at [1428, 93] on icon "button" at bounding box center [1427, 93] width 15 height 15
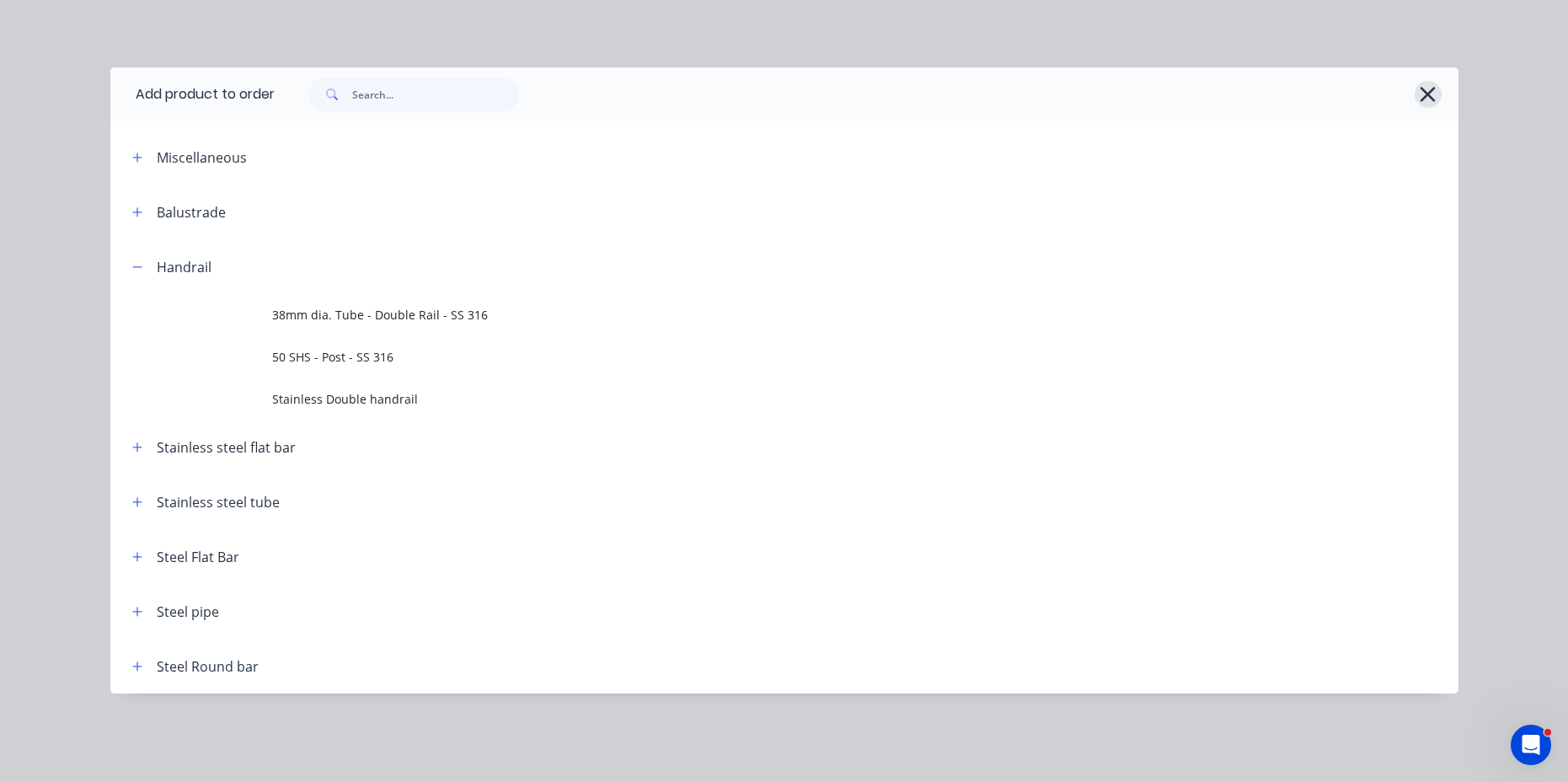
click at [1430, 93] on icon "button" at bounding box center [1428, 94] width 15 height 15
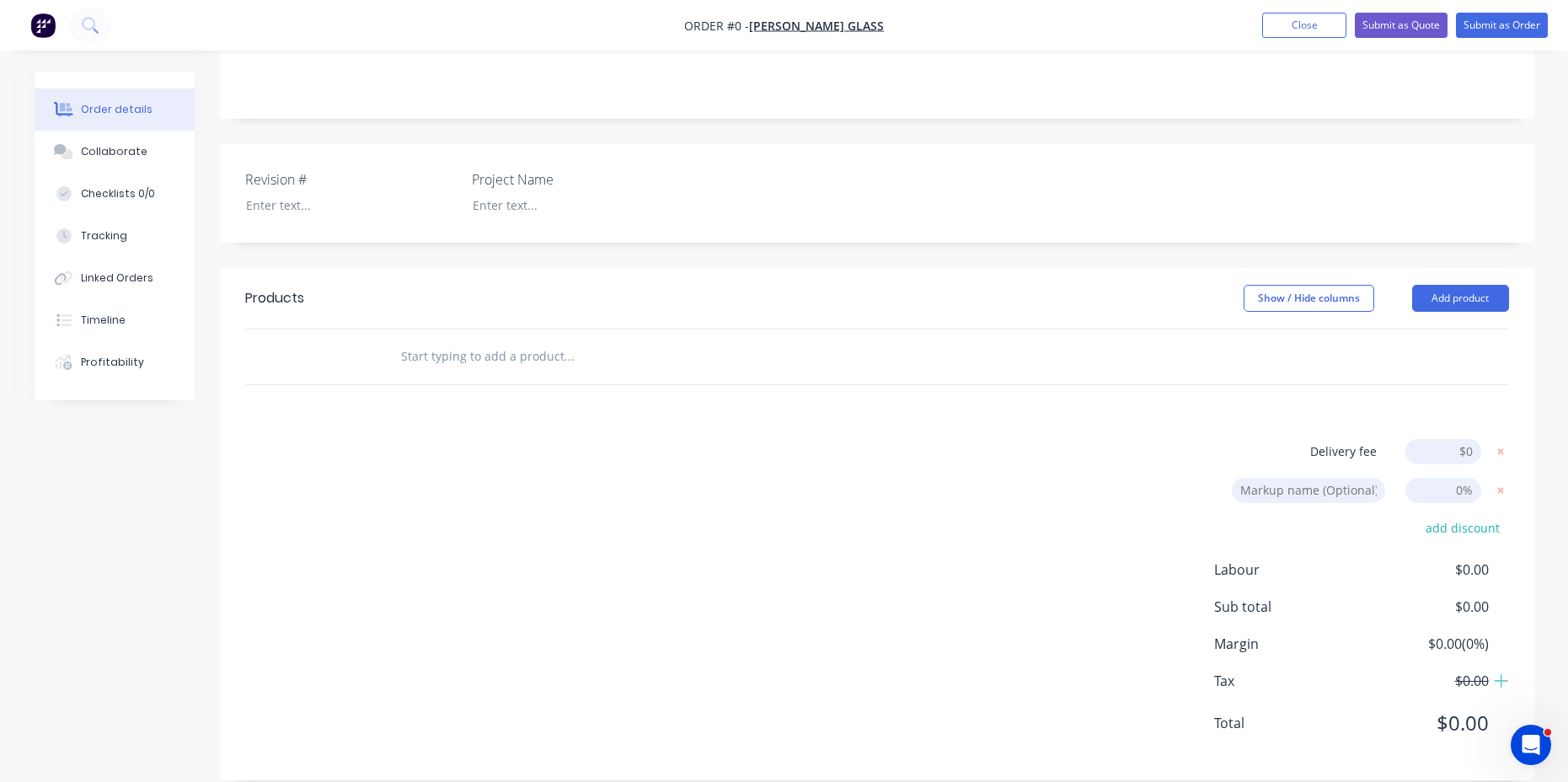
scroll to position [0, 0]
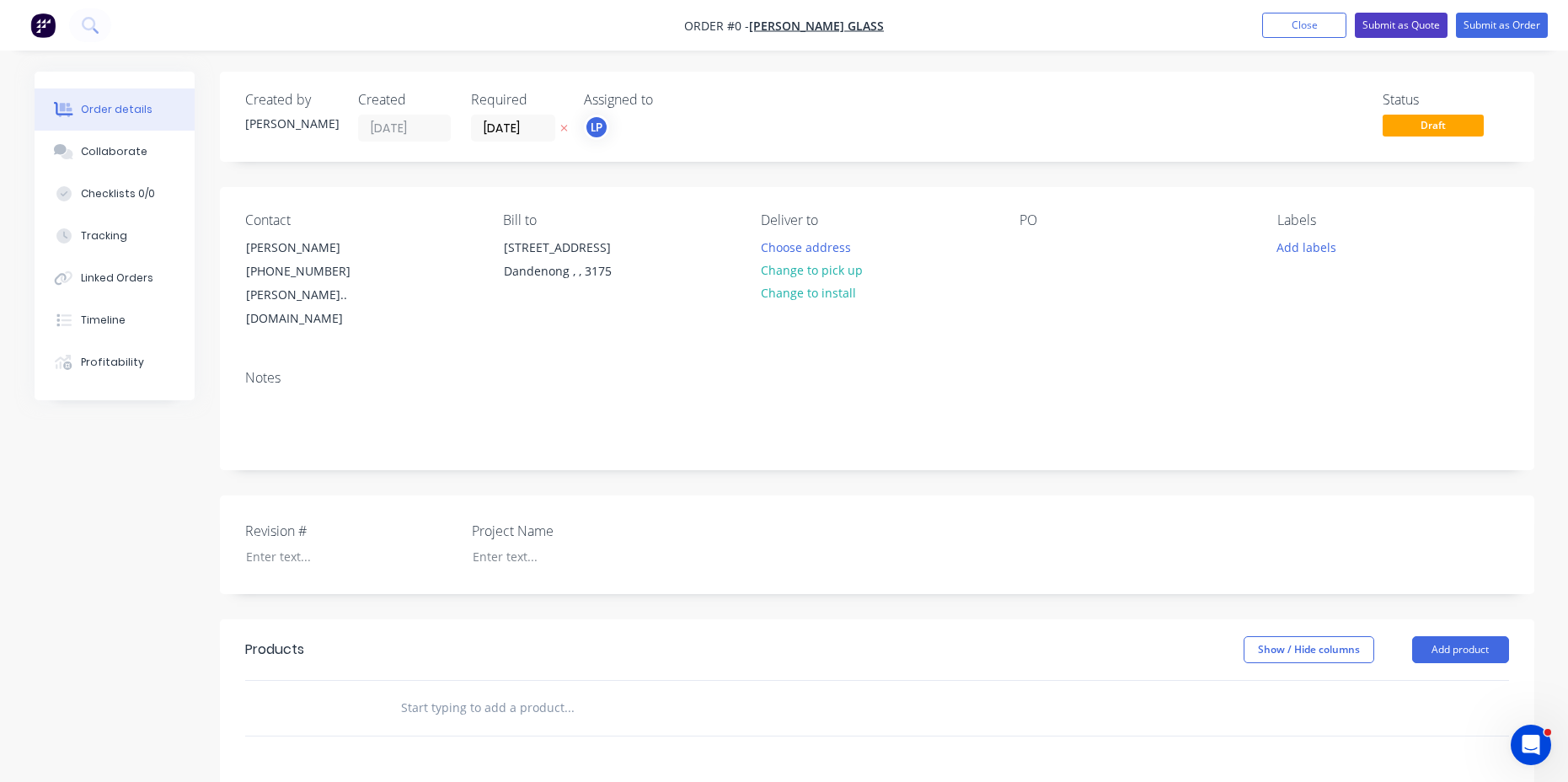
click at [1421, 19] on button "Submit as Quote" at bounding box center [1402, 25] width 93 height 26
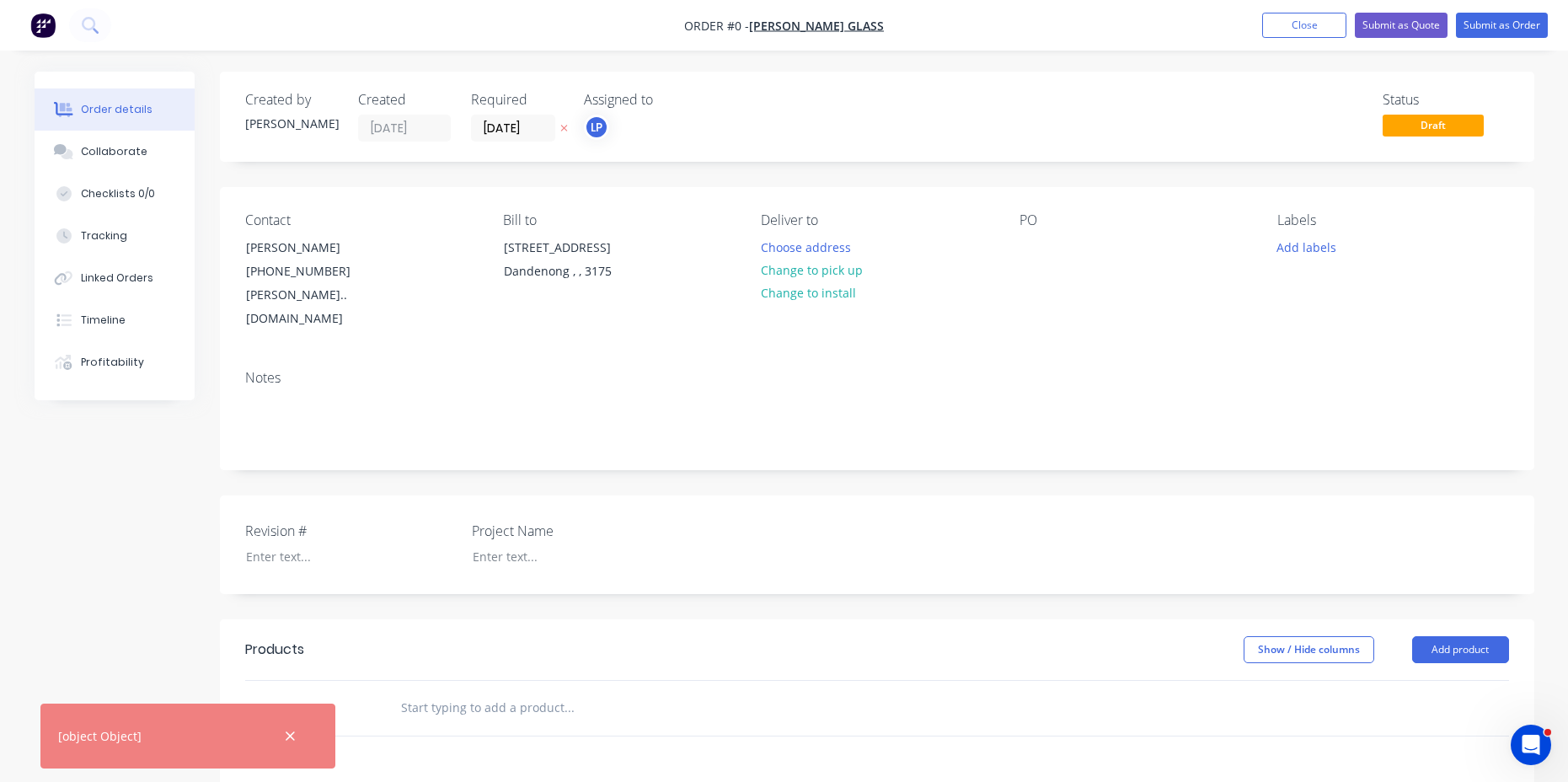
click at [507, 521] on label "Project Name" at bounding box center [578, 530] width 211 height 20
click at [291, 736] on icon "button" at bounding box center [291, 736] width 10 height 10
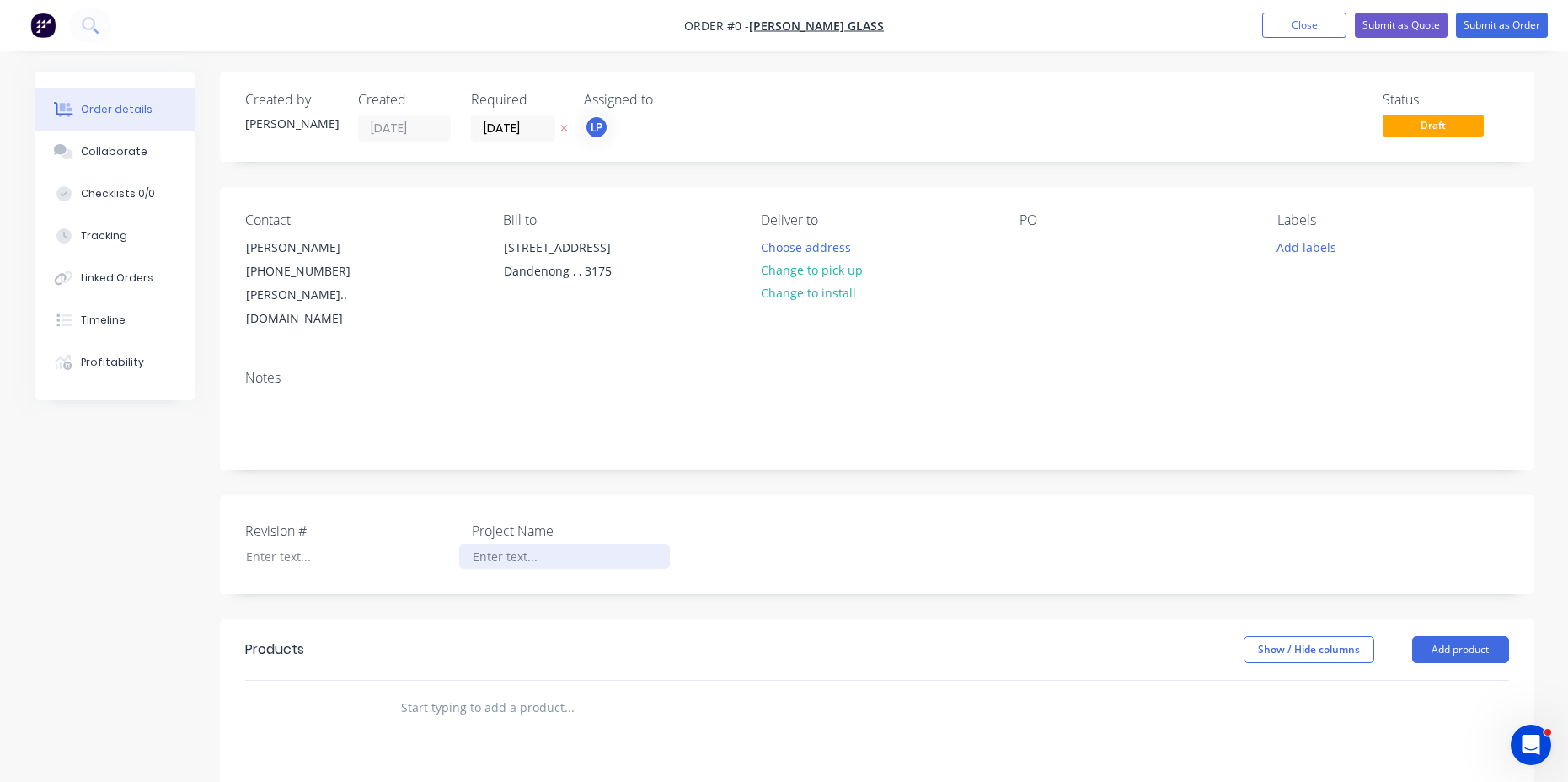
click at [509, 544] on div at bounding box center [564, 557] width 211 height 25
click at [481, 544] on div "uniqlo" at bounding box center [564, 557] width 211 height 25
click at [281, 538] on div "Order details Collaborate Checklists 0/0 Tracking Linked Orders Timeline Profit…" at bounding box center [785, 619] width 1534 height 1095
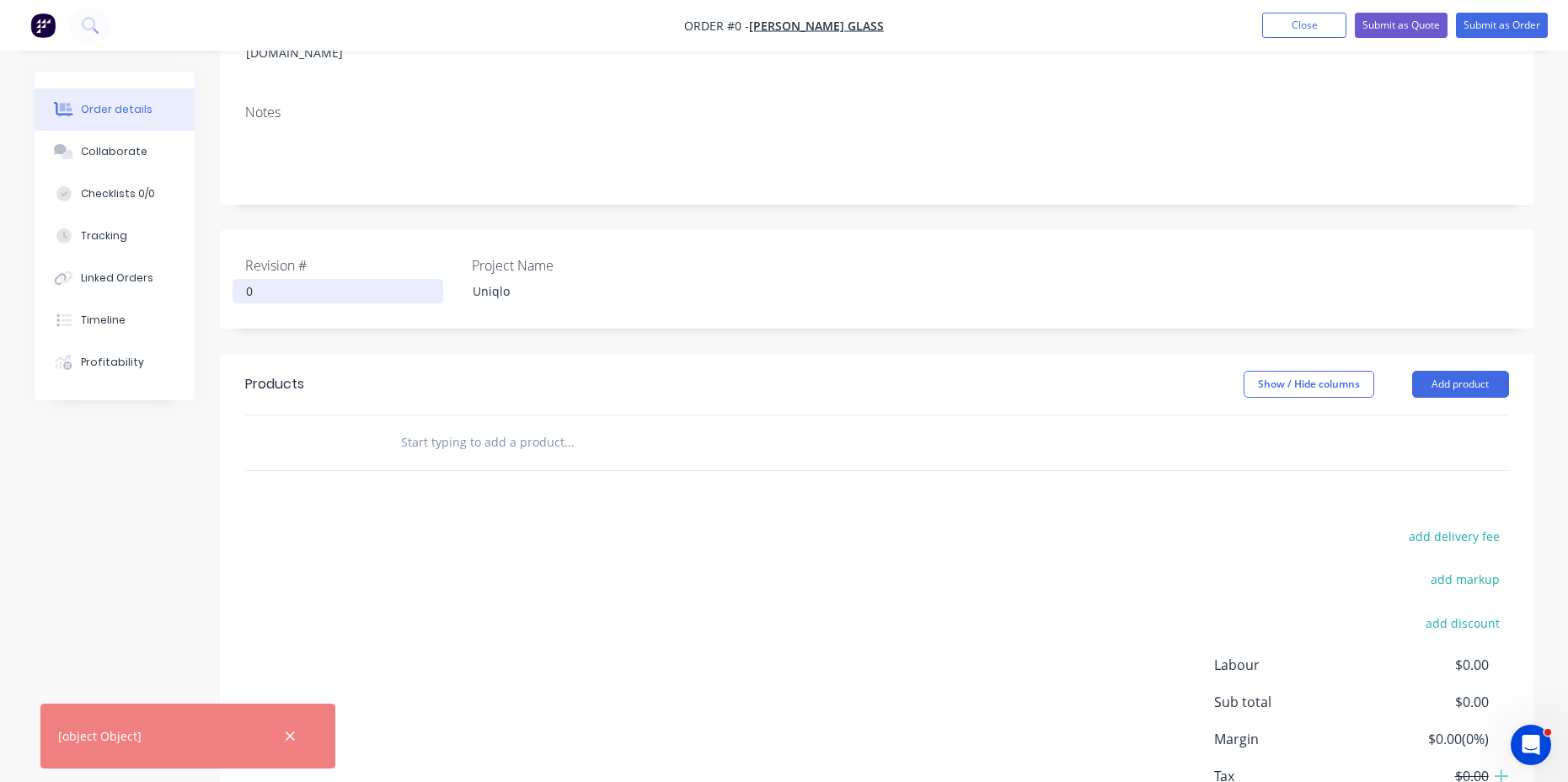
scroll to position [280, 0]
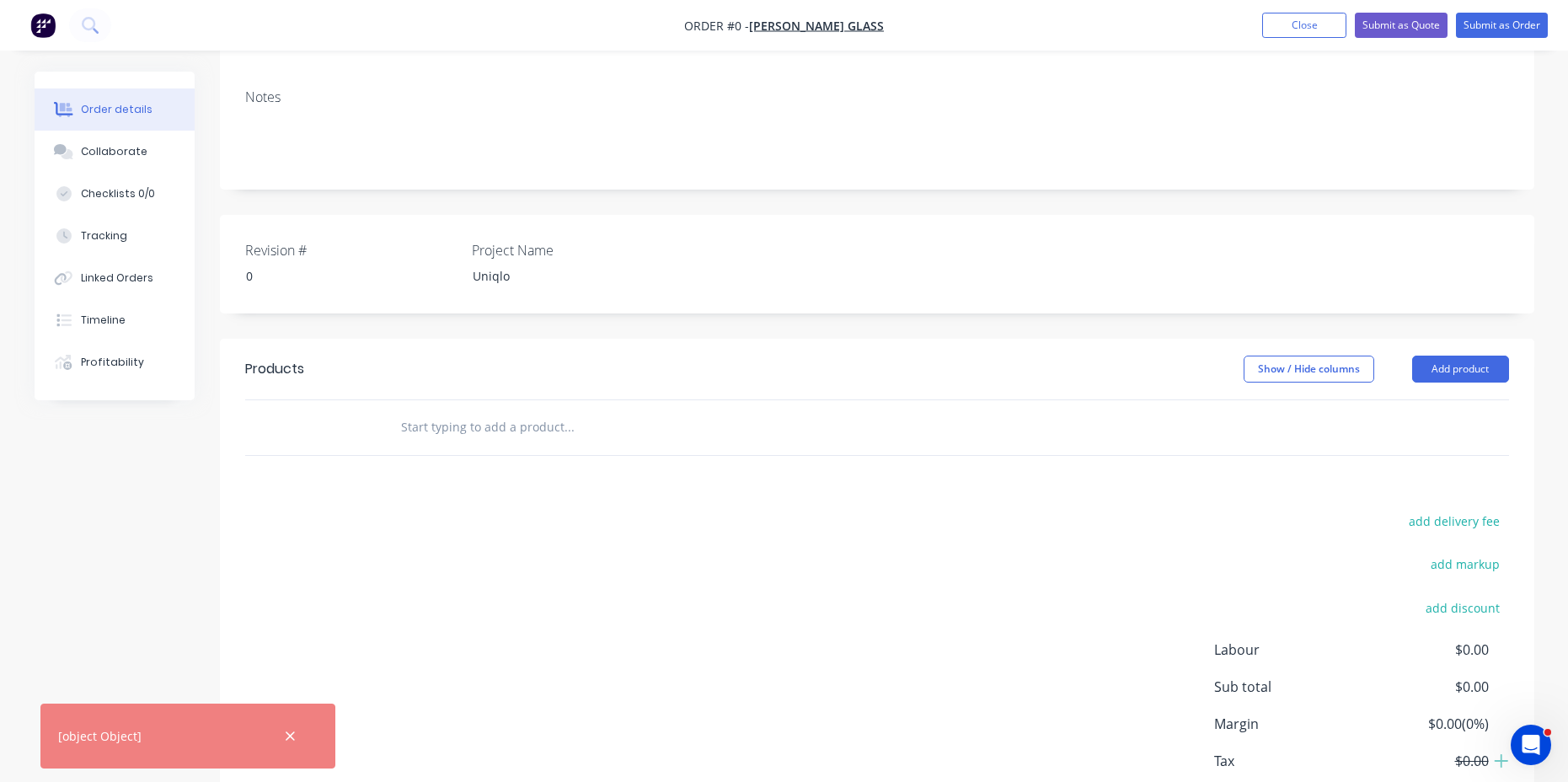
click at [760, 565] on div "add delivery fee add markup add discount Labour $0.00 Sub total $0.00 Margin $0…" at bounding box center [877, 673] width 1264 height 325
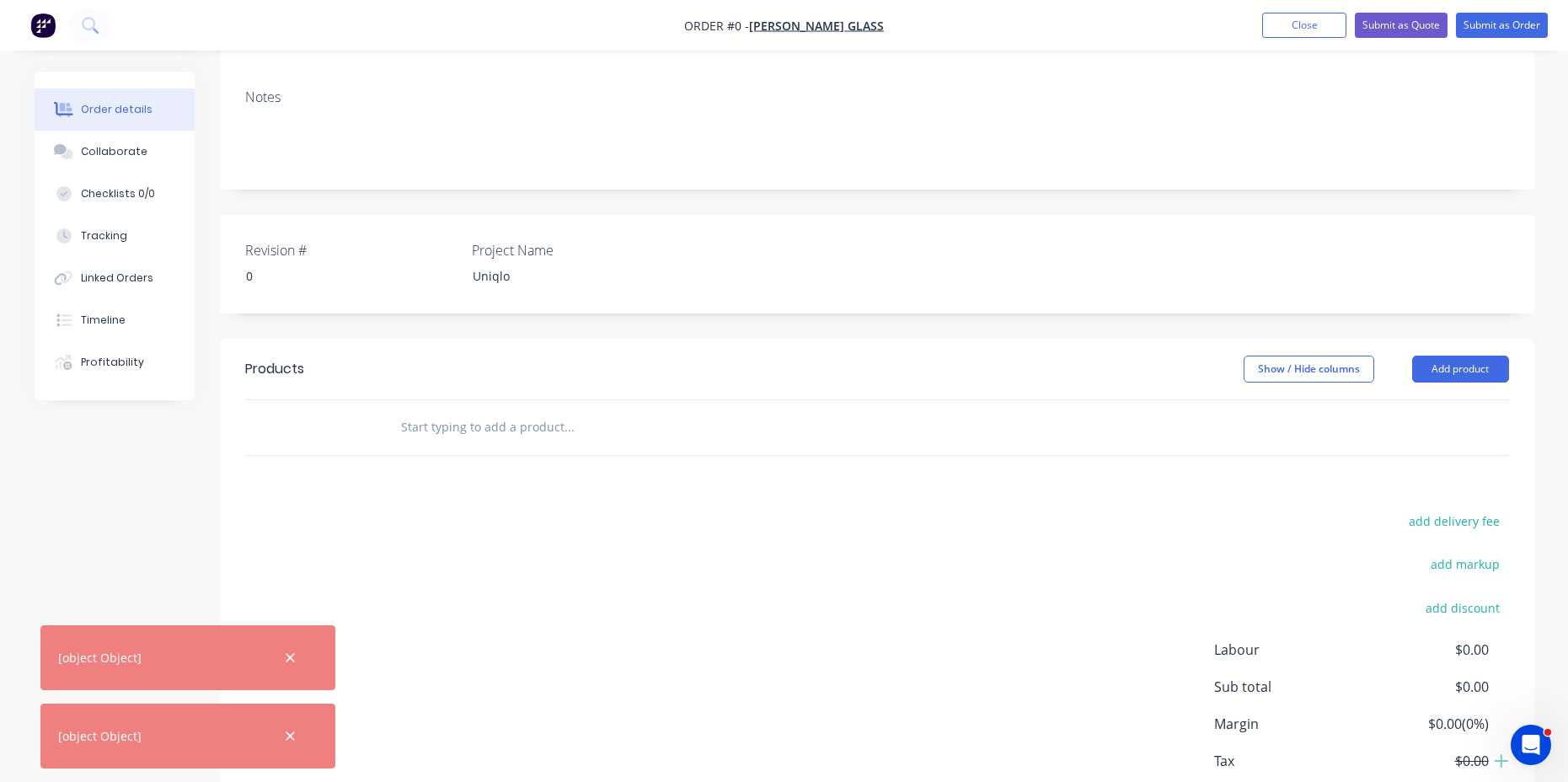
click at [449, 411] on input "text" at bounding box center [568, 427] width 337 height 33
drag, startPoint x: 1419, startPoint y: 337, endPoint x: 1402, endPoint y: 339, distance: 17.1
click at [1420, 355] on button "Add product" at bounding box center [1461, 369] width 97 height 27
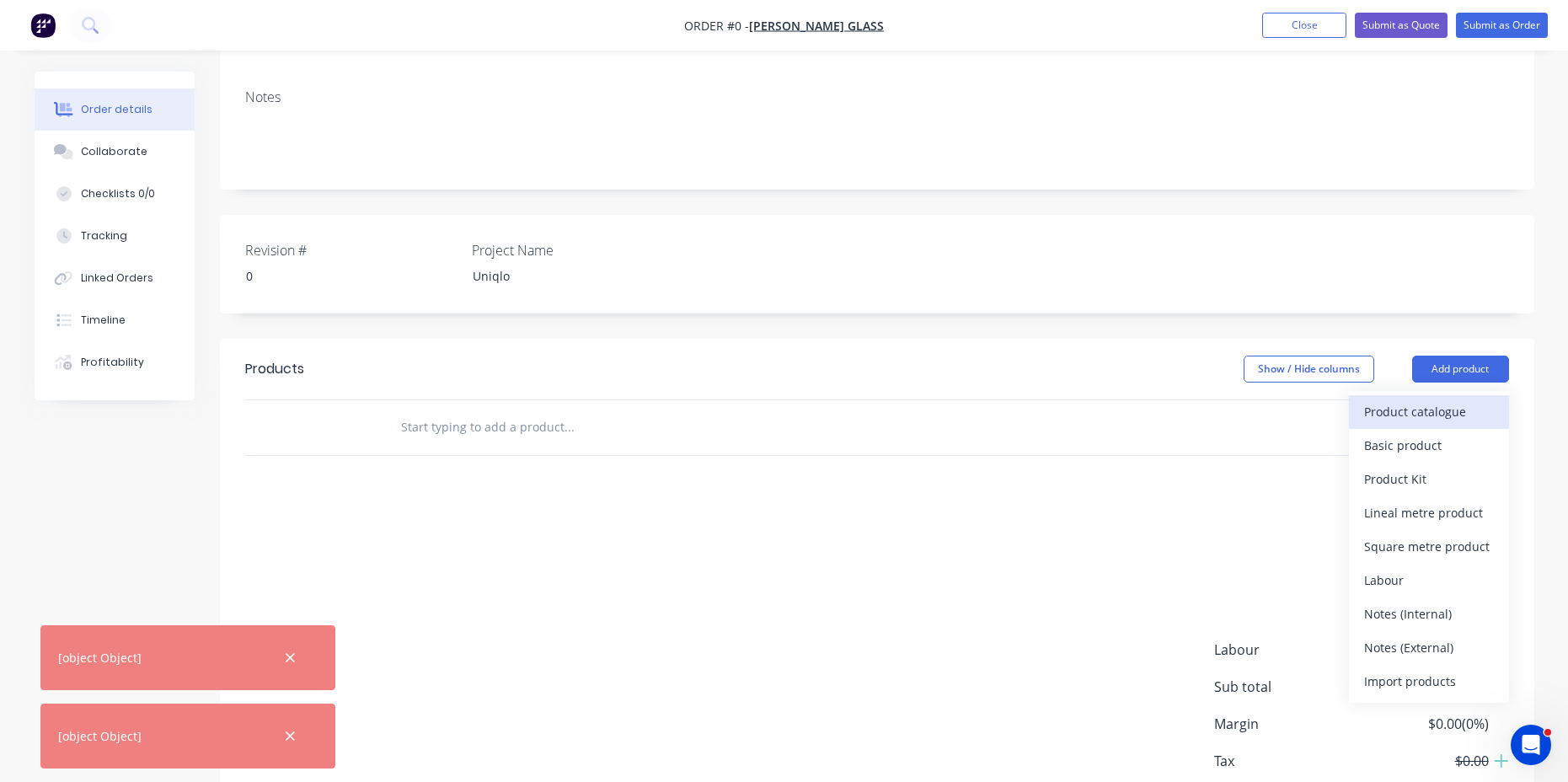
click at [1379, 399] on div "Product catalogue" at bounding box center [1429, 411] width 130 height 25
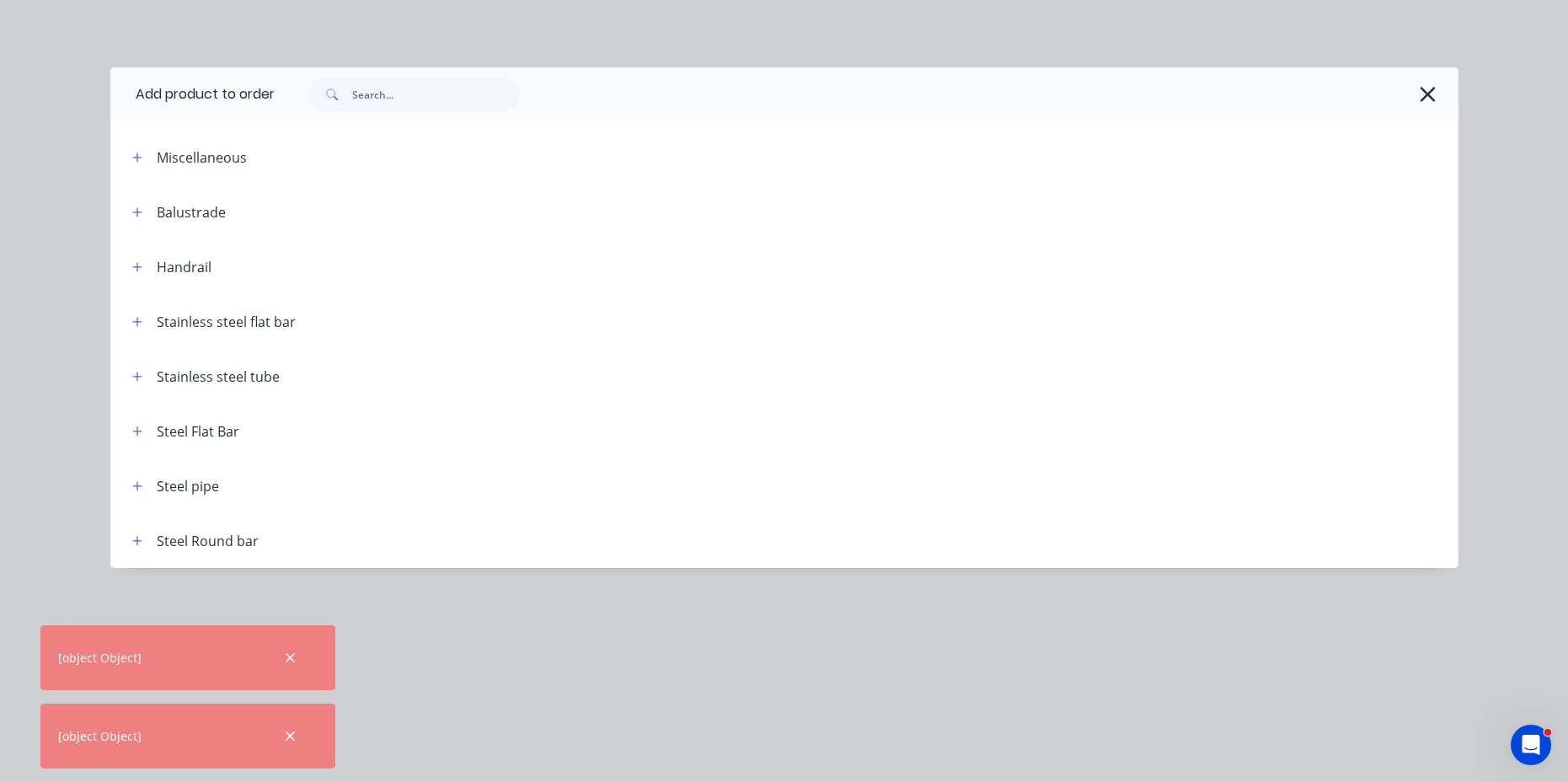
click at [217, 215] on div "Balustrade" at bounding box center [191, 212] width 69 height 20
click at [169, 265] on div "Handrail" at bounding box center [184, 266] width 55 height 20
click at [139, 212] on icon "button" at bounding box center [137, 212] width 10 height 10
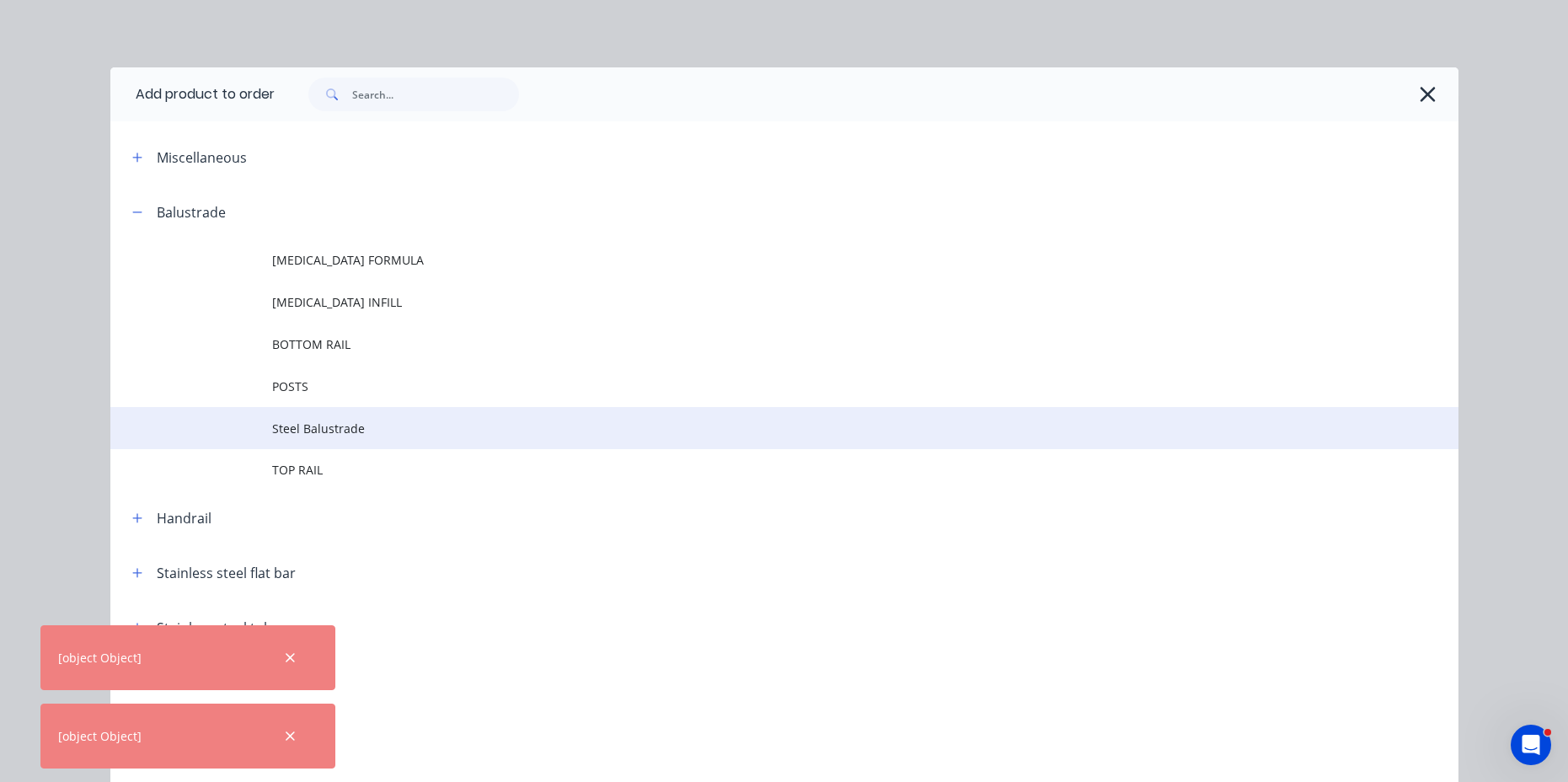
click at [293, 431] on span "Steel Balustrade" at bounding box center [746, 429] width 949 height 18
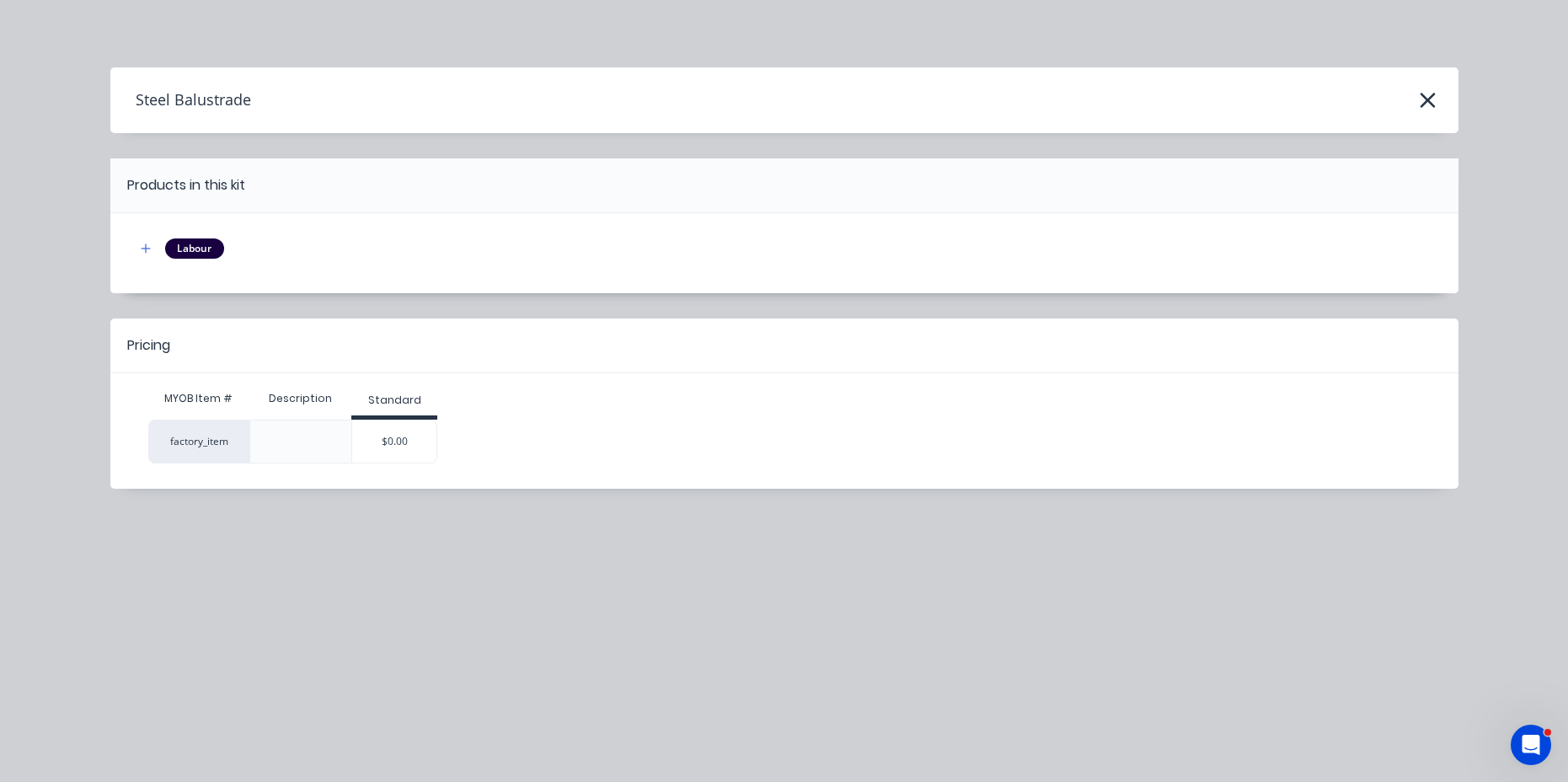
click at [293, 431] on div "Steel Balustrade Products in this kit Labour Pricing MYOB Item # Description St…" at bounding box center [784, 391] width 1568 height 782
click at [171, 435] on div "factory_item" at bounding box center [199, 442] width 101 height 44
click at [194, 256] on div "Labour" at bounding box center [195, 248] width 59 height 20
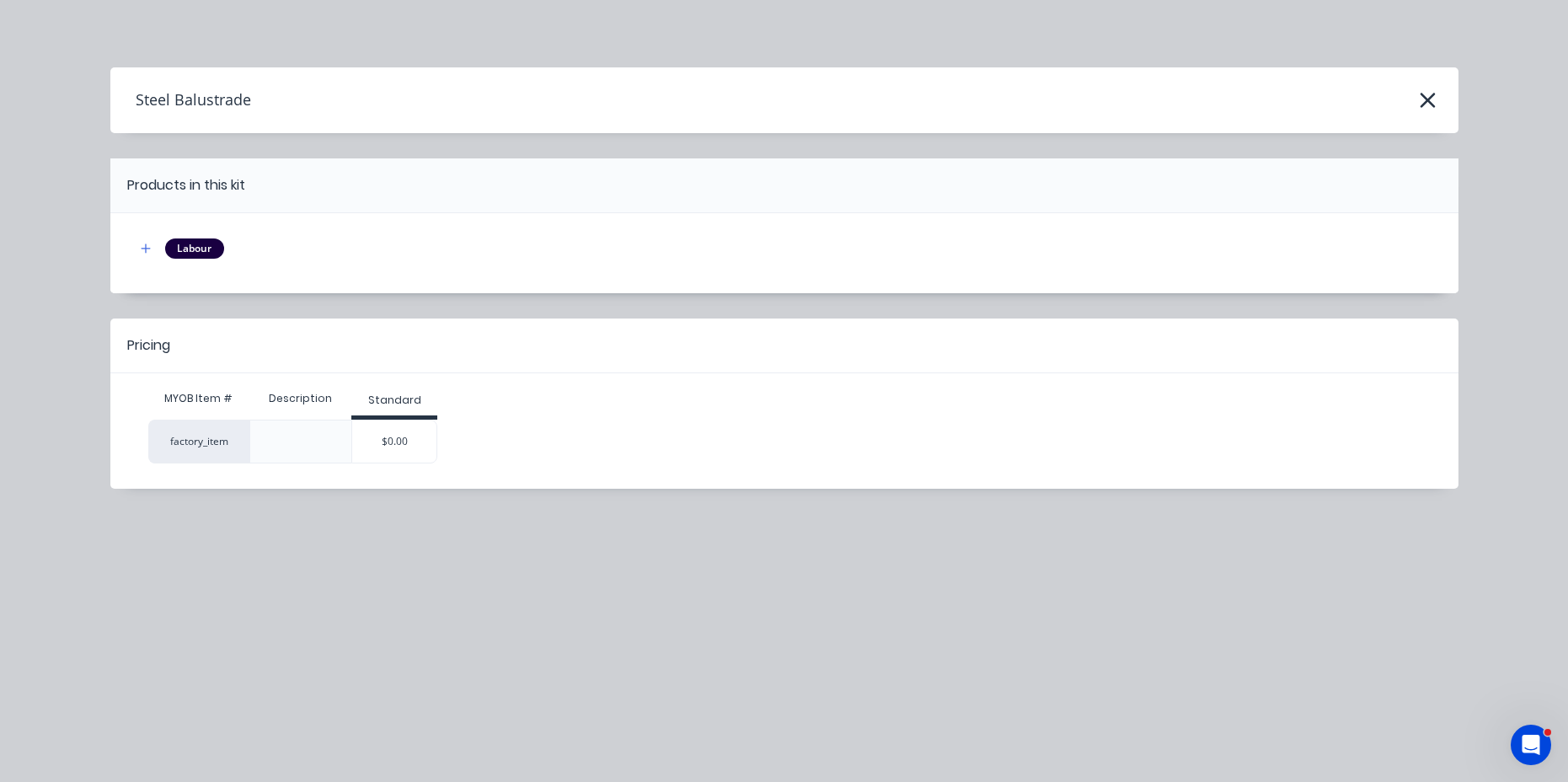
click at [383, 170] on header "Products in this kit" at bounding box center [784, 186] width 1348 height 55
click at [321, 116] on header "Steel Balustrade" at bounding box center [784, 100] width 1348 height 66
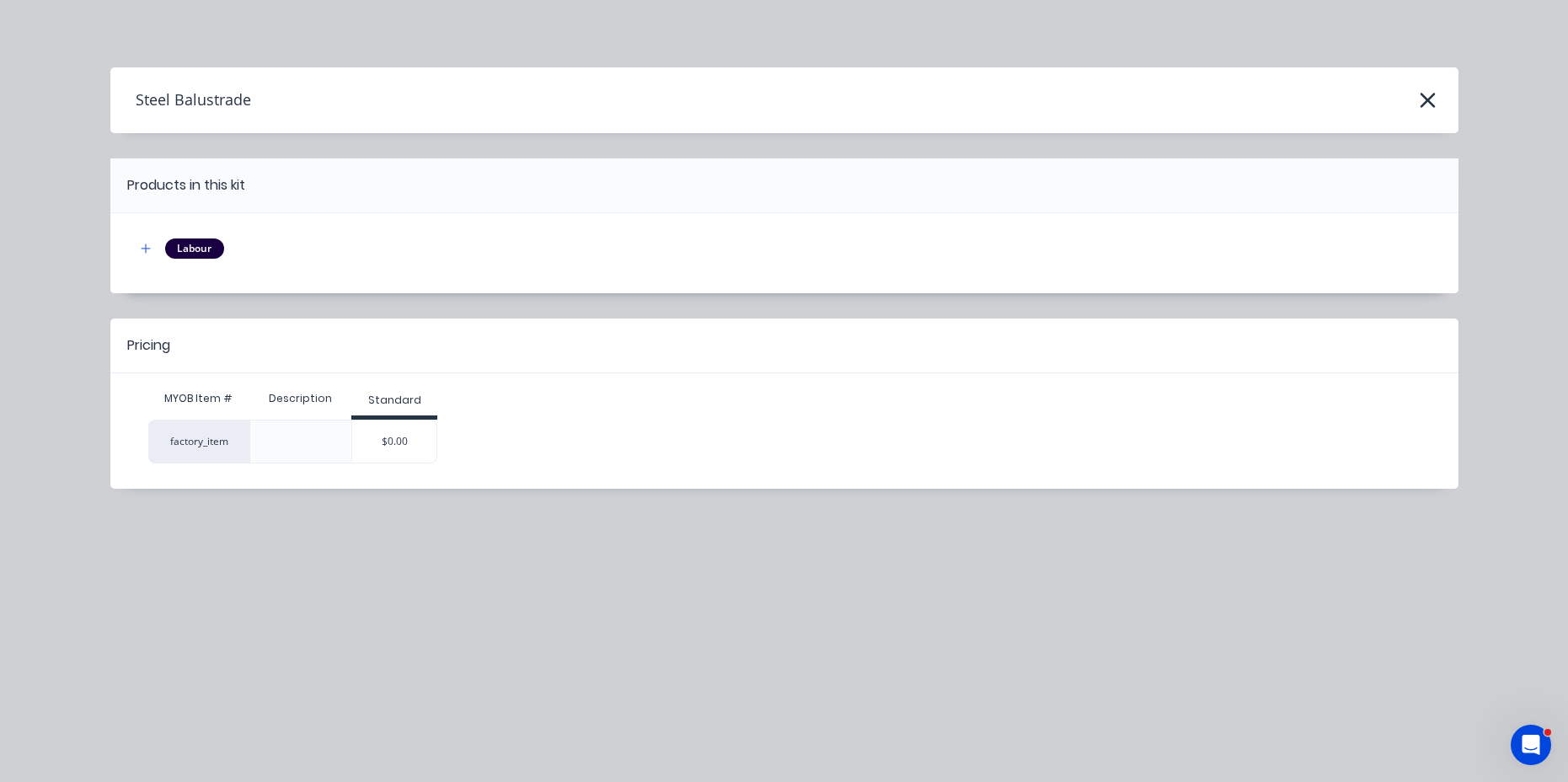
click at [503, 252] on div "Labour" at bounding box center [785, 249] width 1298 height 21
drag, startPoint x: 615, startPoint y: 232, endPoint x: 630, endPoint y: 235, distance: 15.3
click at [621, 235] on div "Labour" at bounding box center [784, 253] width 1348 height 80
click at [1431, 100] on icon "button" at bounding box center [1427, 100] width 18 height 24
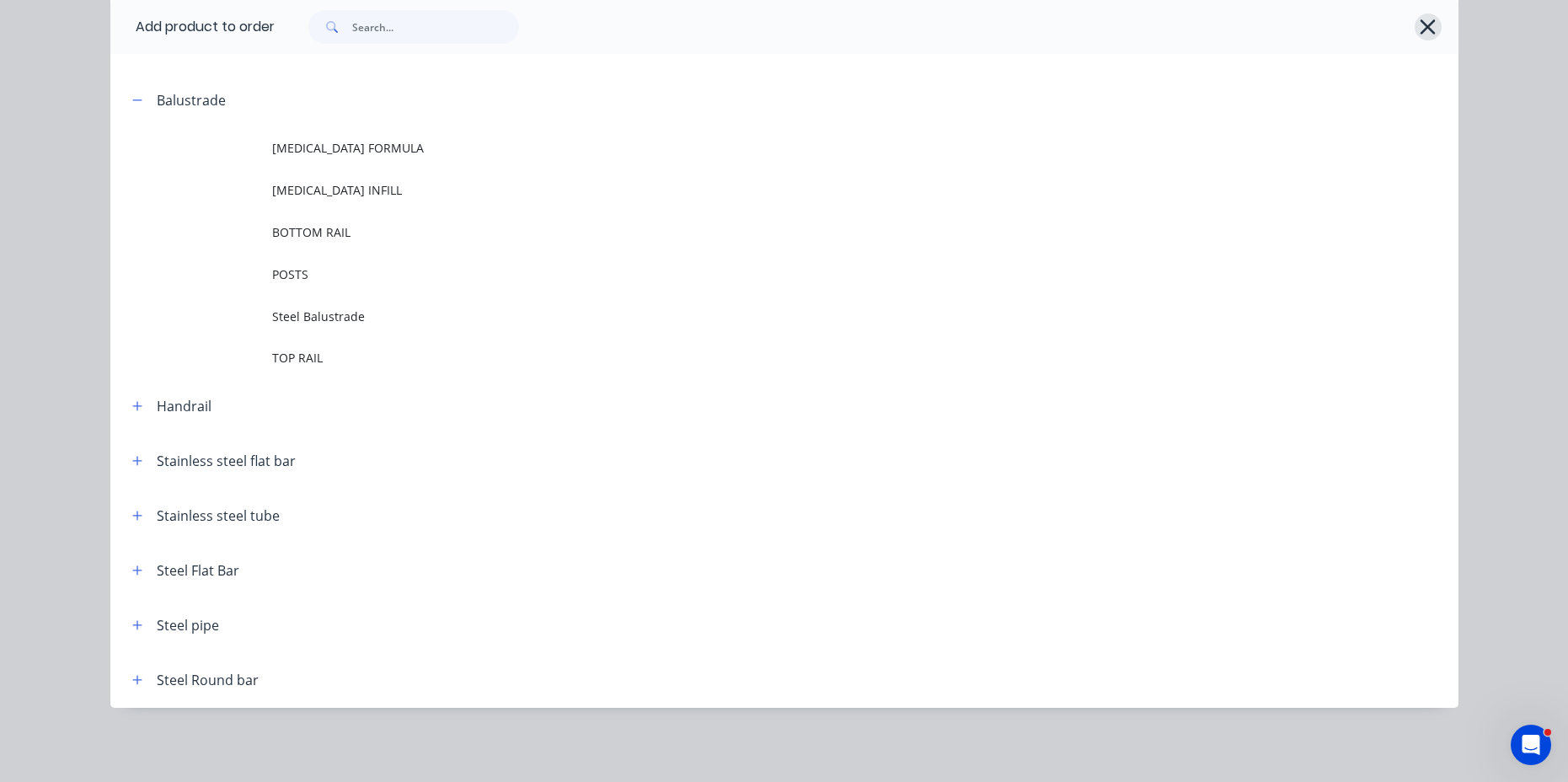
click at [1427, 28] on icon "button" at bounding box center [1427, 27] width 18 height 24
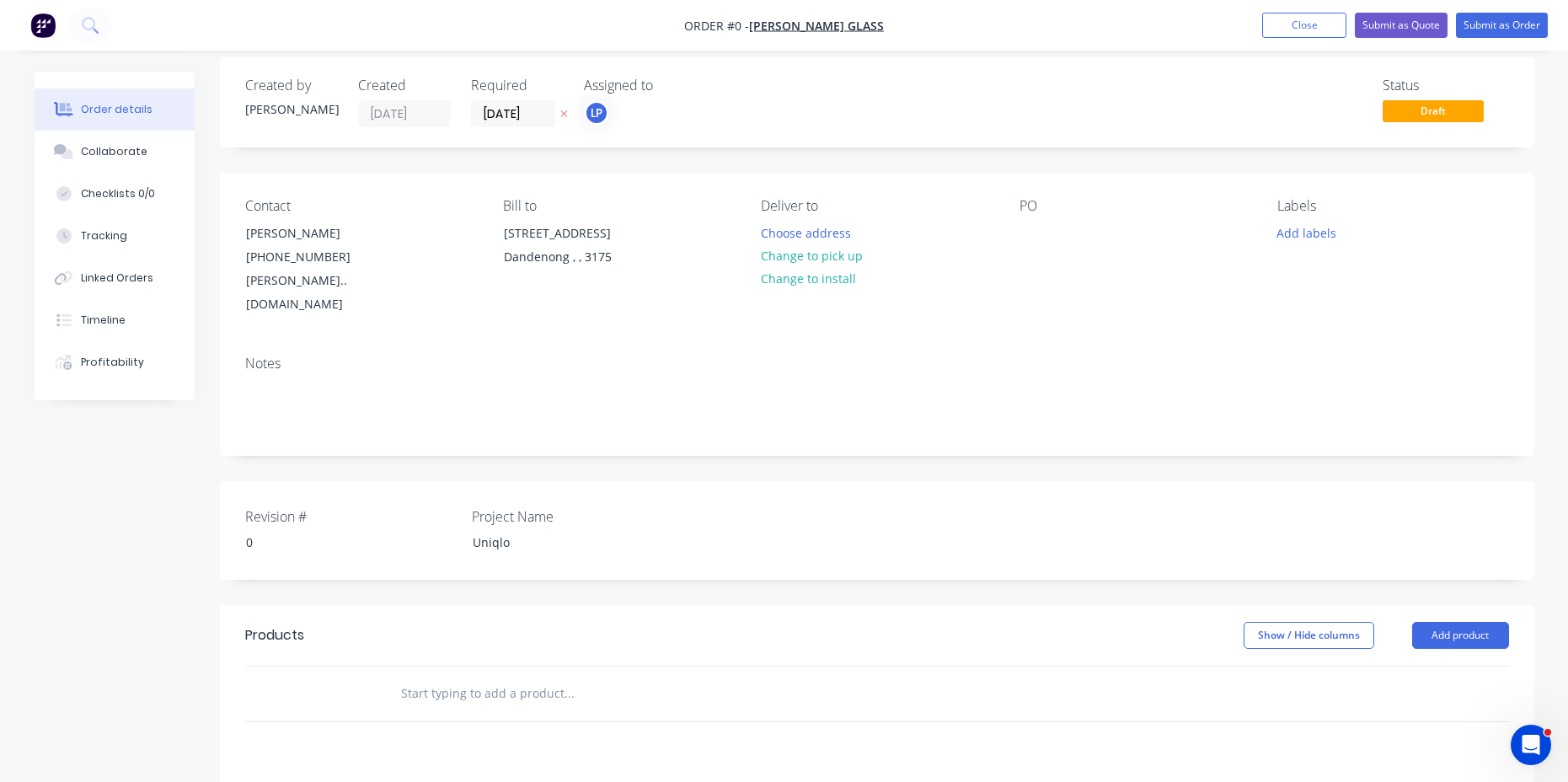
scroll to position [0, 0]
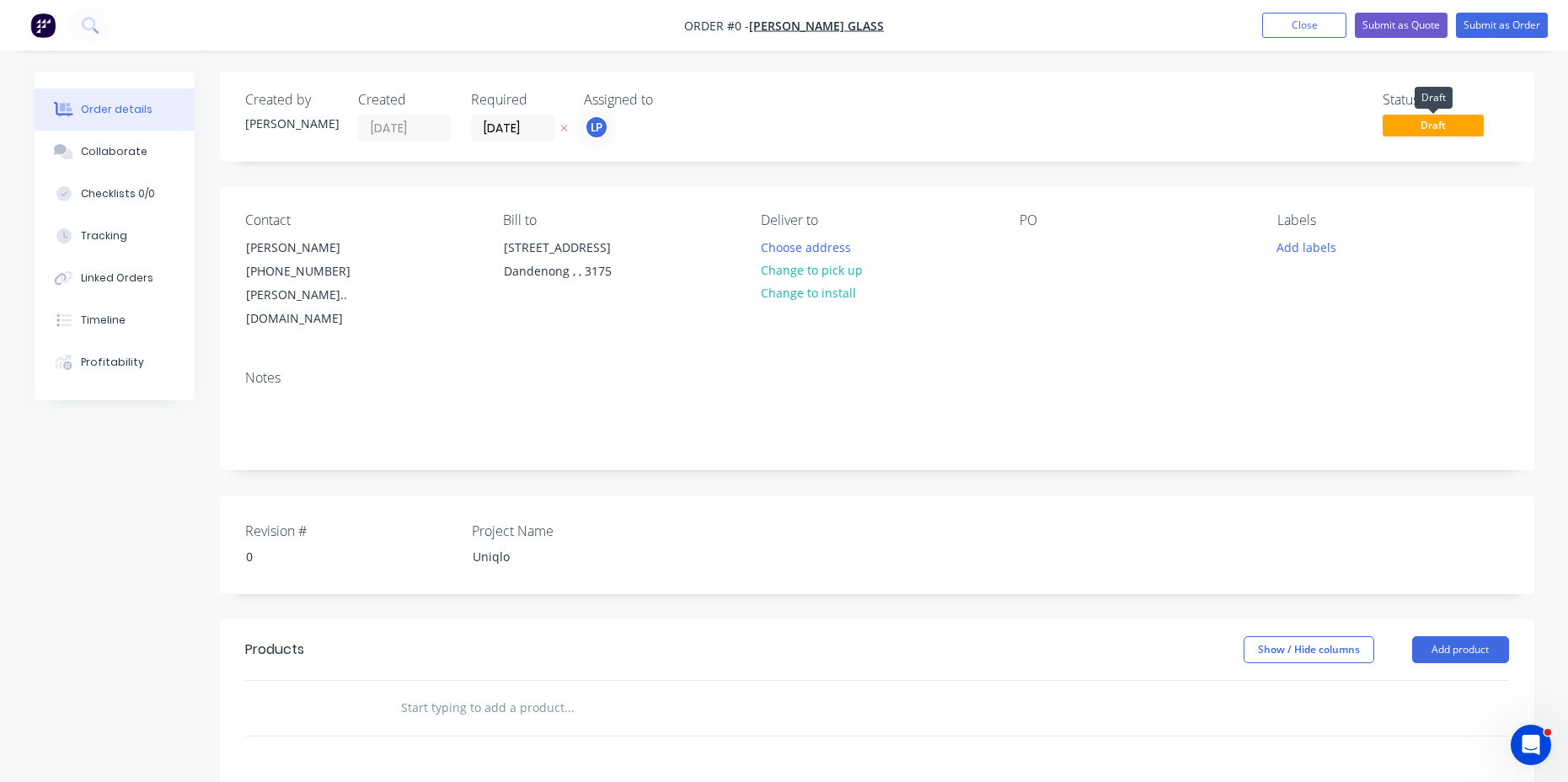
click at [1431, 124] on span "Draft" at bounding box center [1433, 125] width 101 height 21
click at [1404, 122] on span "Draft" at bounding box center [1433, 125] width 101 height 21
click at [1431, 124] on span "Draft" at bounding box center [1433, 125] width 101 height 21
click at [1443, 175] on div "Created by [PERSON_NAME] Created [DATE] Required [DATE] Assigned to LP Status D…" at bounding box center [876, 605] width 1314 height 1069
click at [1441, 125] on span "Draft" at bounding box center [1433, 125] width 101 height 21
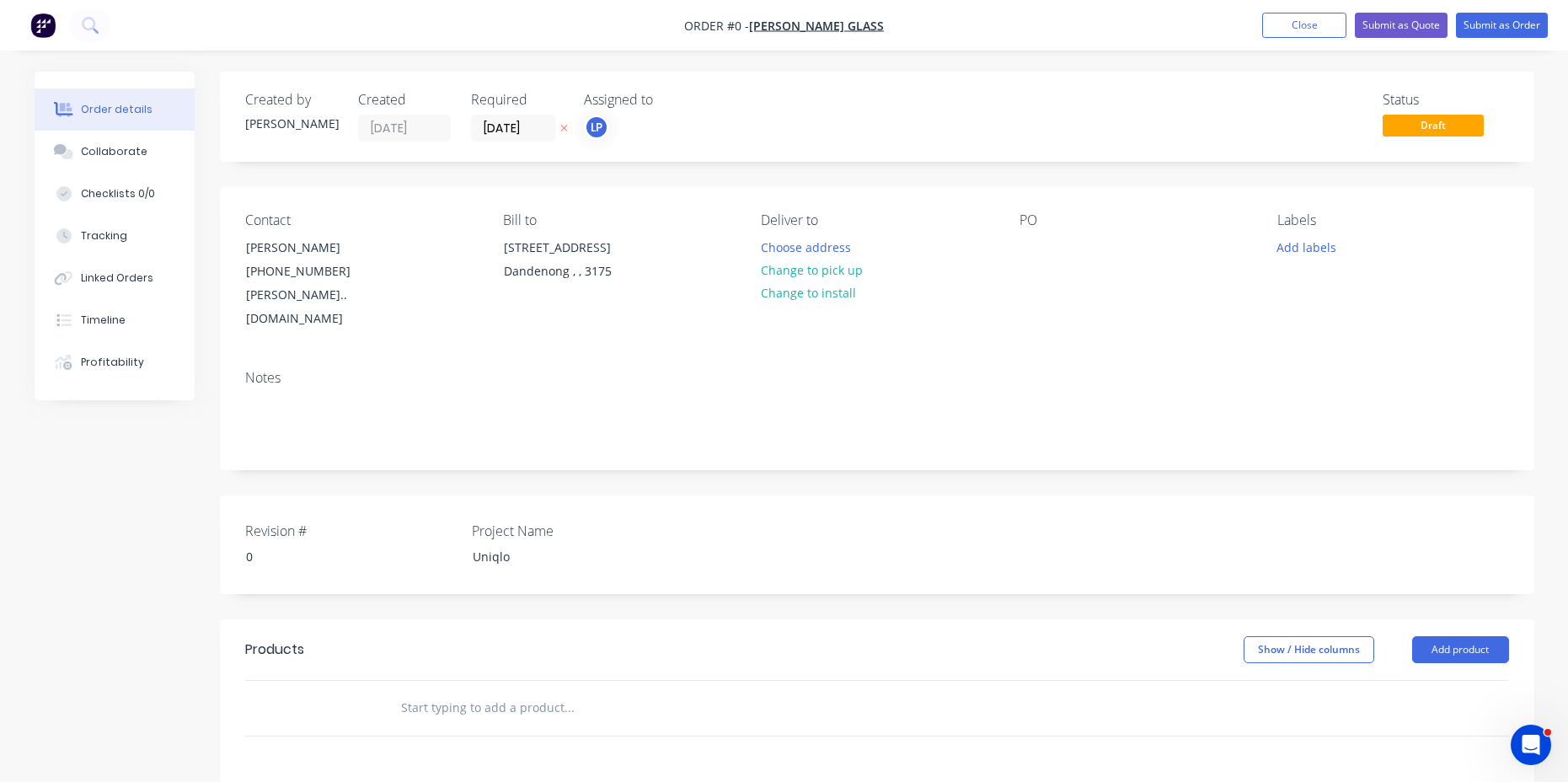
click at [1416, 230] on div "Labels Add labels" at bounding box center [1392, 271] width 231 height 119
click at [1310, 248] on button "Add labels" at bounding box center [1308, 246] width 78 height 23
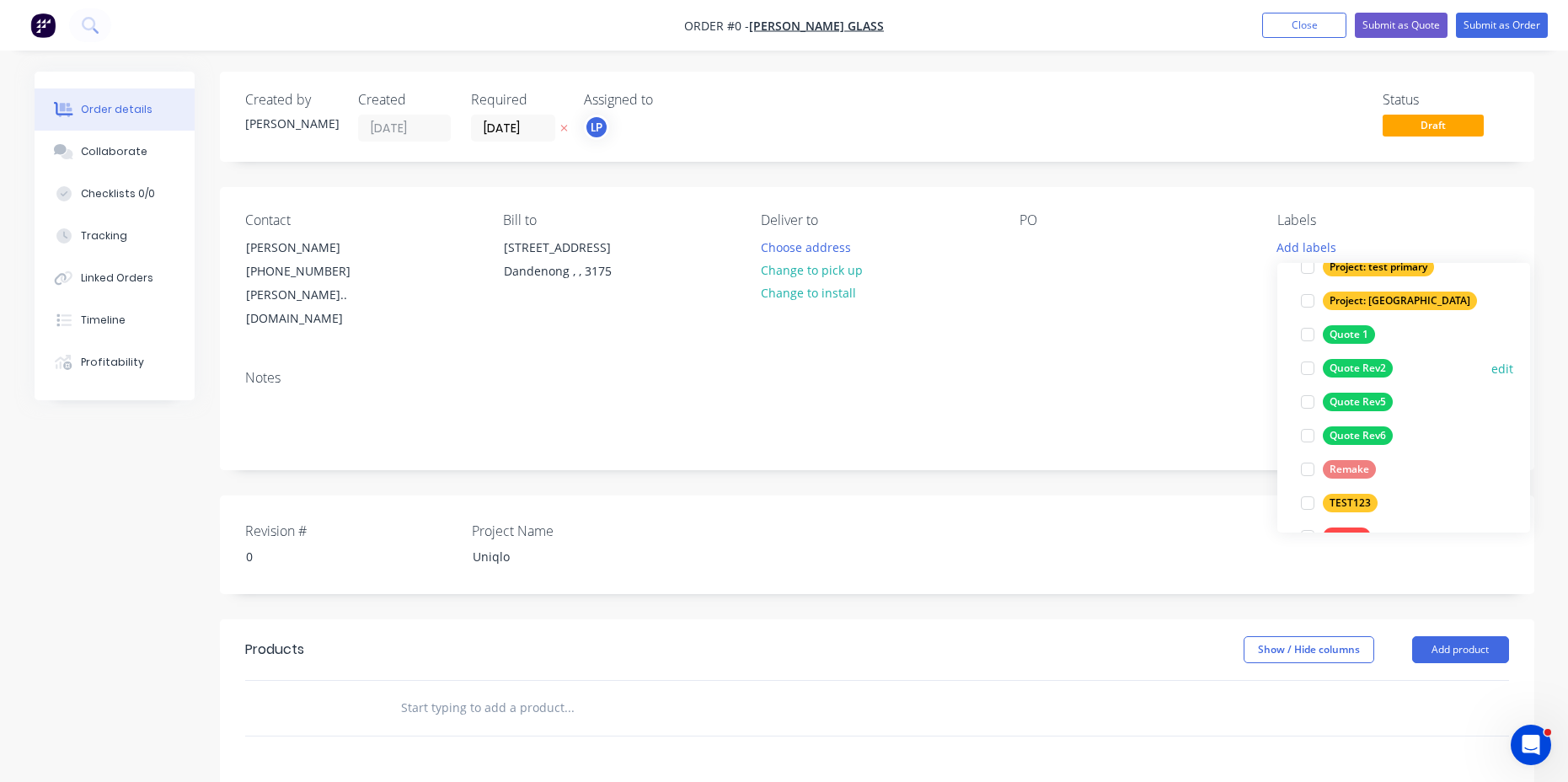
scroll to position [674, 0]
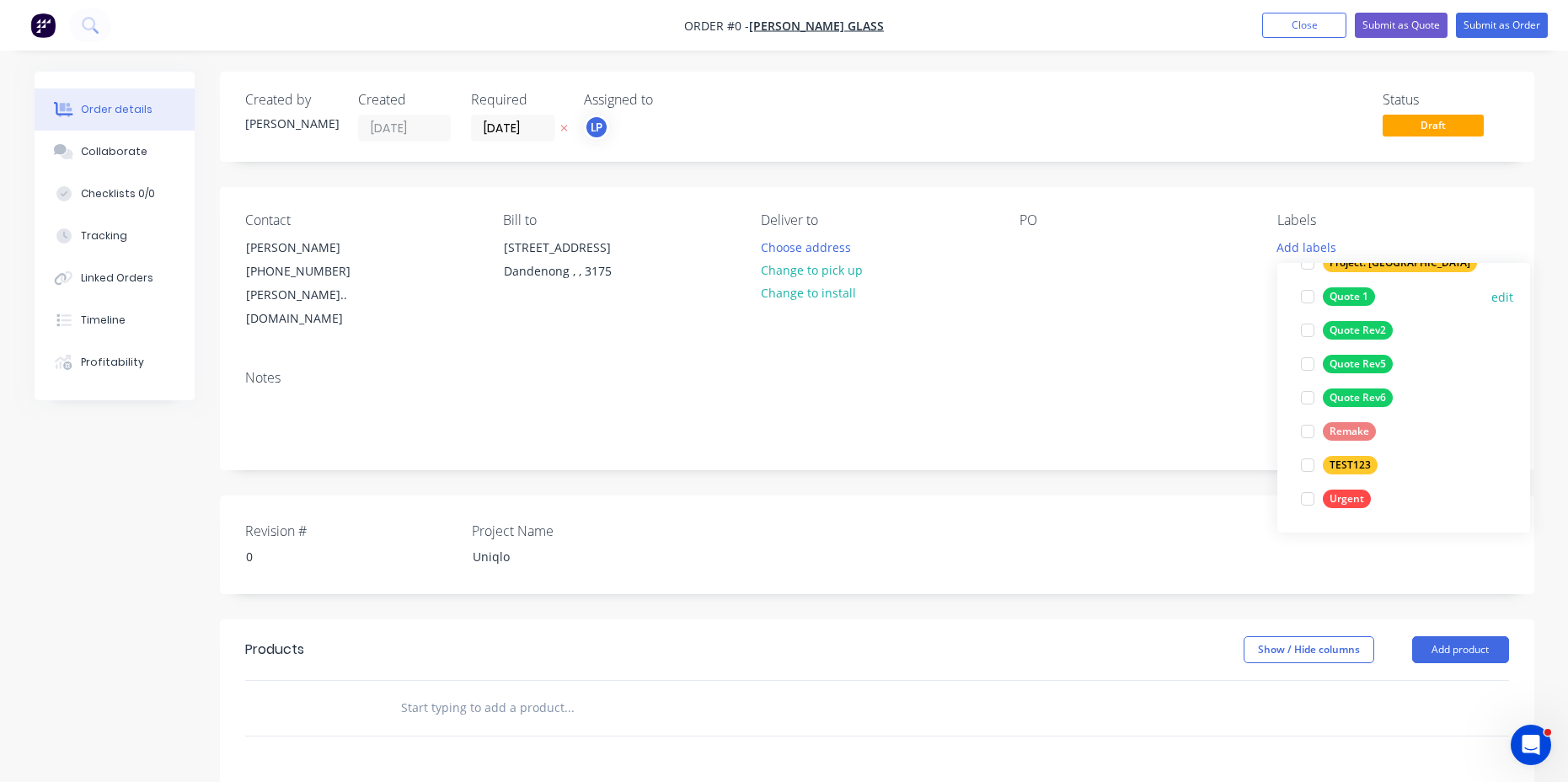
click at [1353, 289] on div "Quote 1" at bounding box center [1348, 296] width 52 height 19
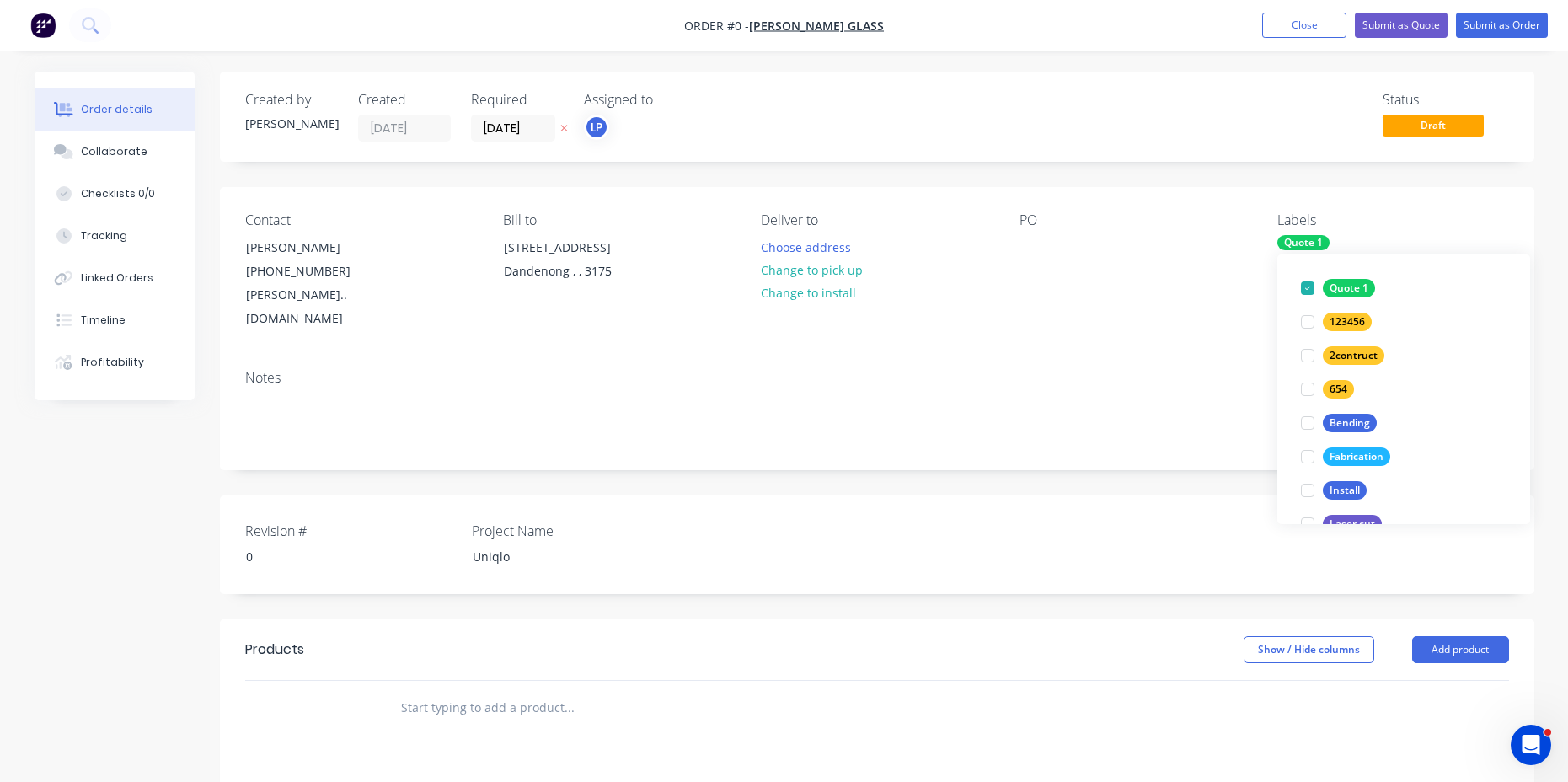
click at [1379, 212] on div "Labels" at bounding box center [1392, 219] width 231 height 16
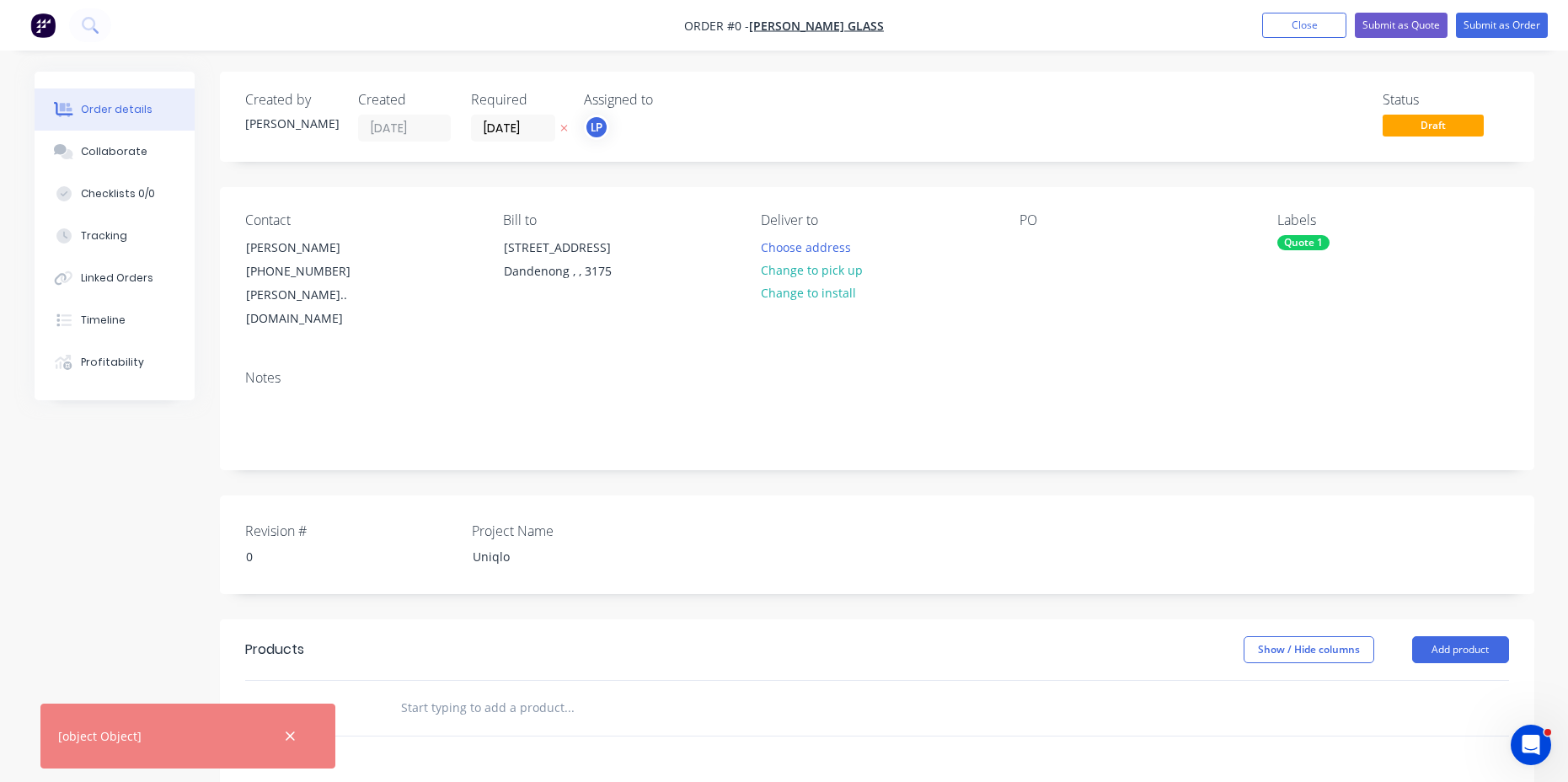
click at [518, 521] on div "Project Name Uniqlo" at bounding box center [578, 544] width 211 height 48
click at [505, 544] on div "Uniqlo" at bounding box center [564, 557] width 211 height 25
click at [494, 679] on div "Order details Collaborate Checklists 0/0 Tracking Linked Orders Timeline Profit…" at bounding box center [785, 619] width 1534 height 1095
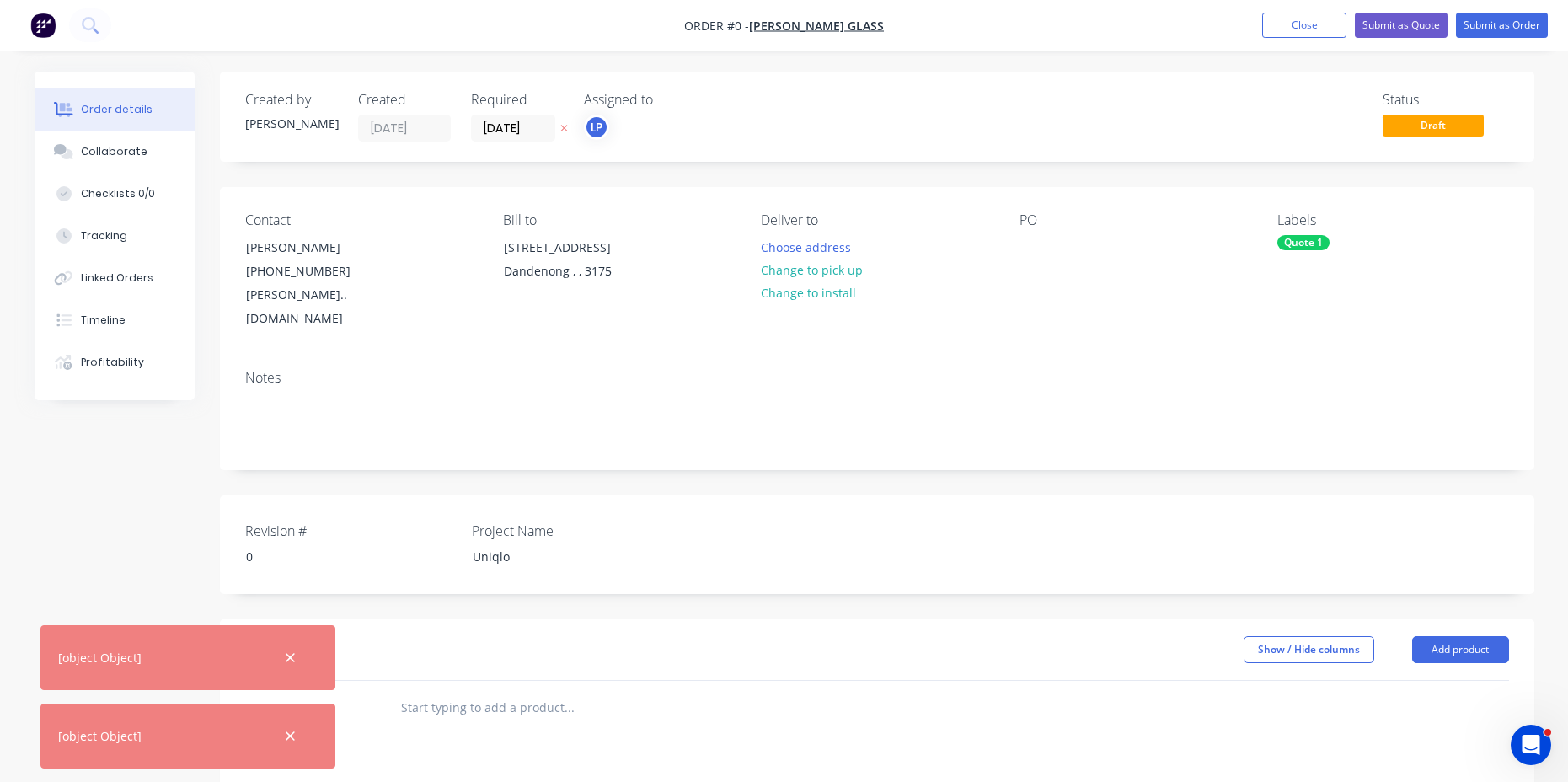
click at [725, 691] on input "text" at bounding box center [568, 707] width 337 height 33
click at [296, 658] on icon "button" at bounding box center [291, 658] width 11 height 15
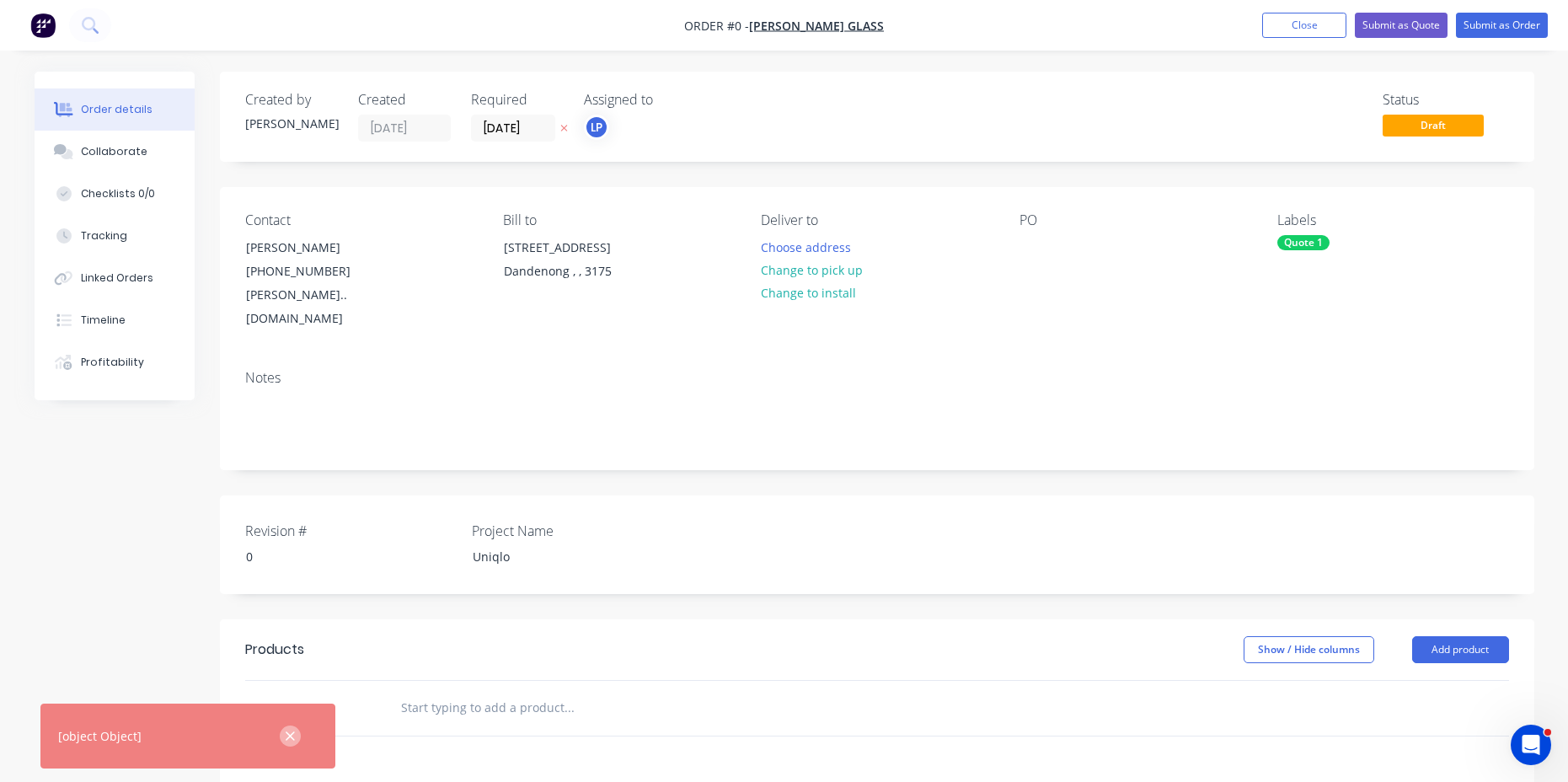
click at [297, 734] on button "button" at bounding box center [290, 736] width 21 height 21
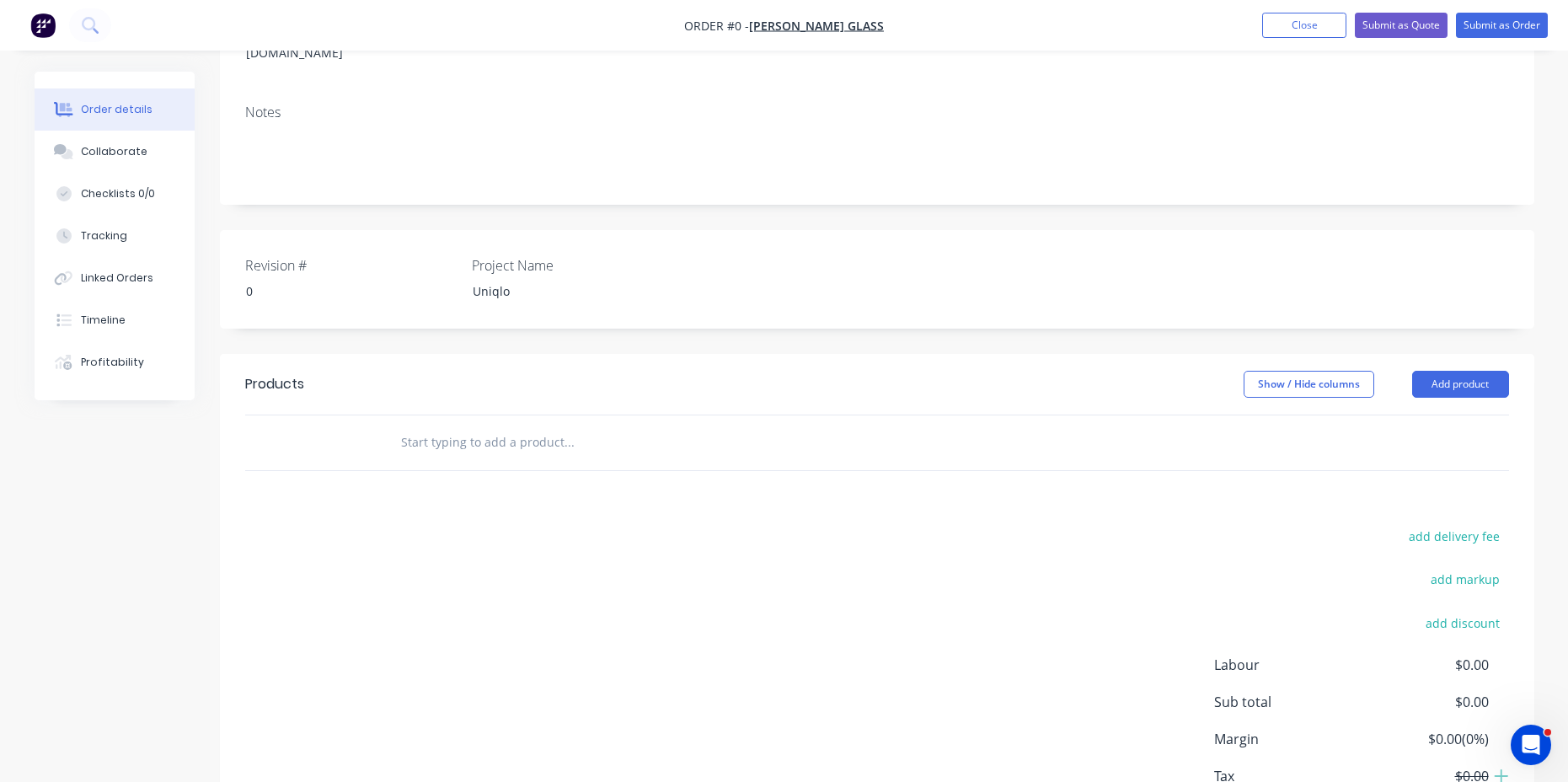
scroll to position [280, 0]
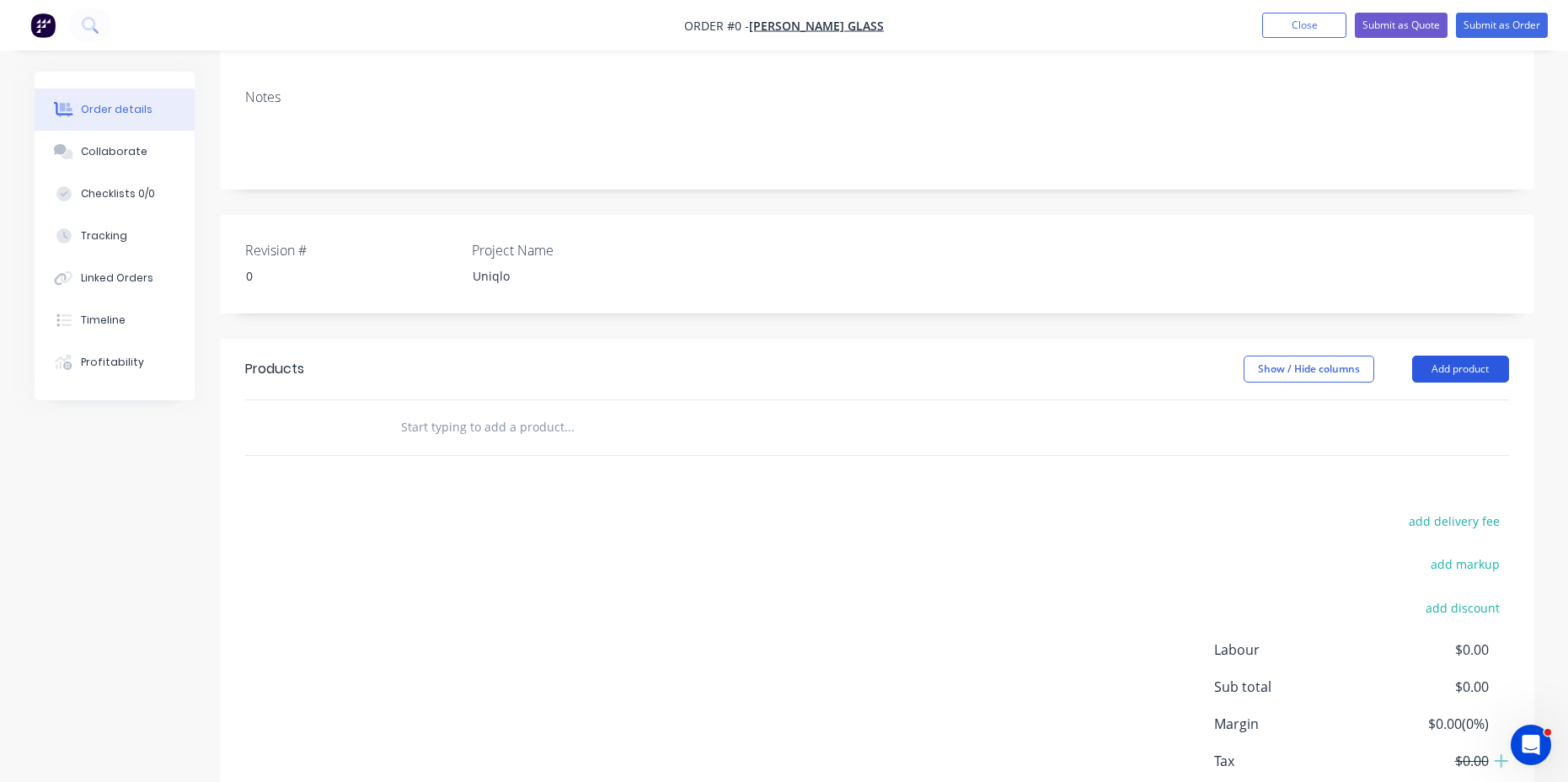
click at [1485, 355] on button "Add product" at bounding box center [1461, 369] width 97 height 27
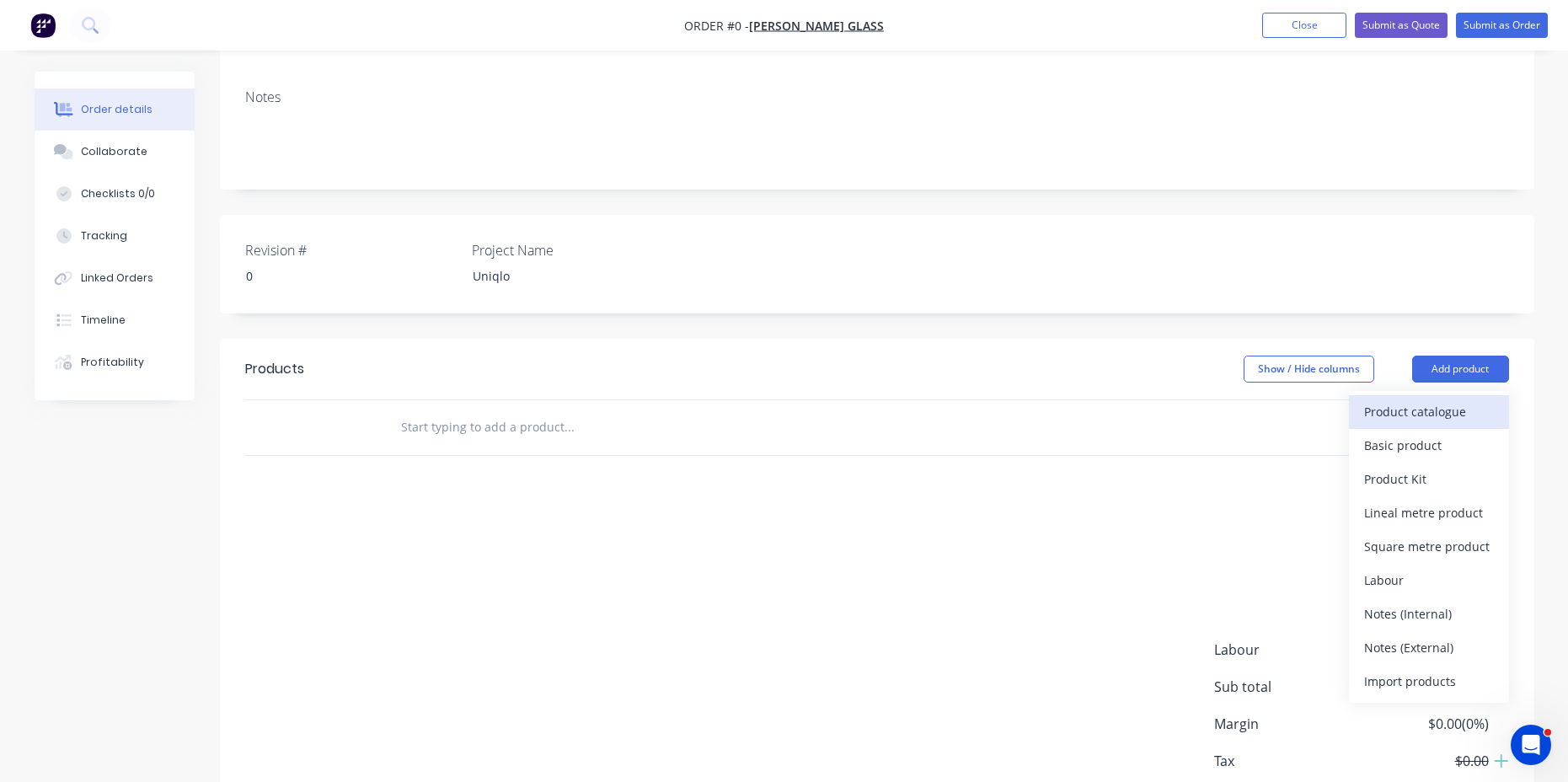
click at [1416, 399] on div "Product catalogue" at bounding box center [1429, 411] width 130 height 25
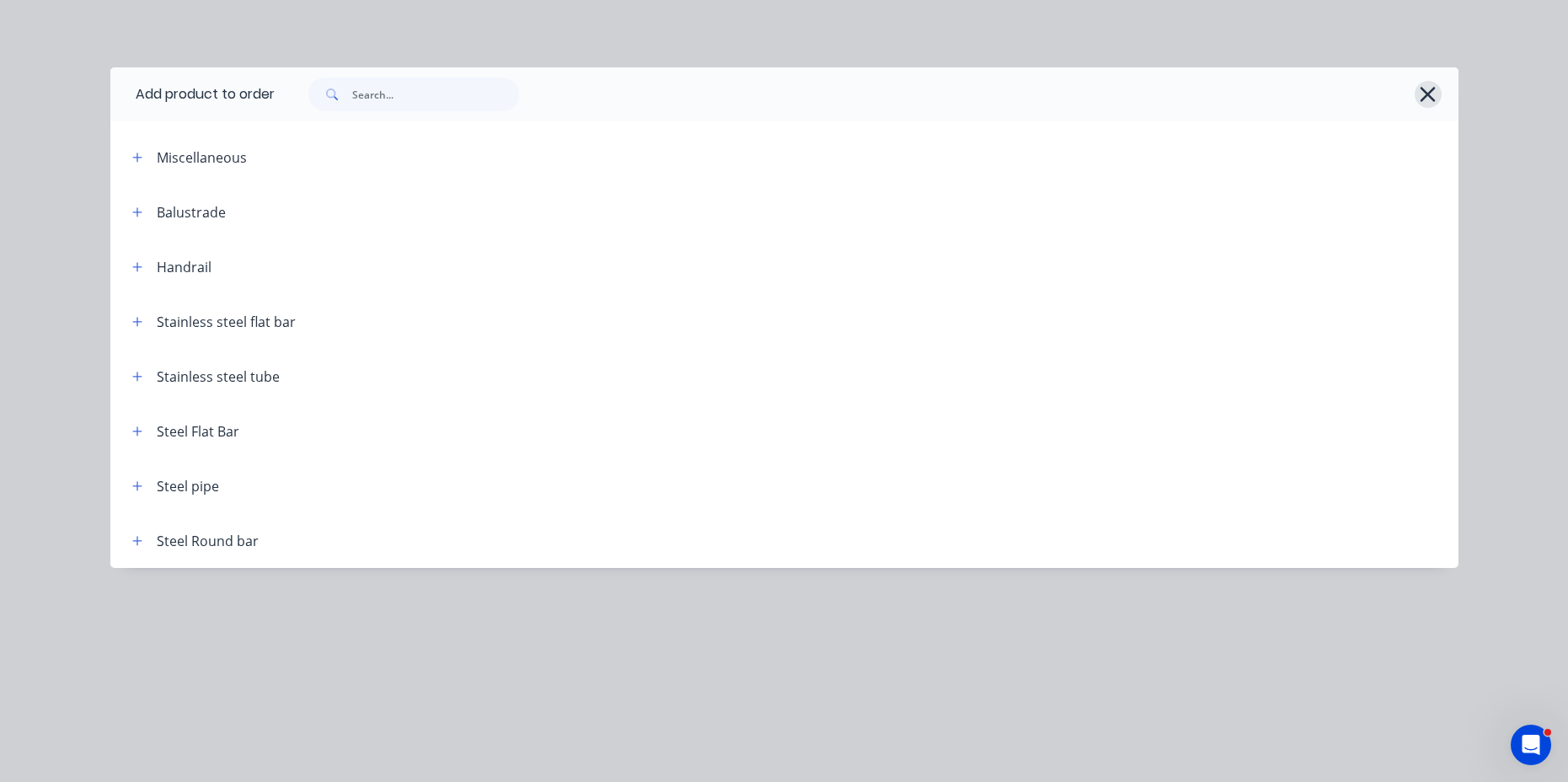
click at [1431, 93] on icon "button" at bounding box center [1428, 94] width 15 height 15
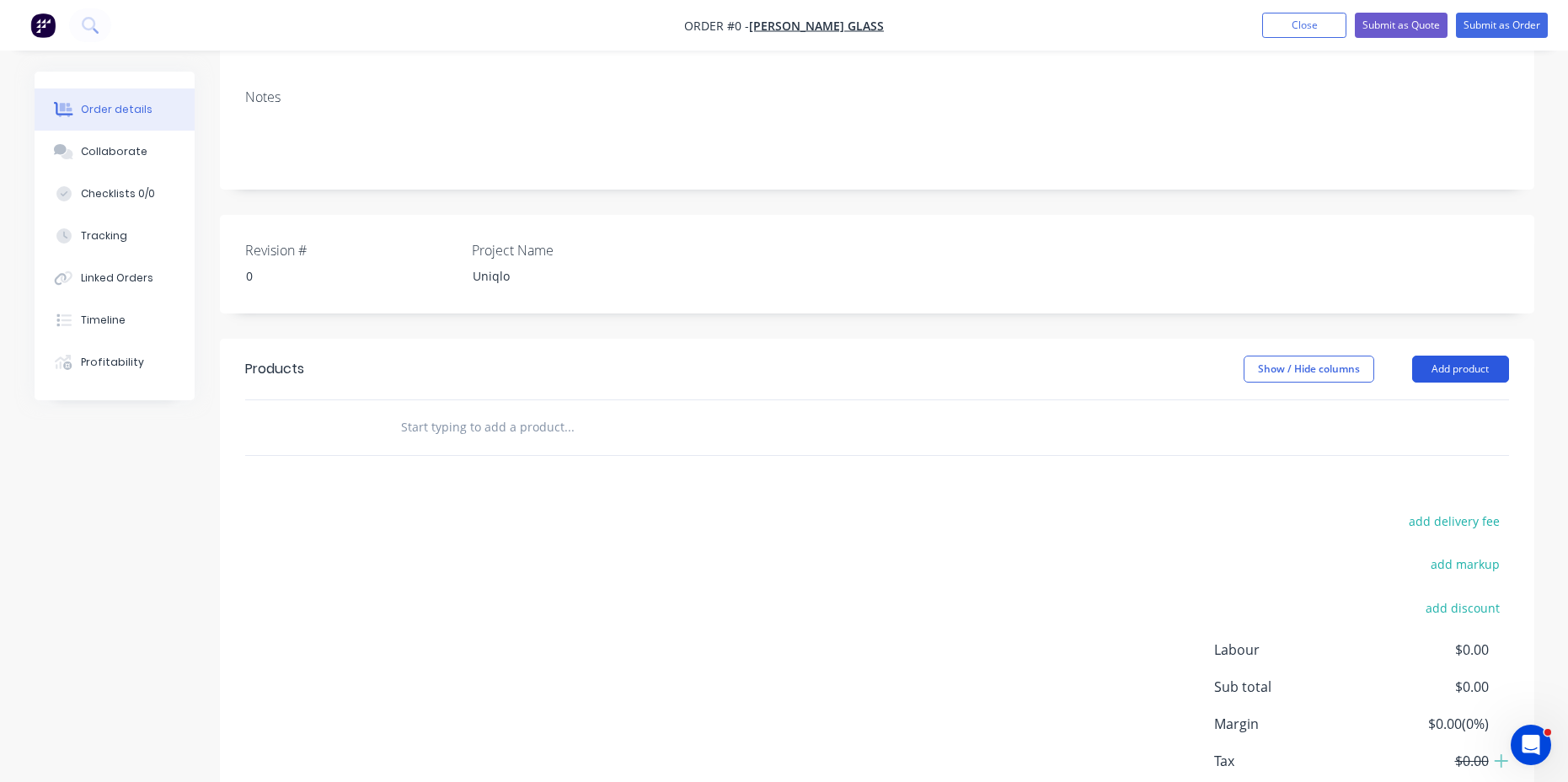
click at [1456, 355] on button "Add product" at bounding box center [1461, 369] width 97 height 27
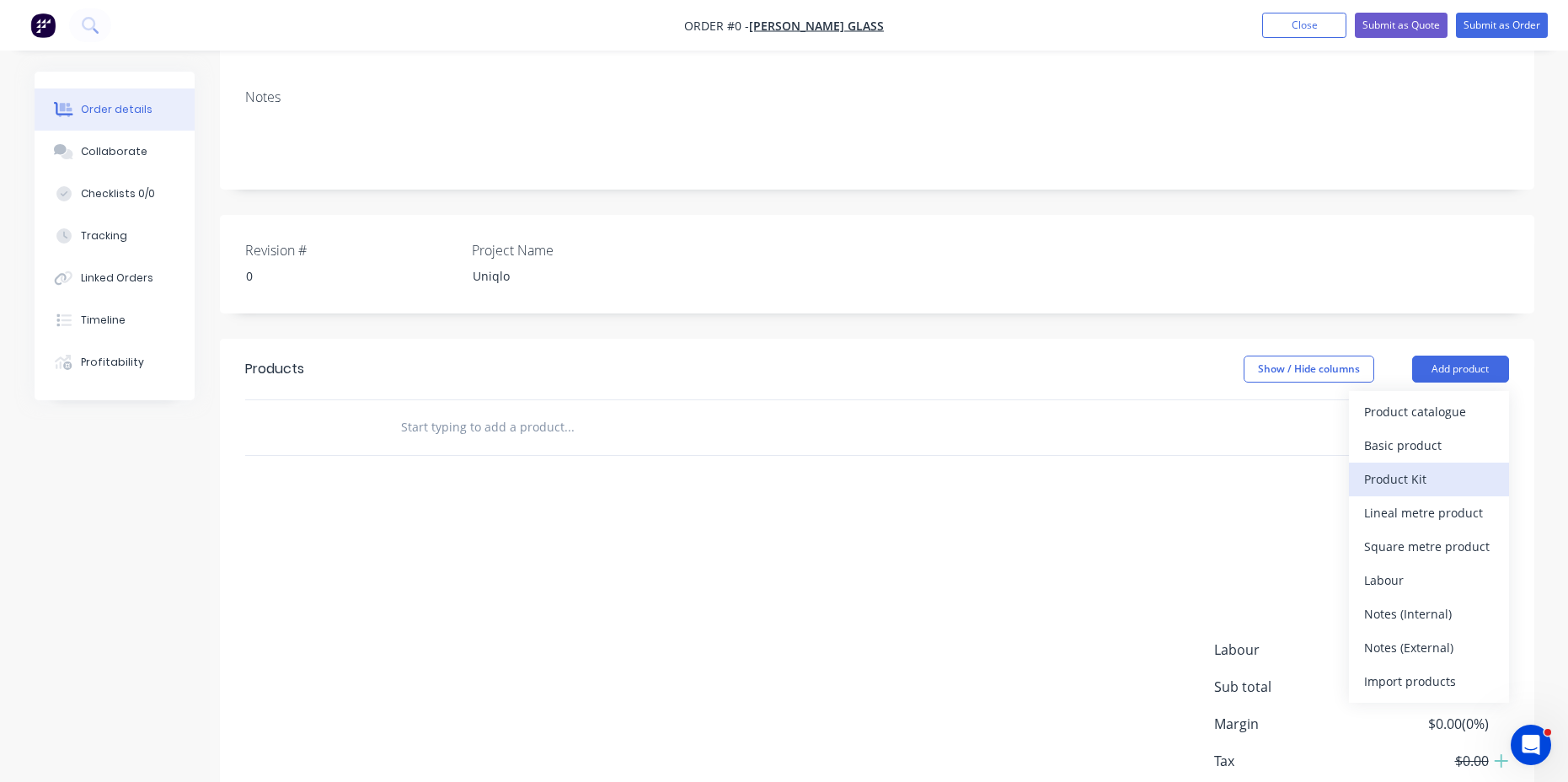
click at [1383, 467] on div "Product Kit" at bounding box center [1429, 479] width 130 height 25
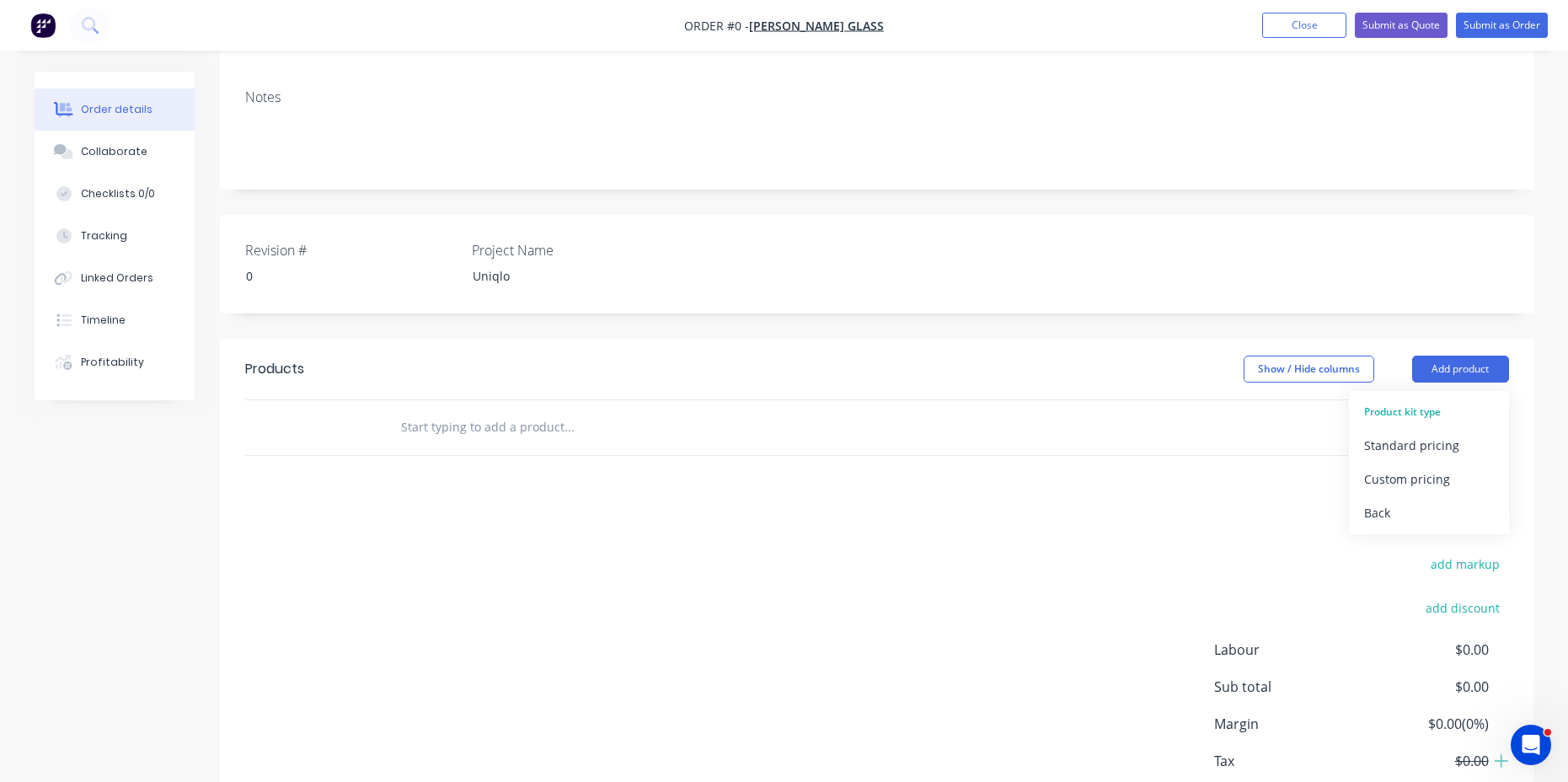
click at [637, 410] on input "text" at bounding box center [568, 427] width 337 height 33
type input "iiiiiiii"
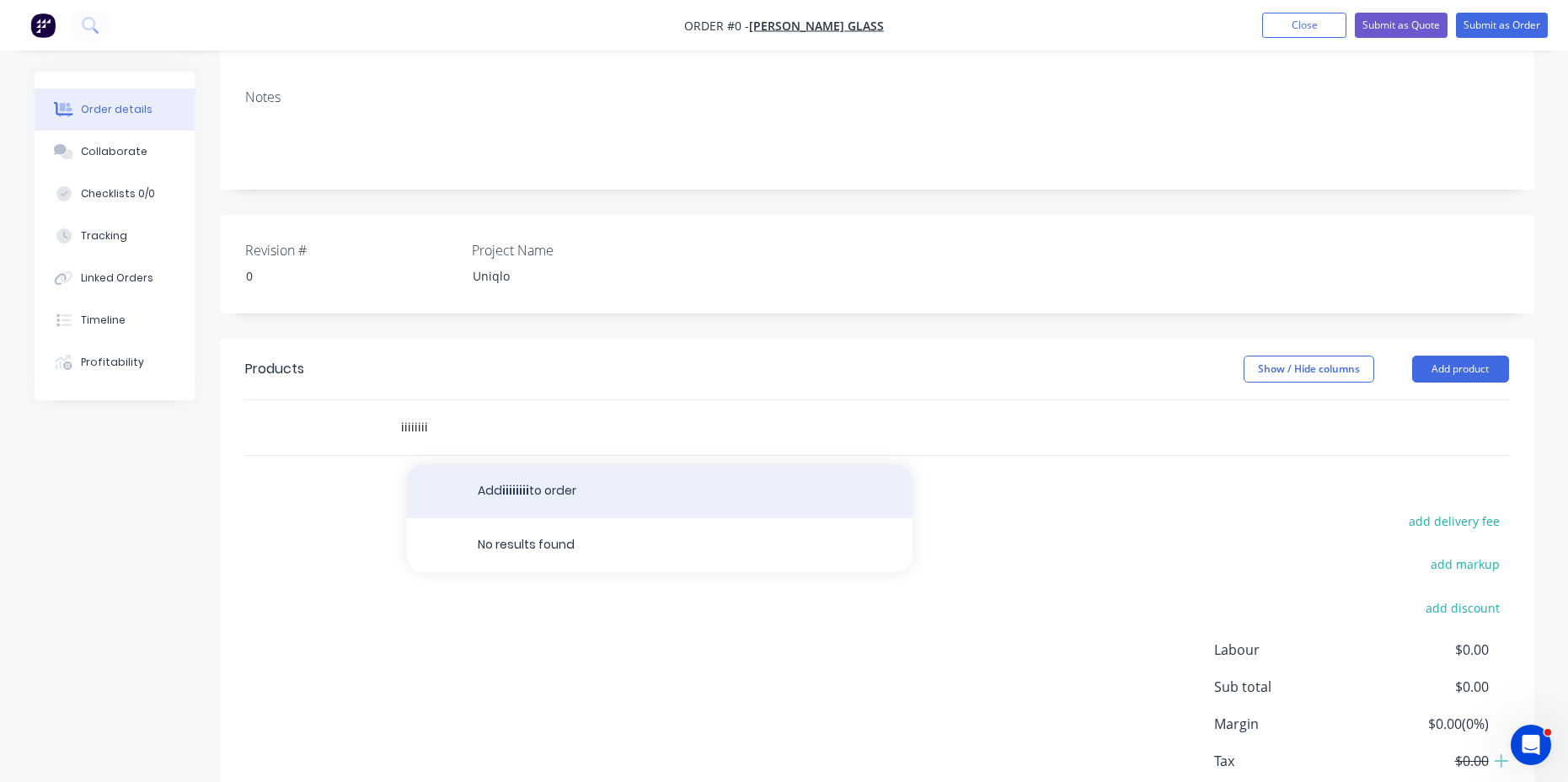
click at [569, 470] on button "Add iiiiiiii to order" at bounding box center [660, 491] width 506 height 54
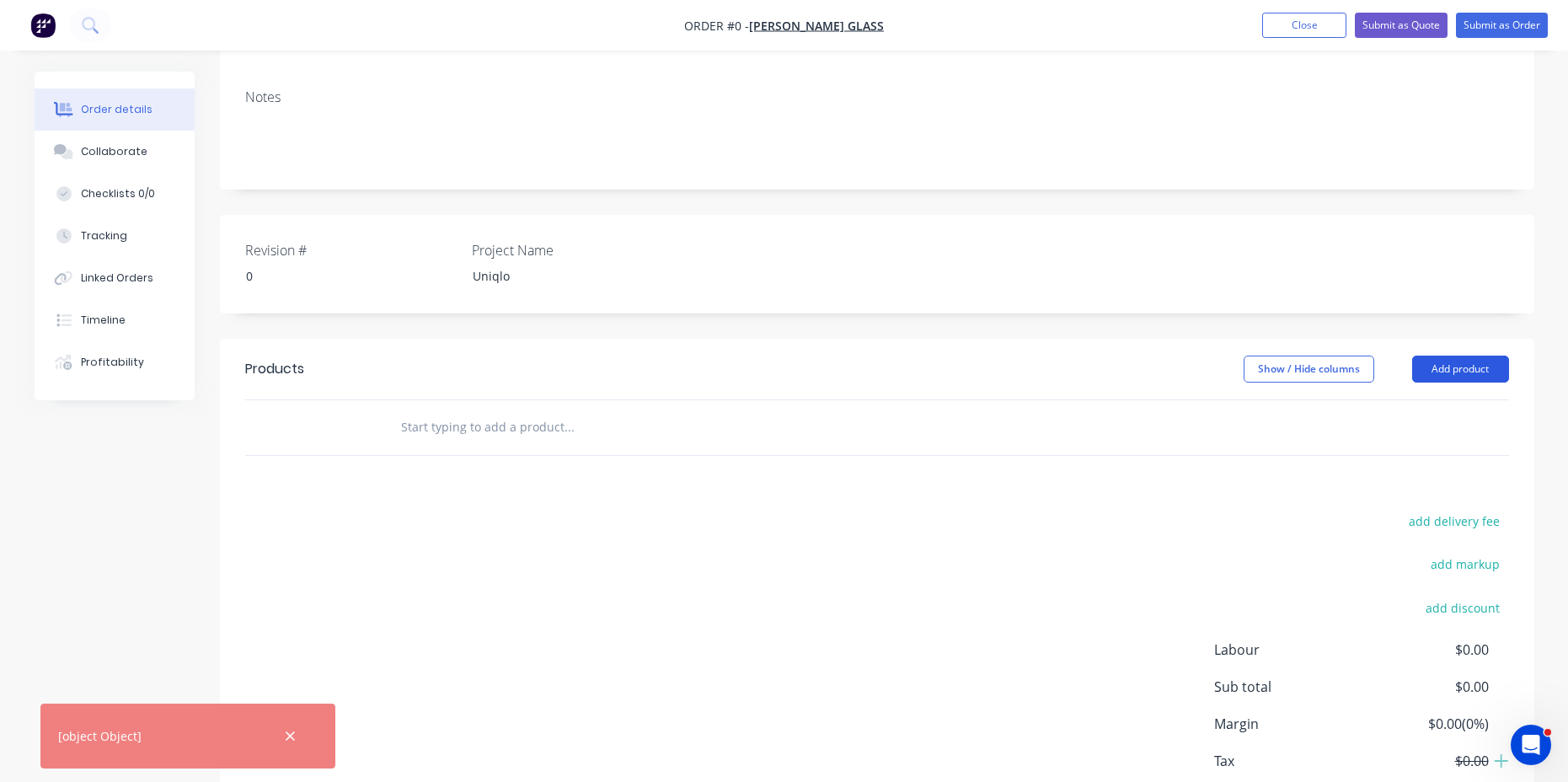
click at [1422, 355] on button "Add product" at bounding box center [1461, 369] width 97 height 27
click at [1425, 496] on button "Back" at bounding box center [1429, 512] width 160 height 33
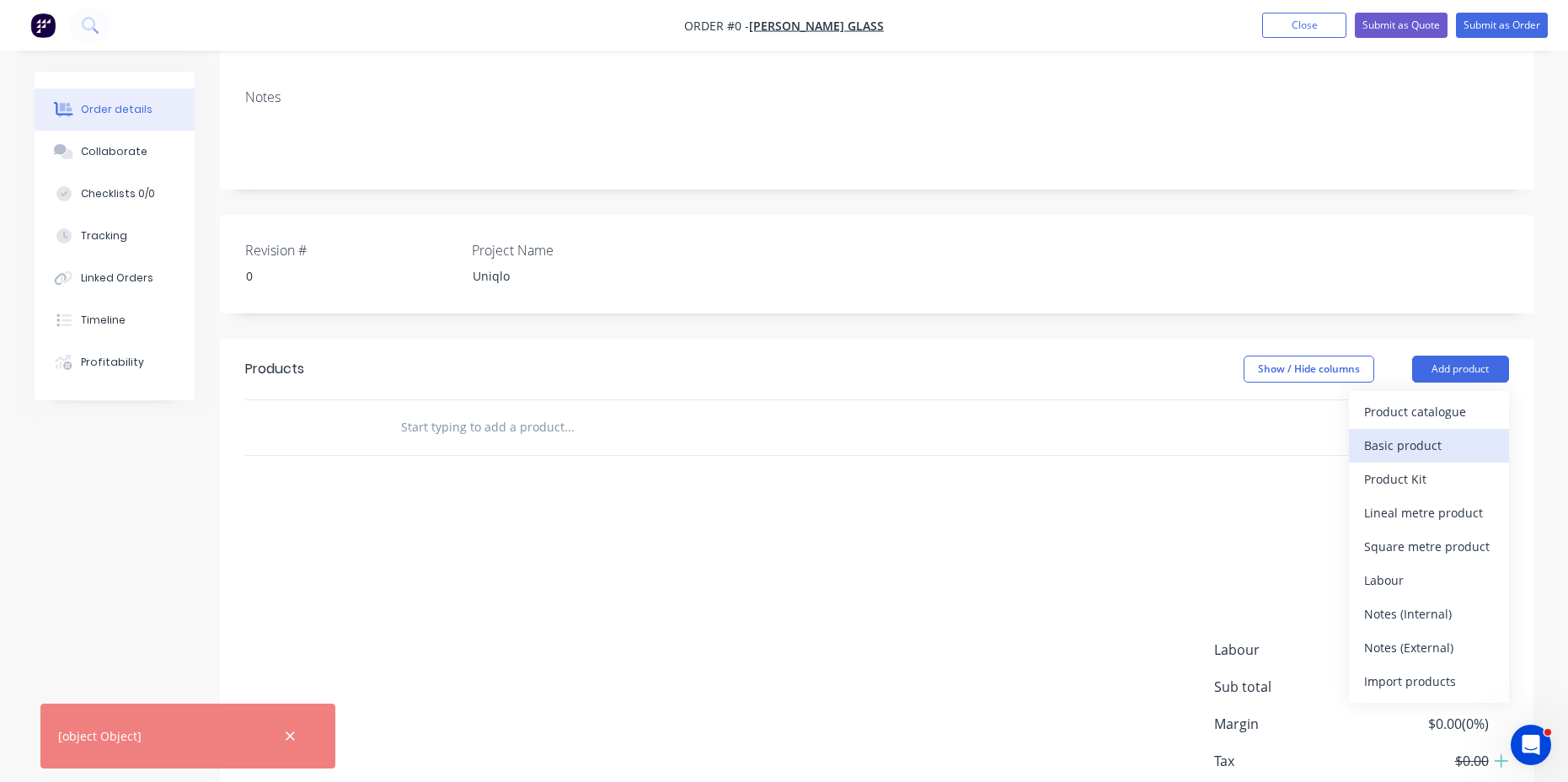
click at [1417, 433] on div "Basic product" at bounding box center [1429, 446] width 130 height 25
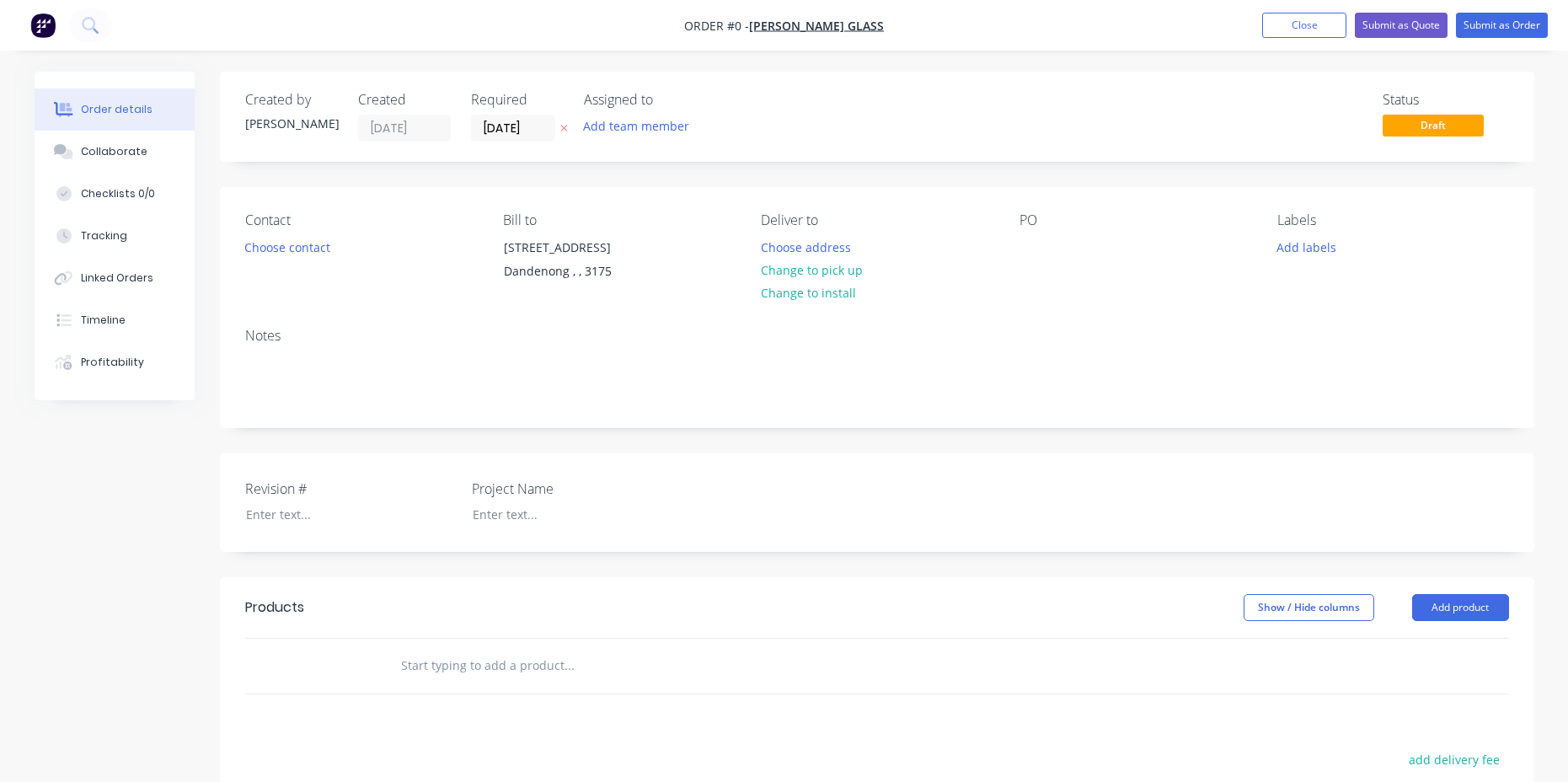
scroll to position [280, 0]
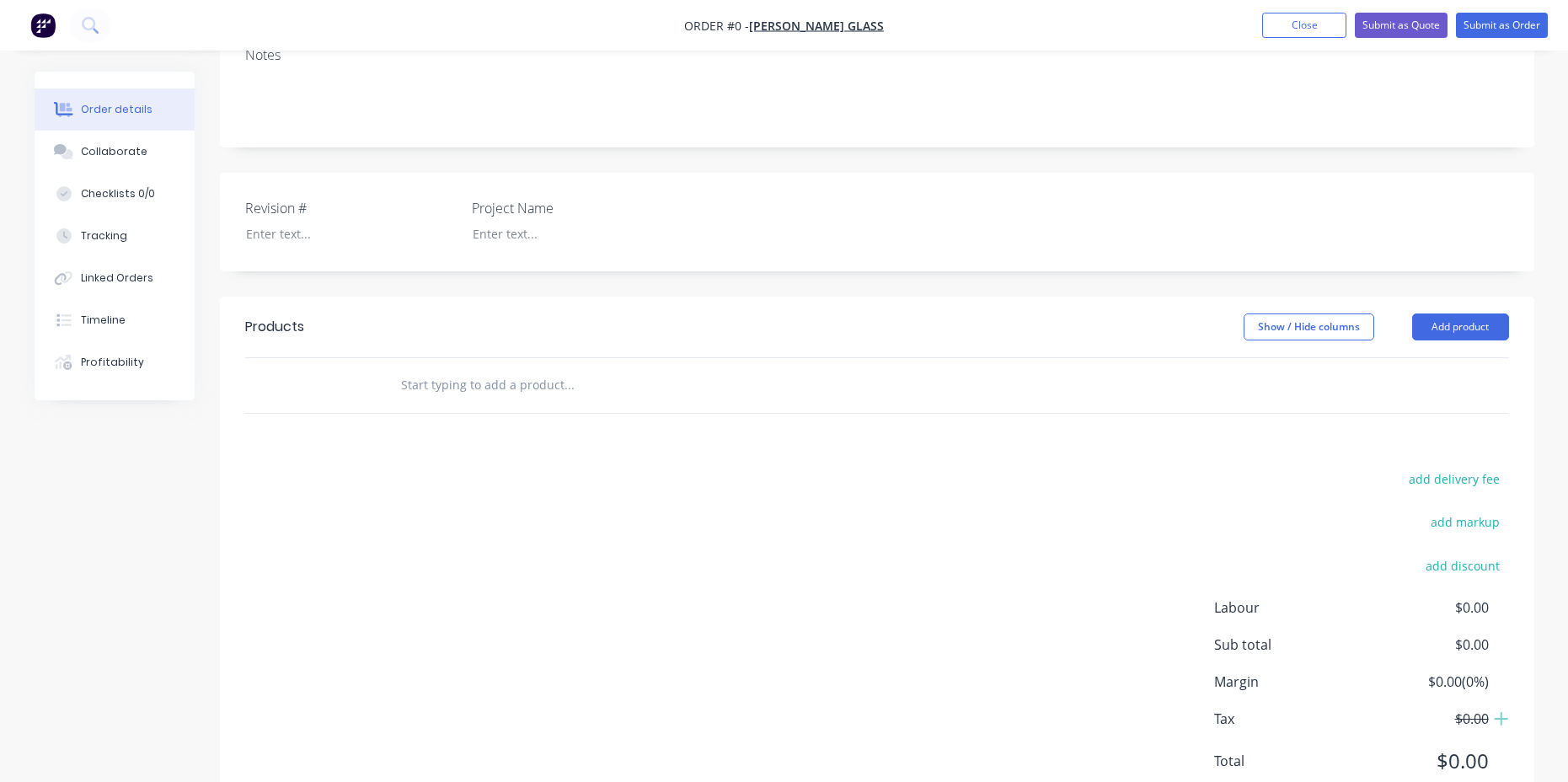
click at [532, 389] on input "text" at bounding box center [568, 385] width 337 height 33
click at [1434, 326] on button "Add product" at bounding box center [1461, 327] width 97 height 27
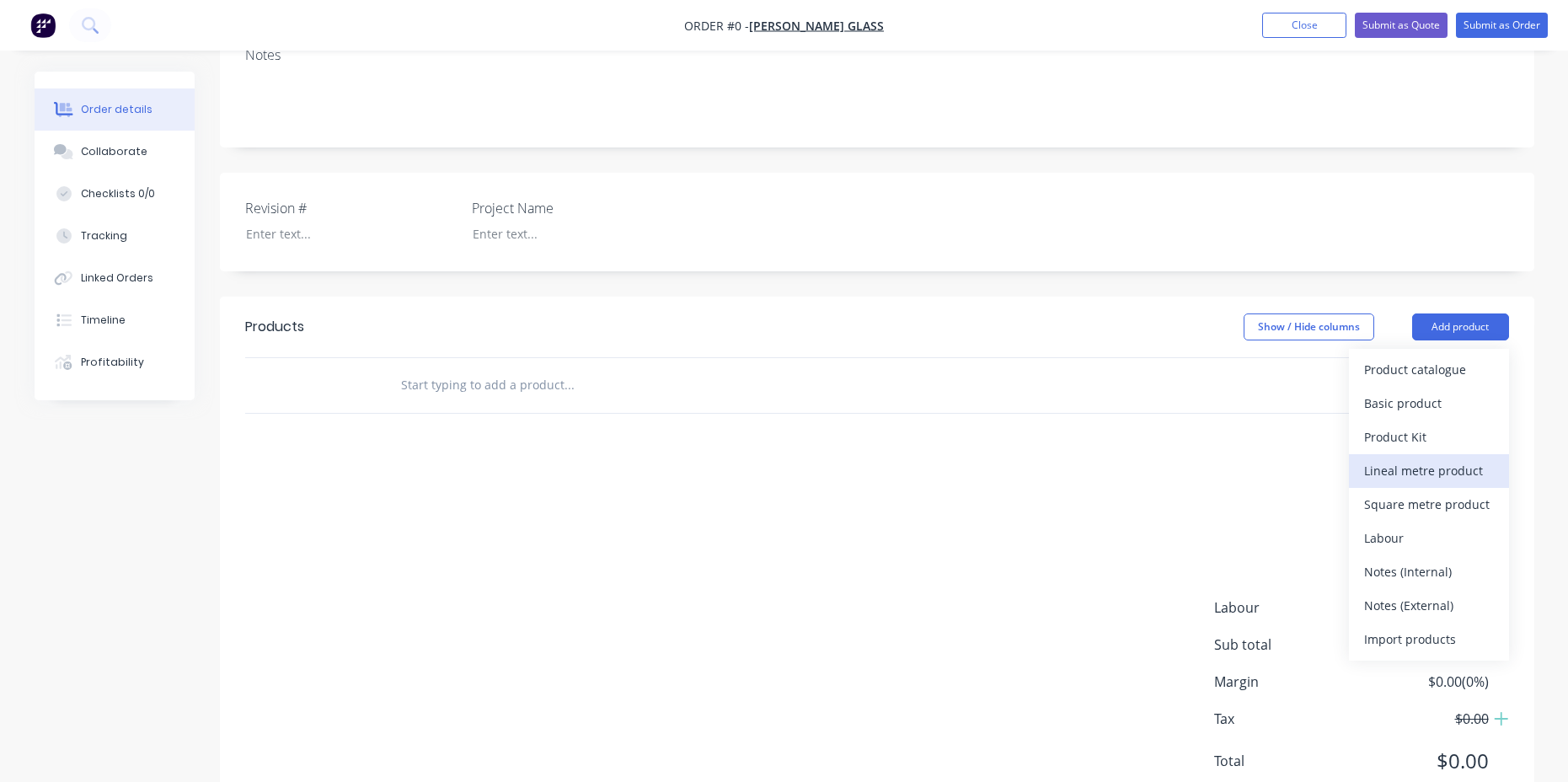
click at [1386, 476] on div "Lineal metre product" at bounding box center [1429, 470] width 130 height 25
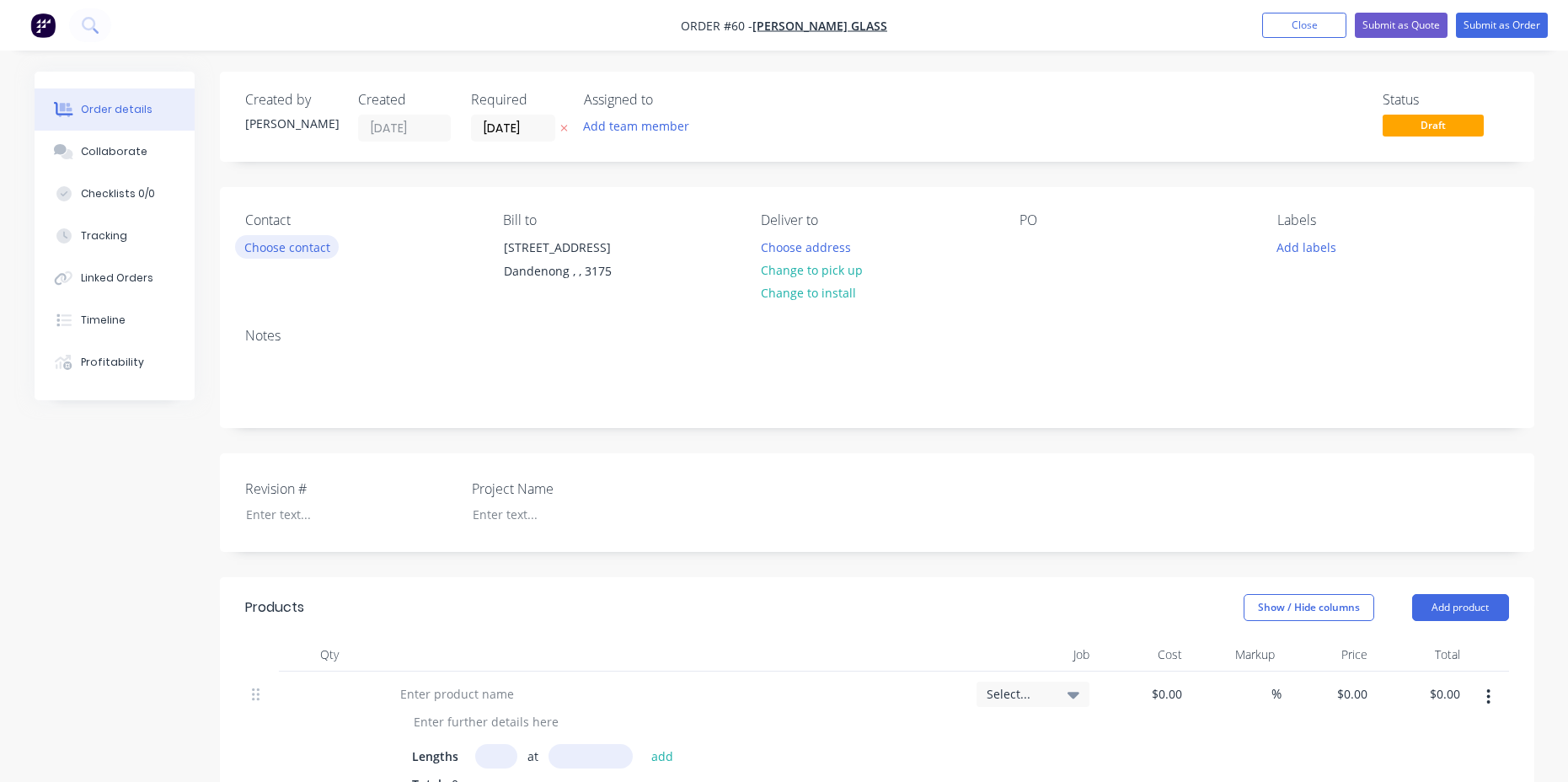
click at [314, 248] on button "Choose contact" at bounding box center [286, 246] width 104 height 23
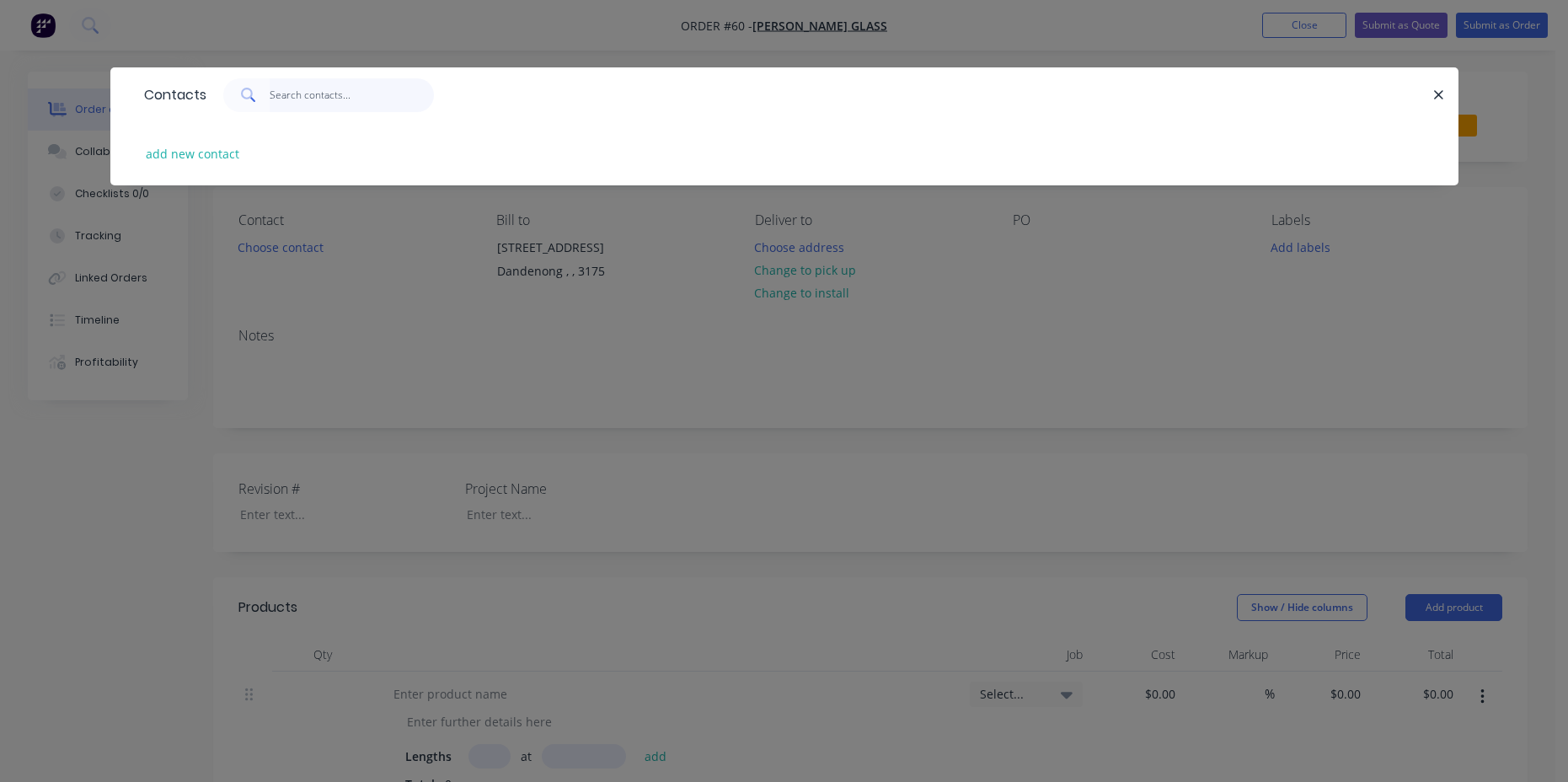
click at [306, 101] on input "text" at bounding box center [352, 94] width 164 height 33
click at [215, 159] on button "add new contact" at bounding box center [193, 154] width 111 height 23
select select "AU"
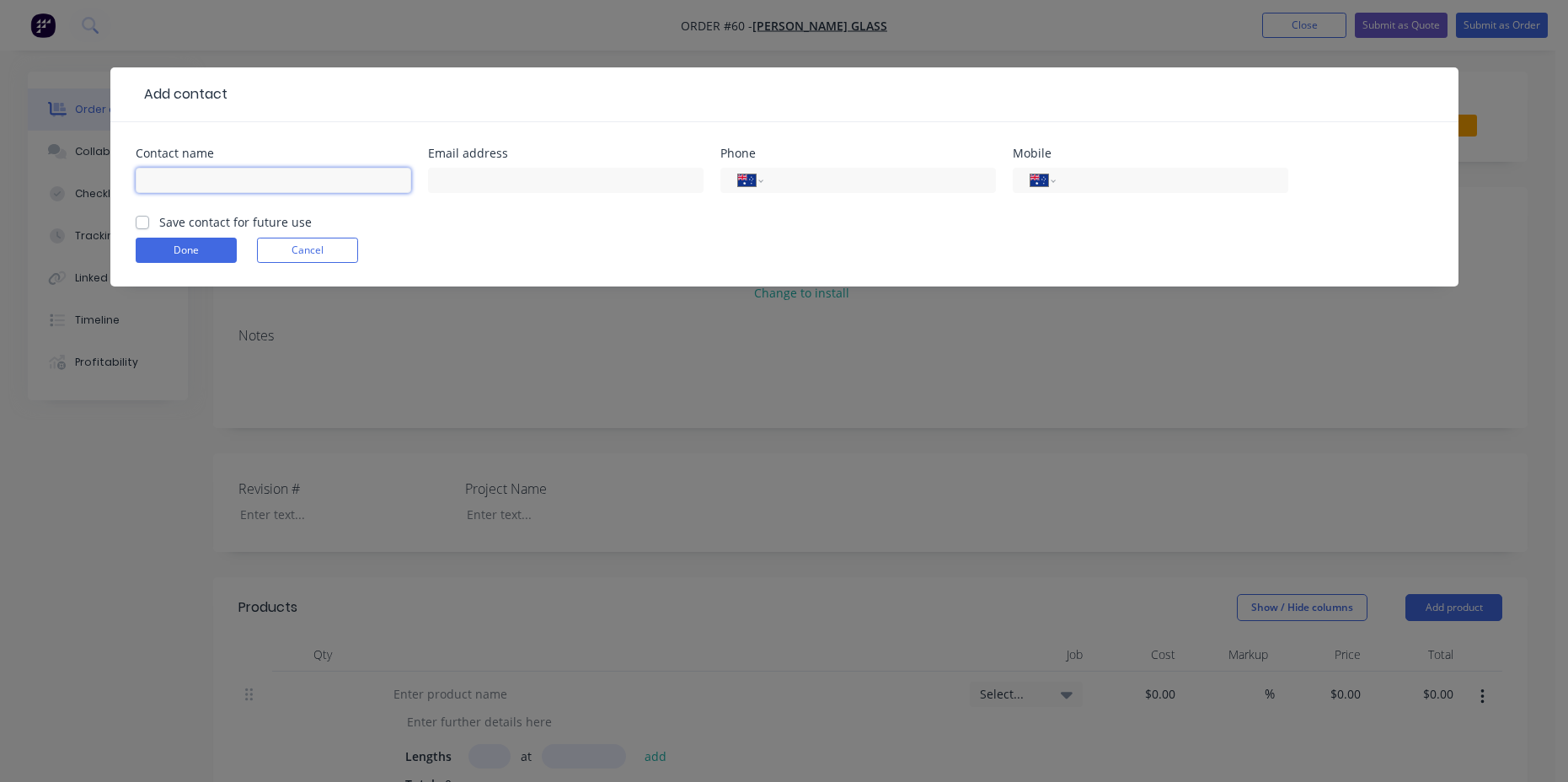
click at [254, 183] on input "text" at bounding box center [274, 180] width 276 height 26
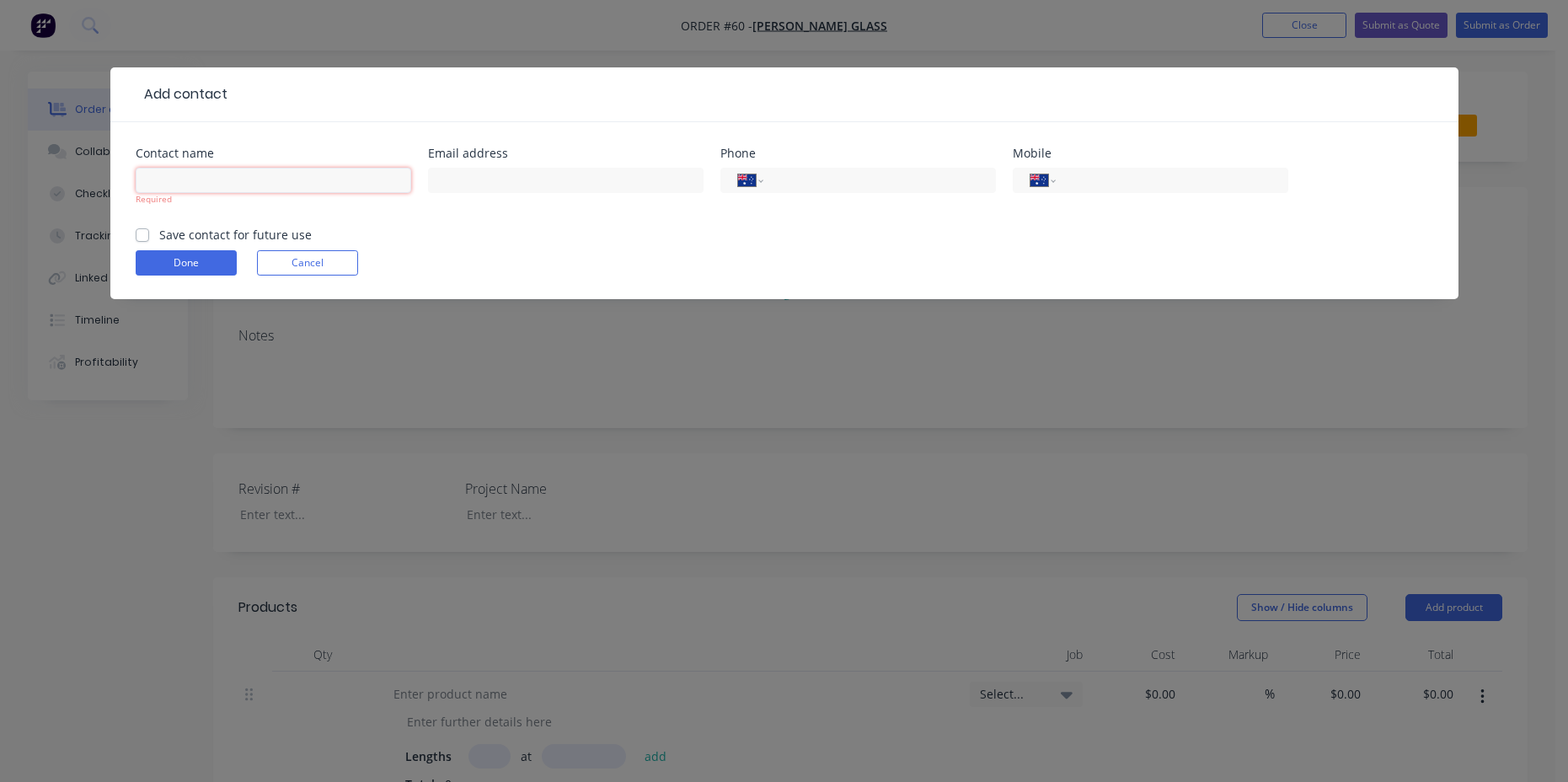
click at [223, 187] on input "text" at bounding box center [274, 180] width 276 height 26
type input "Charlie Warren"
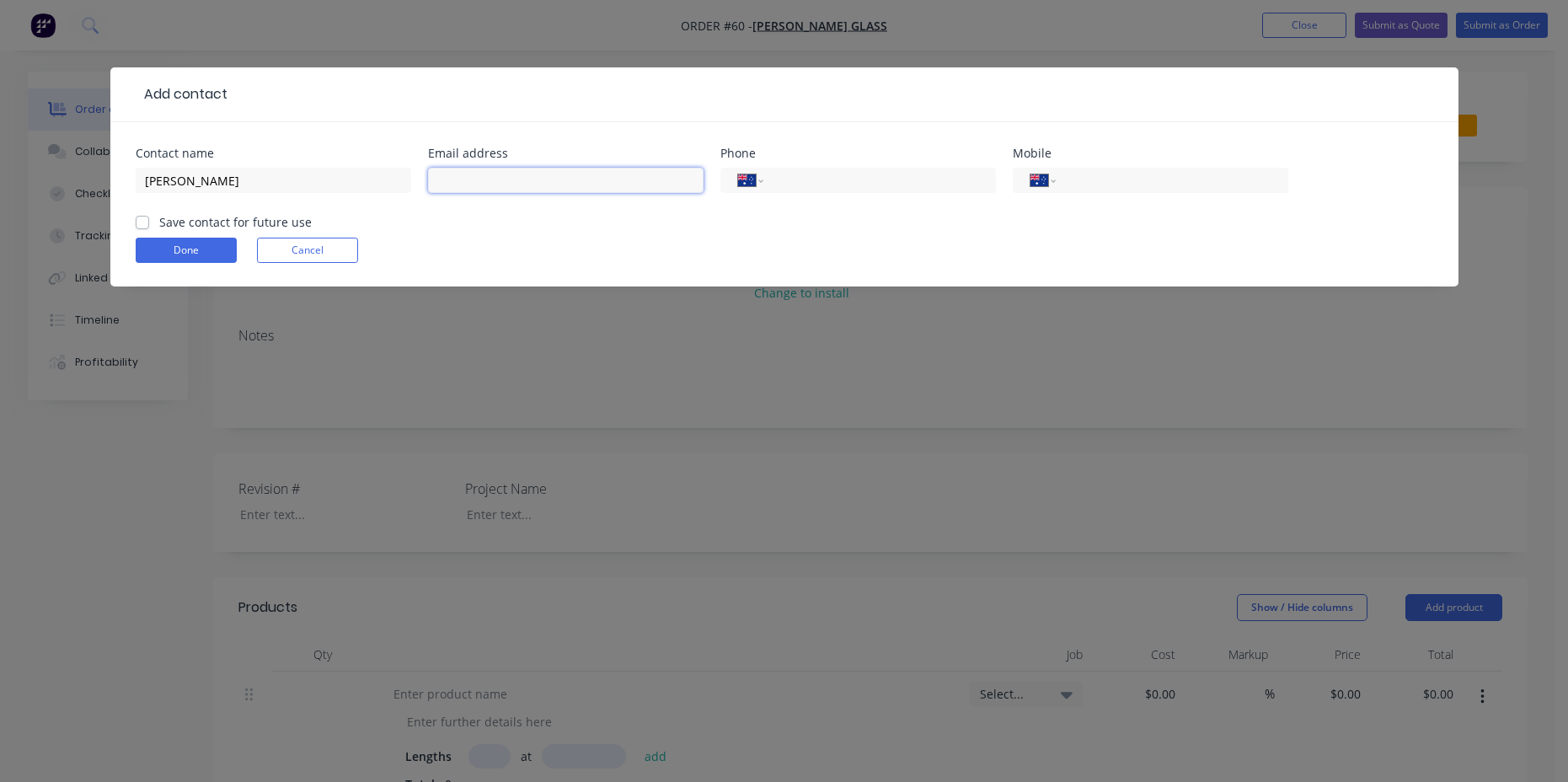
click at [503, 170] on input "text" at bounding box center [565, 180] width 276 height 26
type input "Charlie@stevensclass.com.au"
click at [810, 187] on input "tel" at bounding box center [876, 181] width 202 height 19
click at [844, 179] on input "tel" at bounding box center [876, 181] width 202 height 19
paste input "[PHONE_NUMBER]"
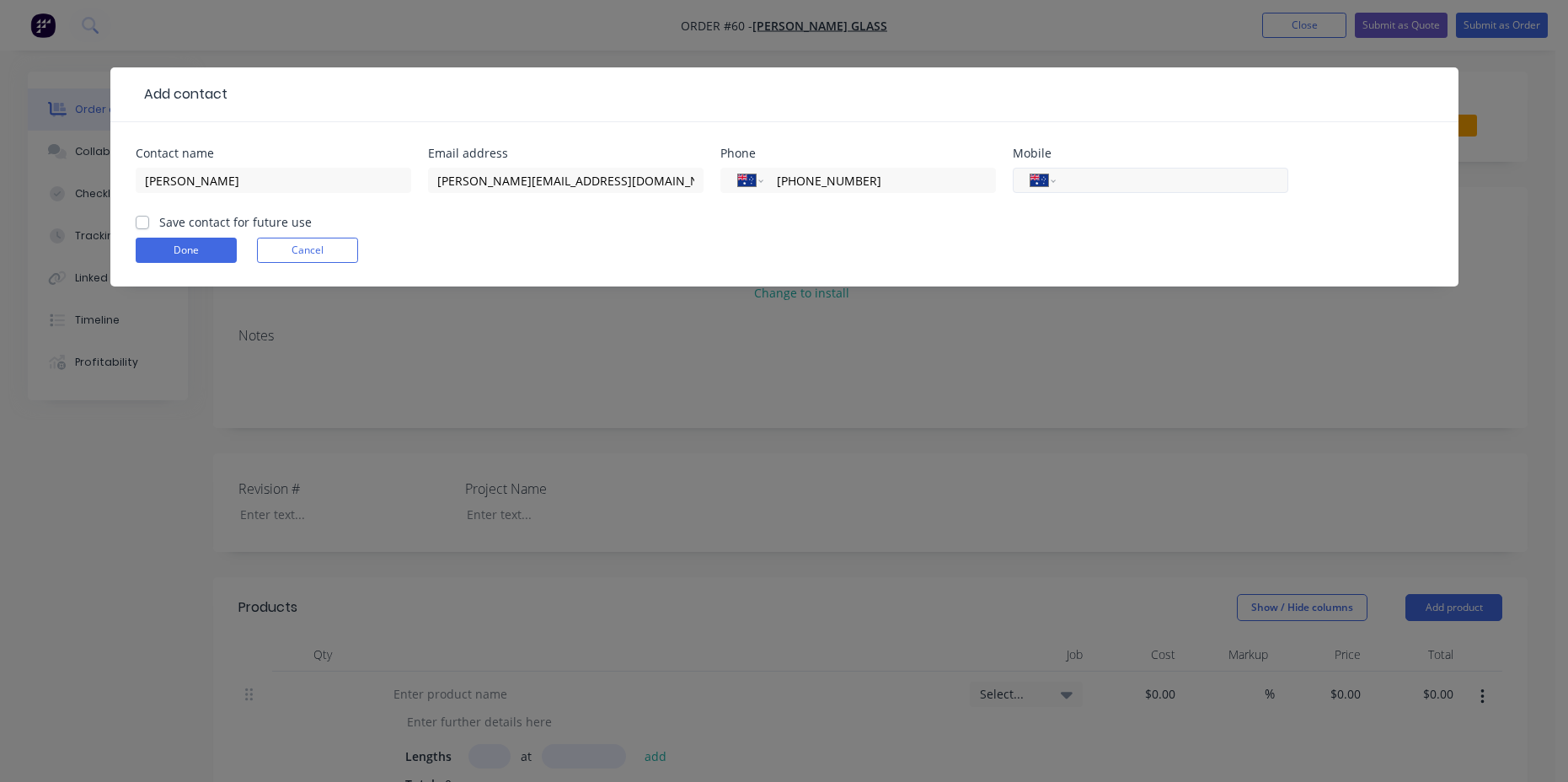
type input "[PHONE_NUMBER]"
click at [1074, 178] on input "tel" at bounding box center [1169, 181] width 202 height 19
type input "0434 198 820"
click at [1081, 317] on div "Add contact Contact name Charlie Warren Email address Charlie@stevensclass.com.…" at bounding box center [784, 391] width 1568 height 782
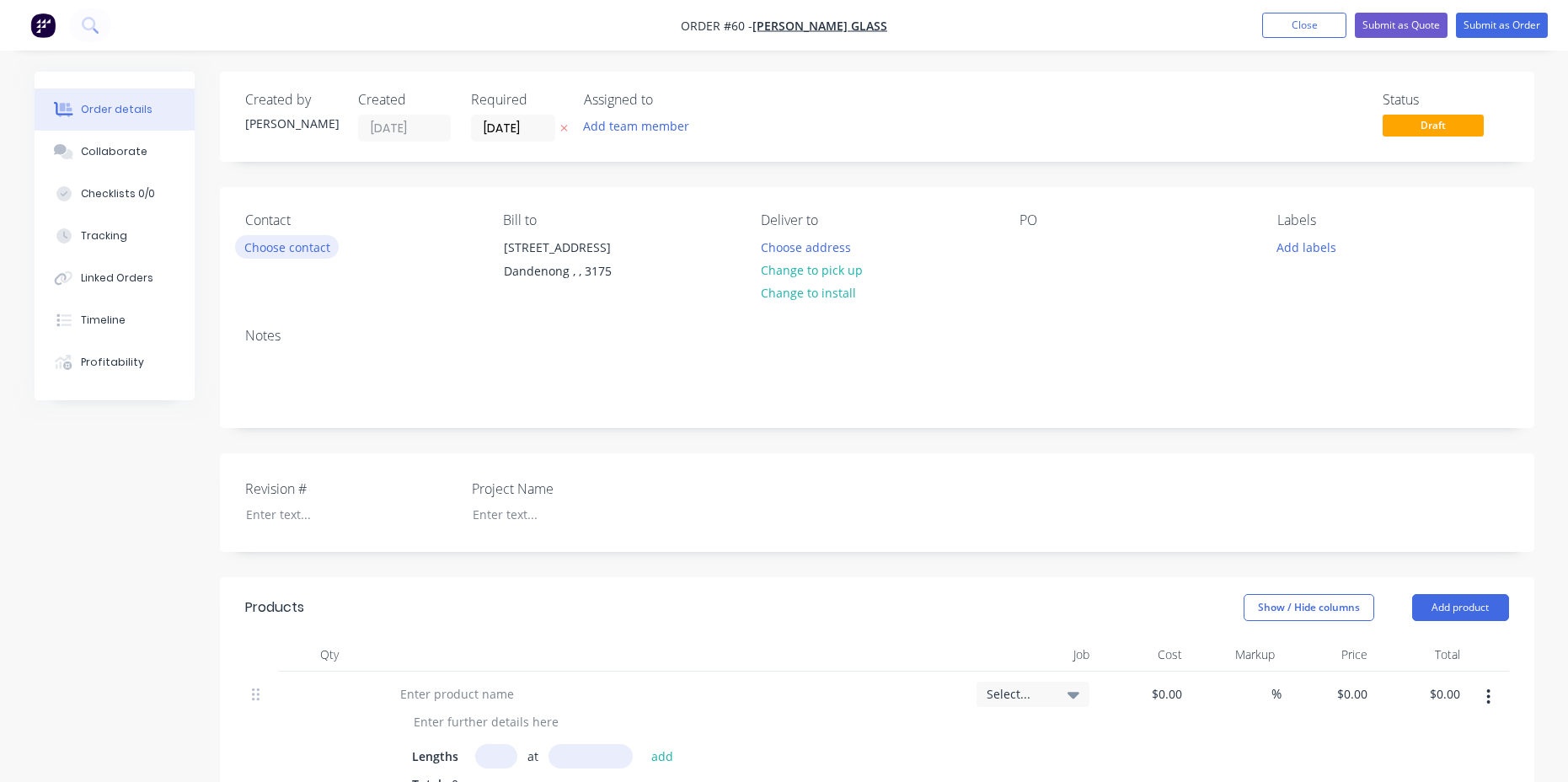
click at [309, 251] on button "Choose contact" at bounding box center [286, 246] width 104 height 23
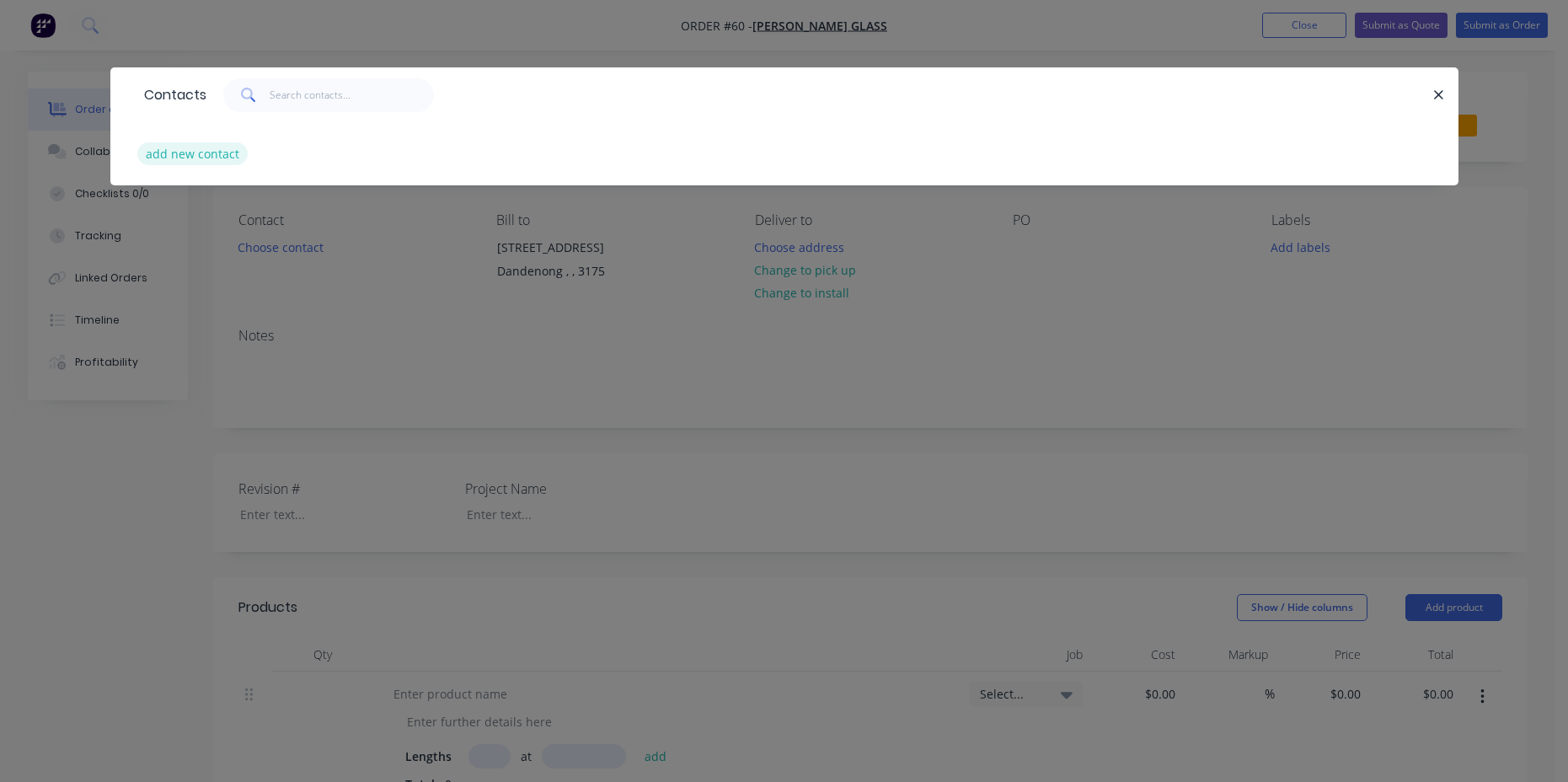
click at [223, 151] on button "add new contact" at bounding box center [193, 154] width 111 height 23
select select "AU"
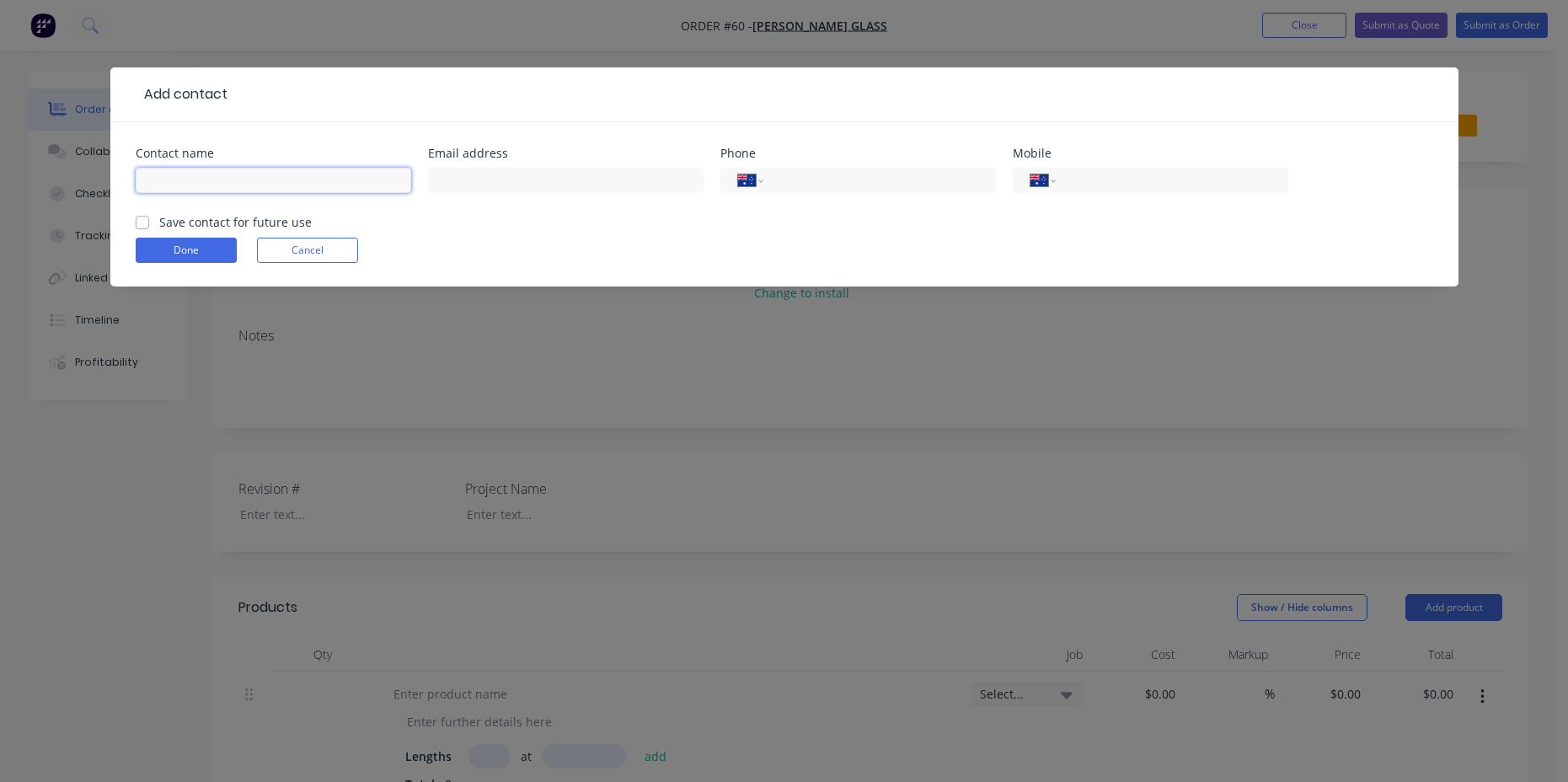
click at [237, 180] on input "text" at bounding box center [274, 180] width 276 height 26
type input "Charlie Warren"
click at [508, 175] on input "text" at bounding box center [565, 180] width 276 height 26
click at [827, 181] on input "tel" at bounding box center [876, 181] width 202 height 19
paste input "[PHONE_NUMBER]"
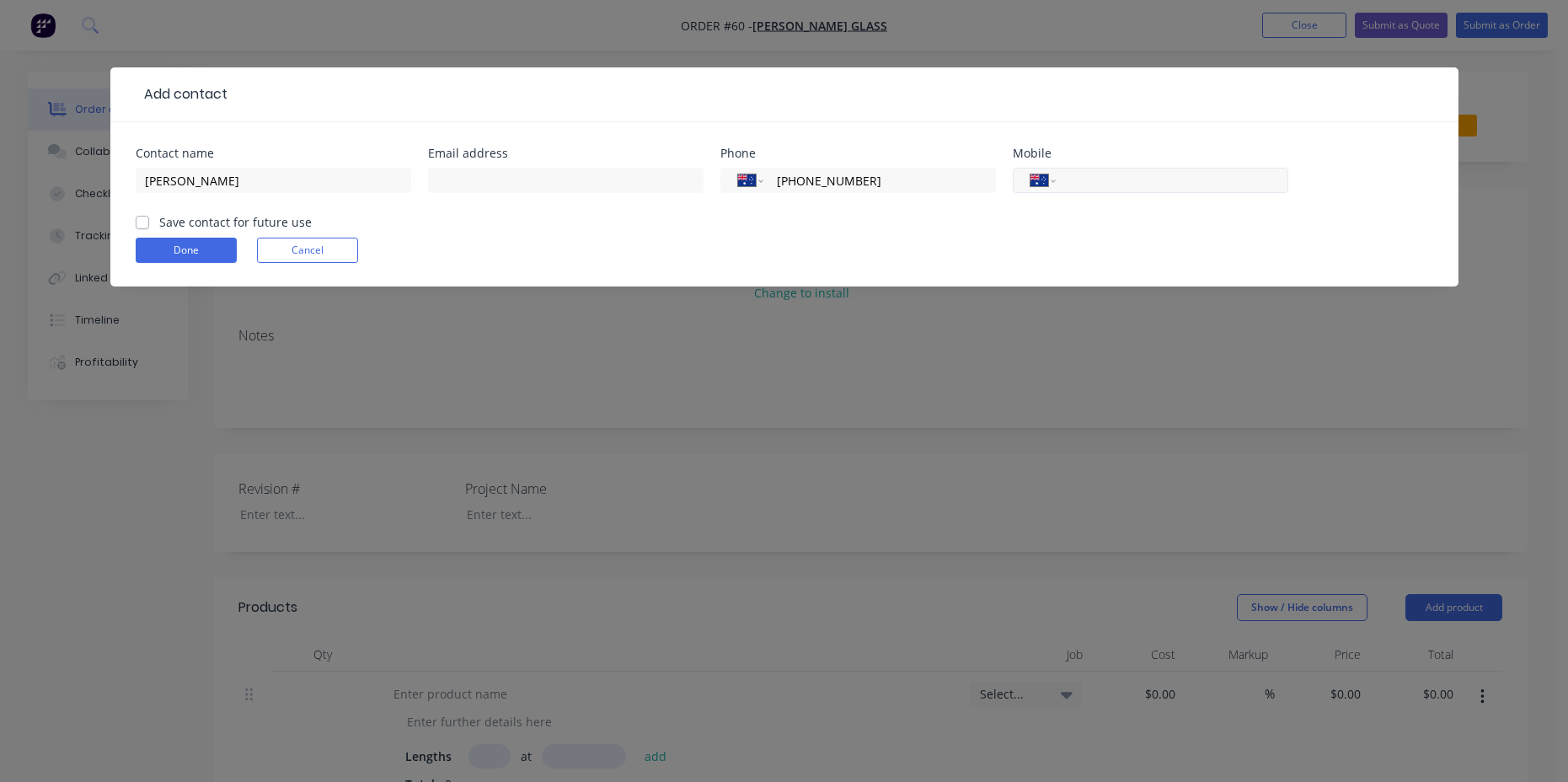
type input "[PHONE_NUMBER]"
click at [1161, 184] on input "tel" at bounding box center [1169, 181] width 202 height 19
type input "0434 198 820"
click at [532, 172] on input "text" at bounding box center [565, 180] width 276 height 26
type input "Charlie@stevensglass.com.au"
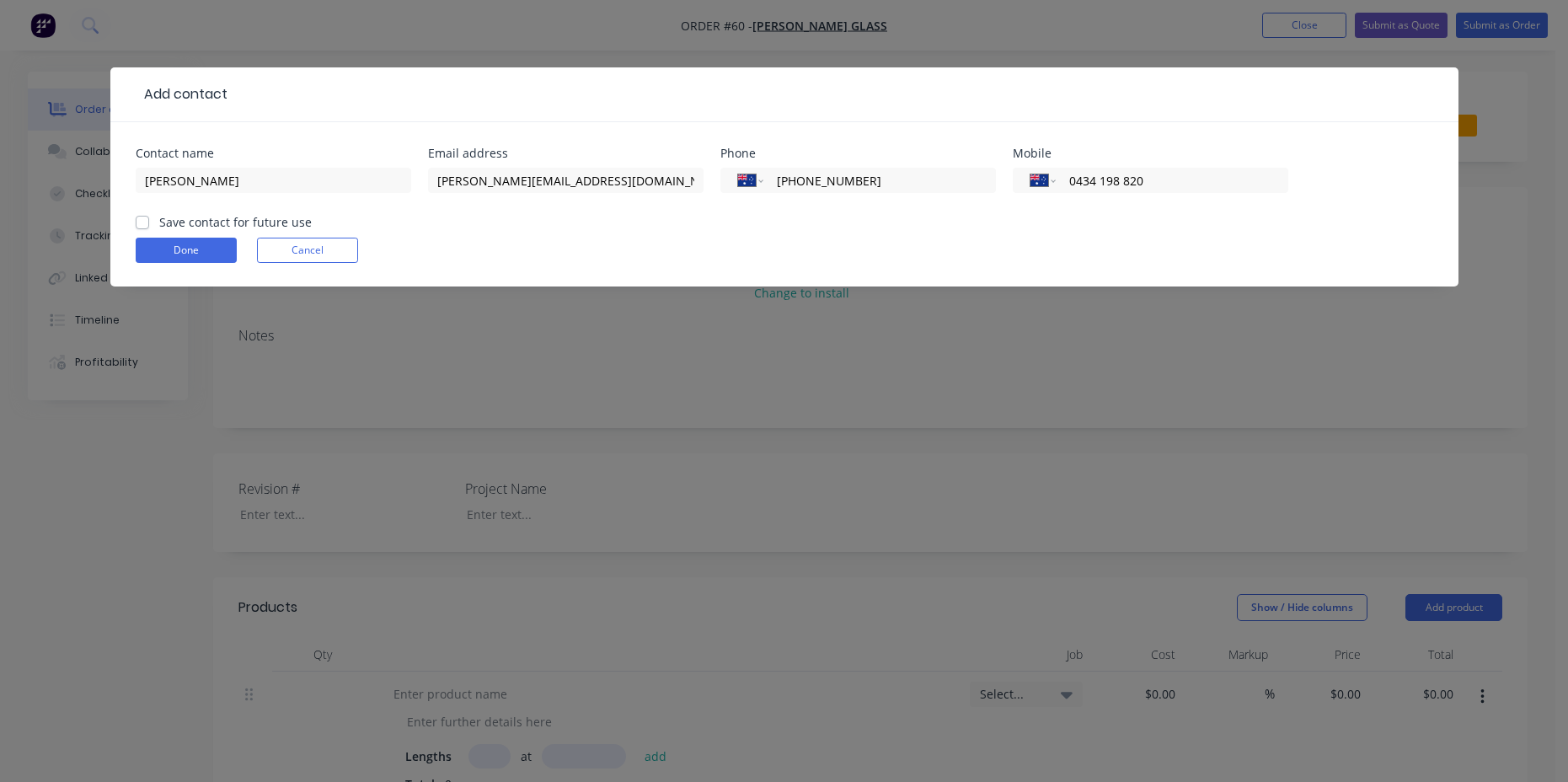
click at [160, 226] on label "Save contact for future use" at bounding box center [236, 221] width 153 height 18
click at [143, 226] on input "Save contact for future use" at bounding box center [143, 220] width 13 height 16
checkbox input "true"
click at [175, 249] on button "Done" at bounding box center [186, 250] width 101 height 26
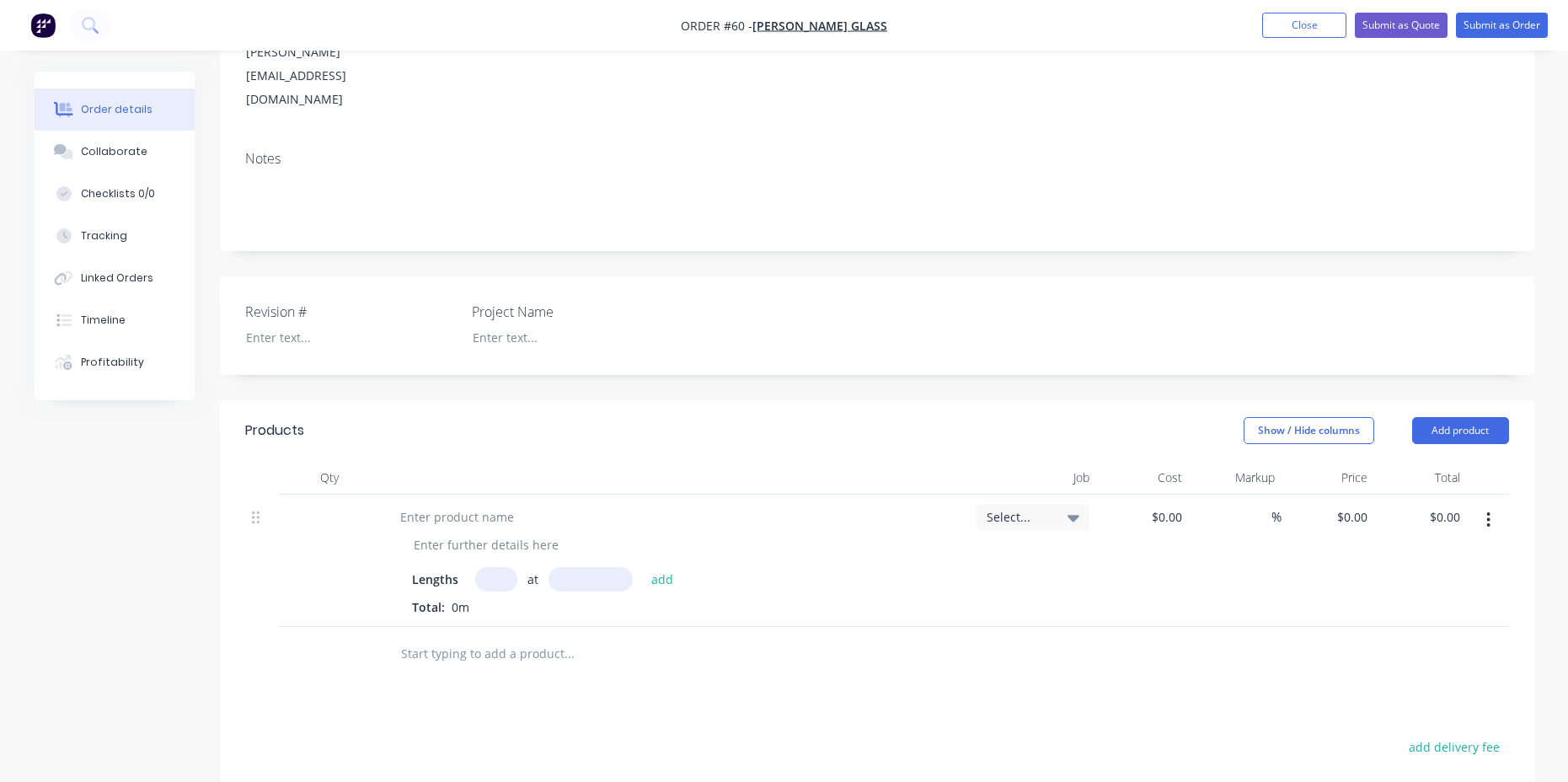
scroll to position [548, 0]
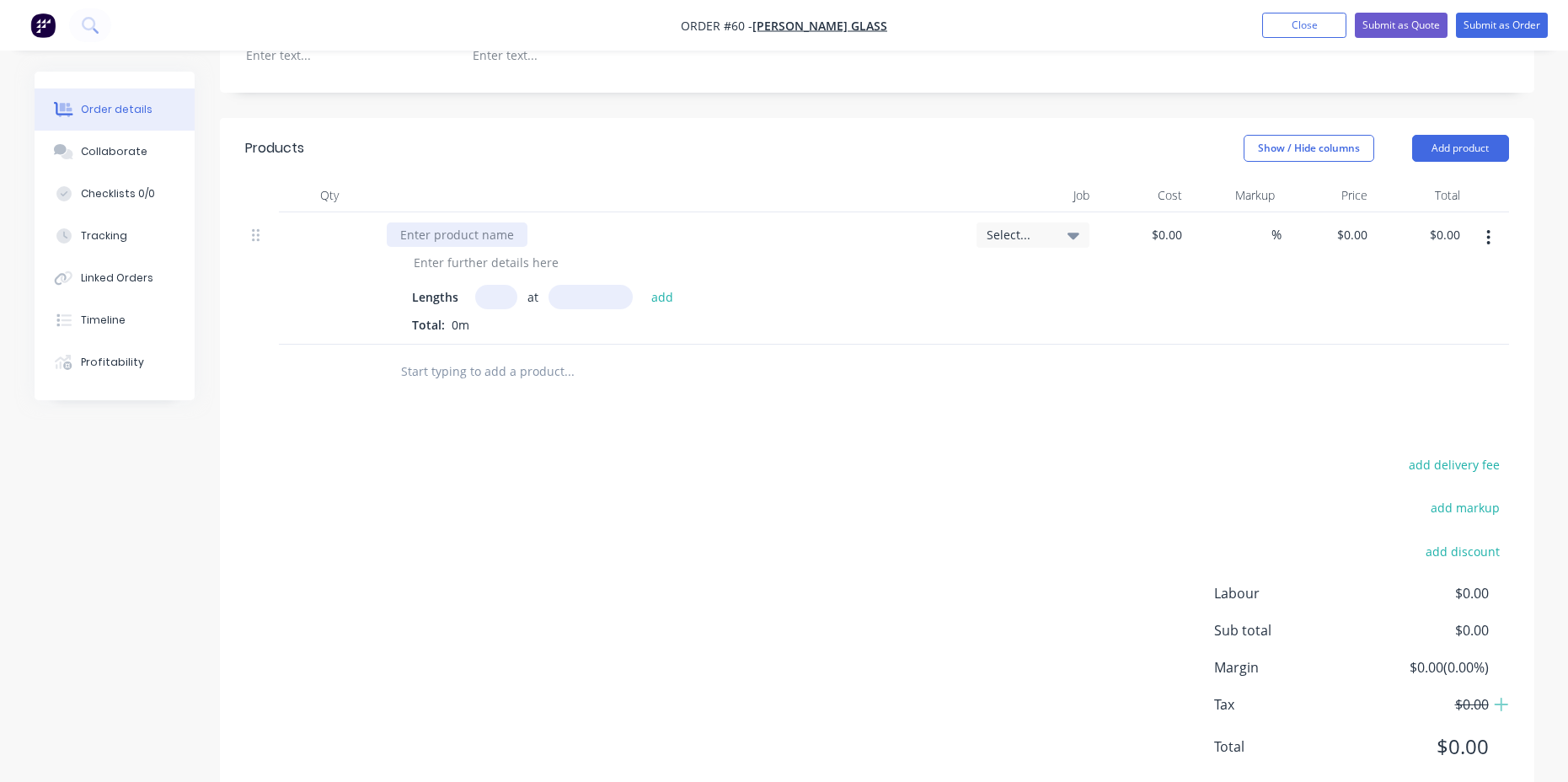
click at [439, 222] on div at bounding box center [457, 235] width 141 height 25
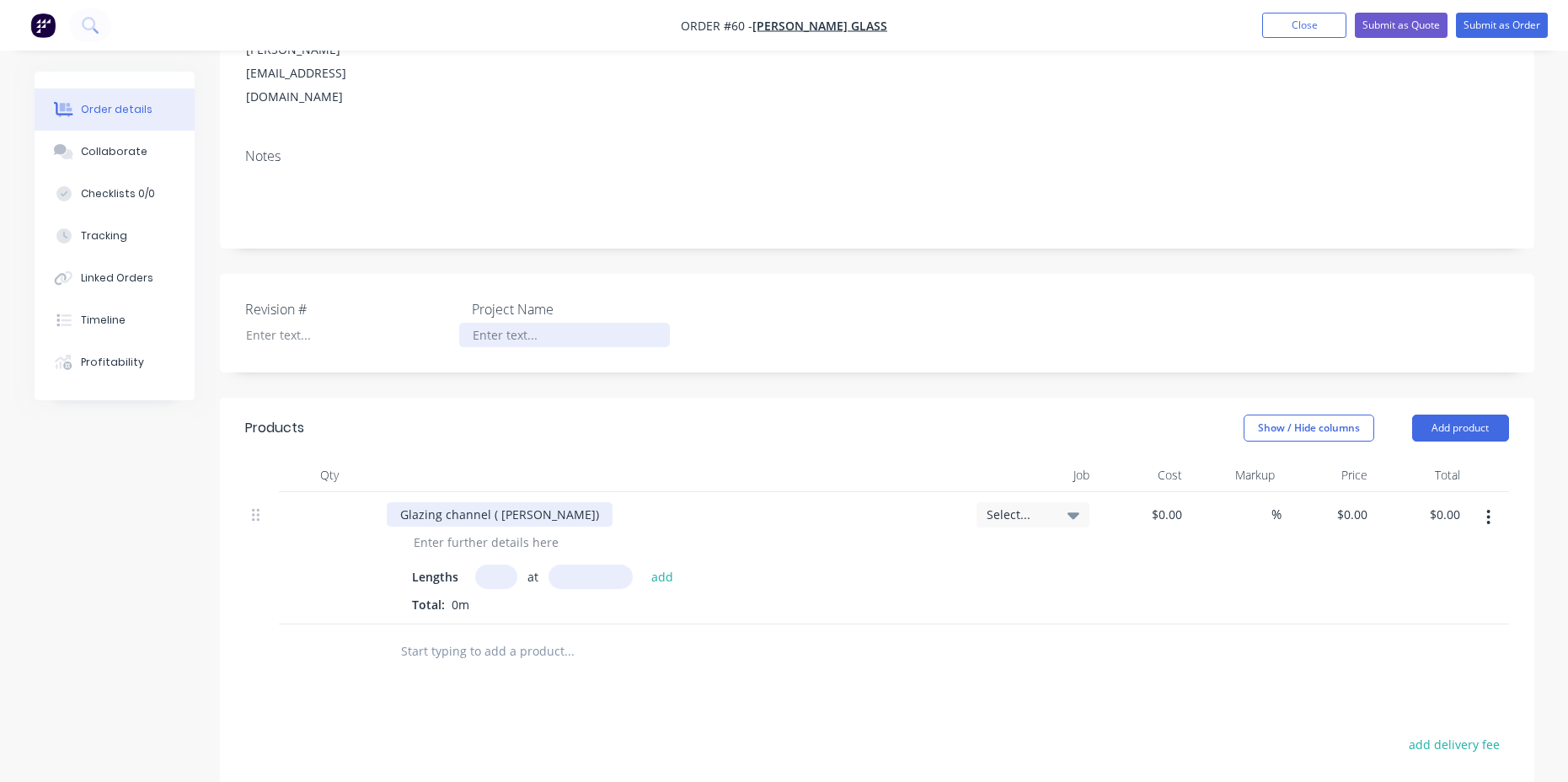
scroll to position [268, 0]
click at [501, 503] on div "Glazing channel ( Seel)" at bounding box center [500, 515] width 226 height 25
click at [499, 503] on div "Glazing channel ( Steel)" at bounding box center [467, 515] width 160 height 25
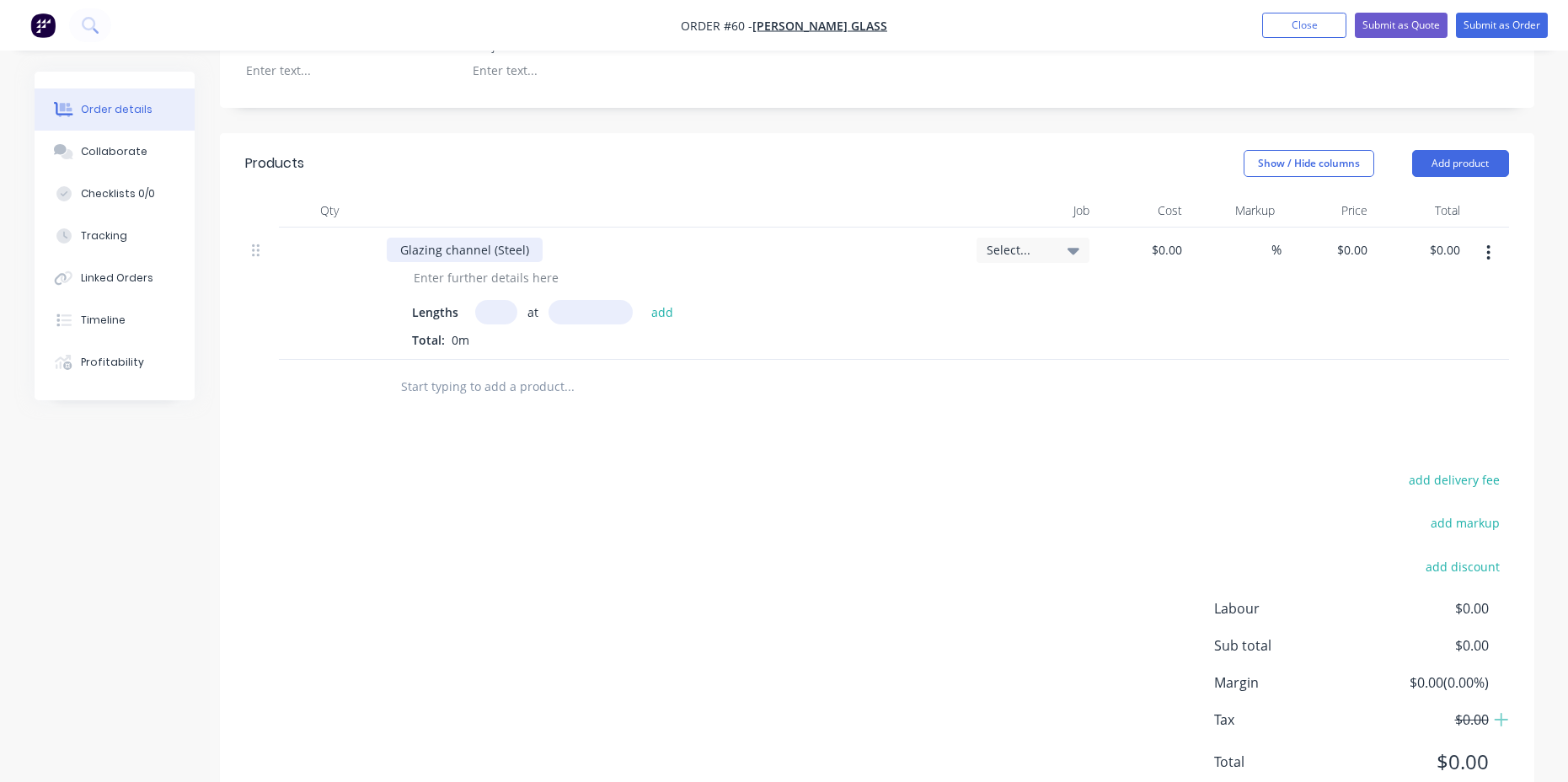
scroll to position [548, 0]
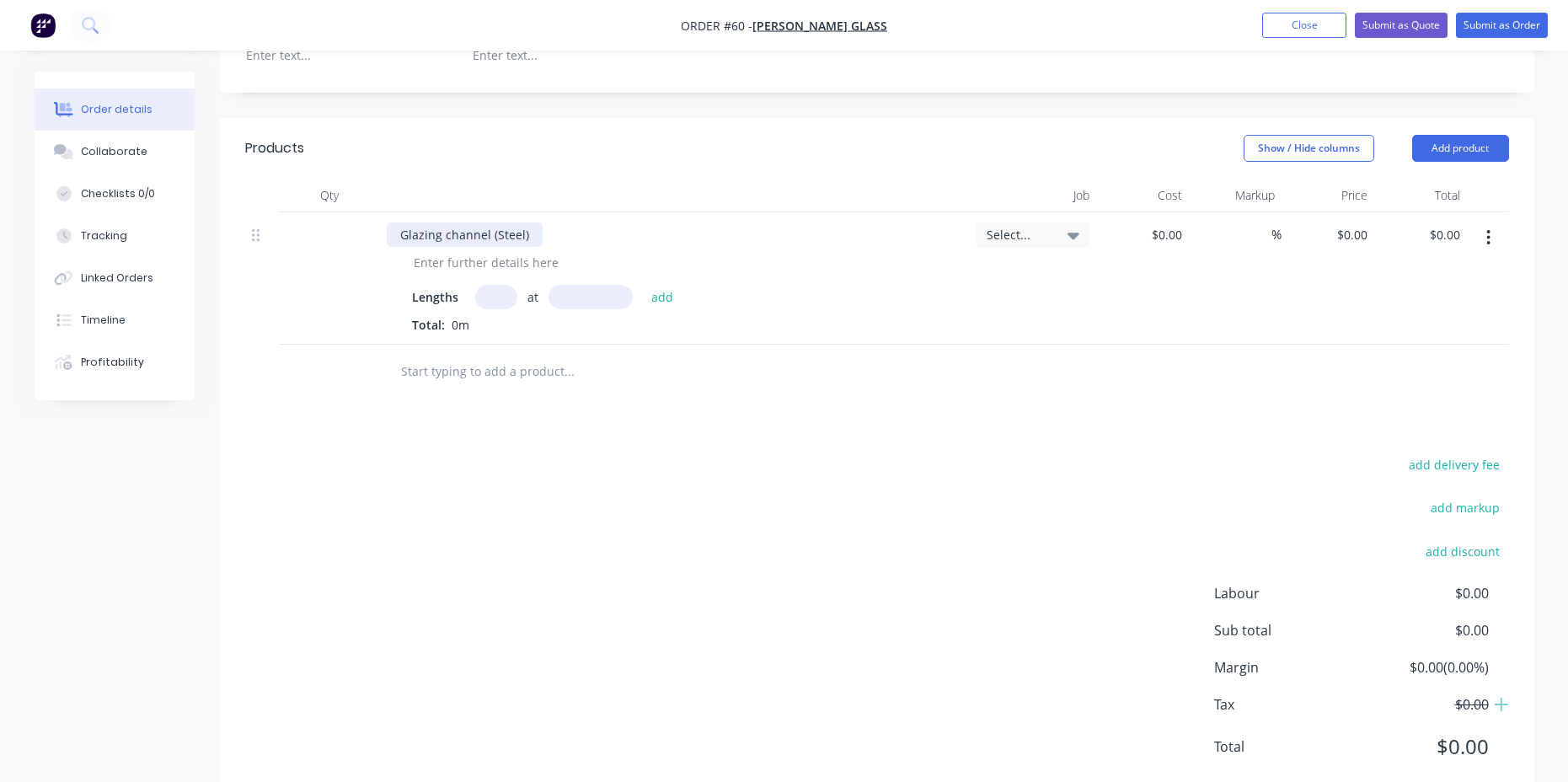
click at [527, 222] on div "Glazing channel (Steel)" at bounding box center [465, 235] width 156 height 25
click at [488, 285] on input "text" at bounding box center [496, 297] width 42 height 25
type input "9"
drag, startPoint x: 641, startPoint y: 185, endPoint x: 332, endPoint y: 206, distance: 309.7
click at [376, 212] on div "Glazing channel (Steel) 16 mm plate welded Lengths at add Total: 0m Select... $…" at bounding box center [877, 277] width 1264 height 132
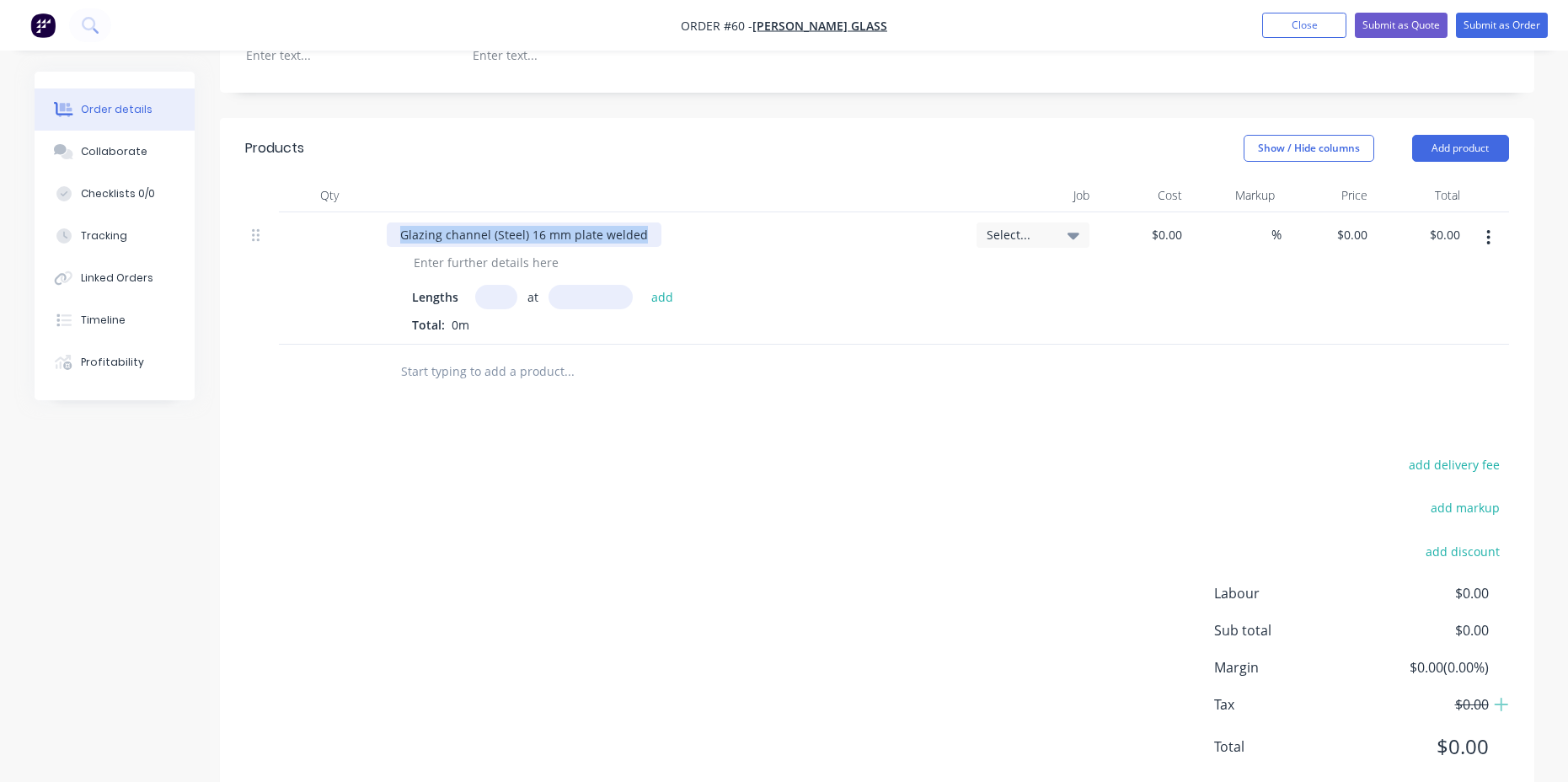
copy div "Glazing channel (Steel) 16 mm plate welded"
click at [1073, 233] on icon at bounding box center [1074, 236] width 11 height 7
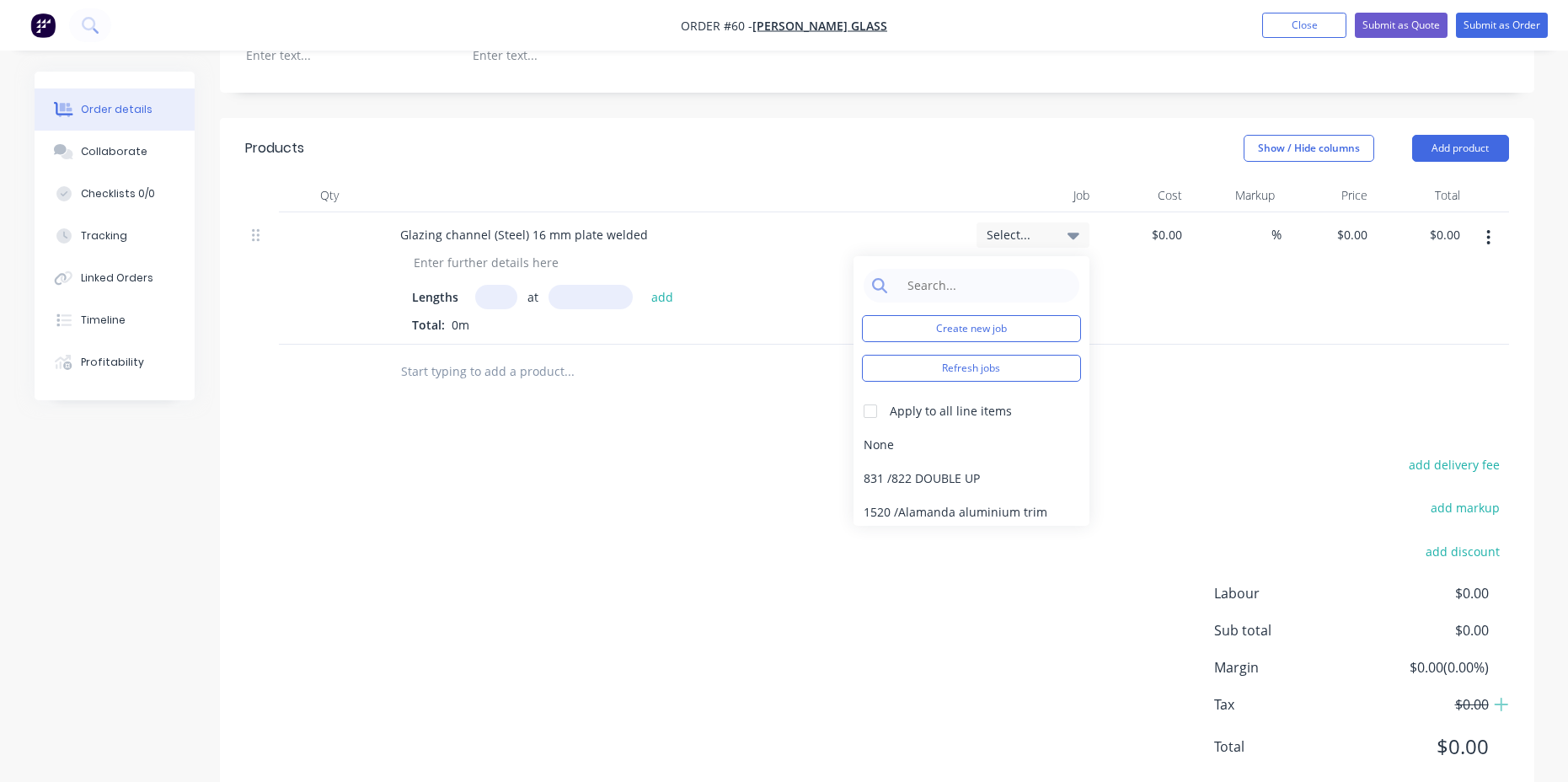
click at [1070, 233] on icon at bounding box center [1074, 236] width 11 height 7
click at [1107, 220] on div "$0.00 $0.00" at bounding box center [1143, 277] width 93 height 132
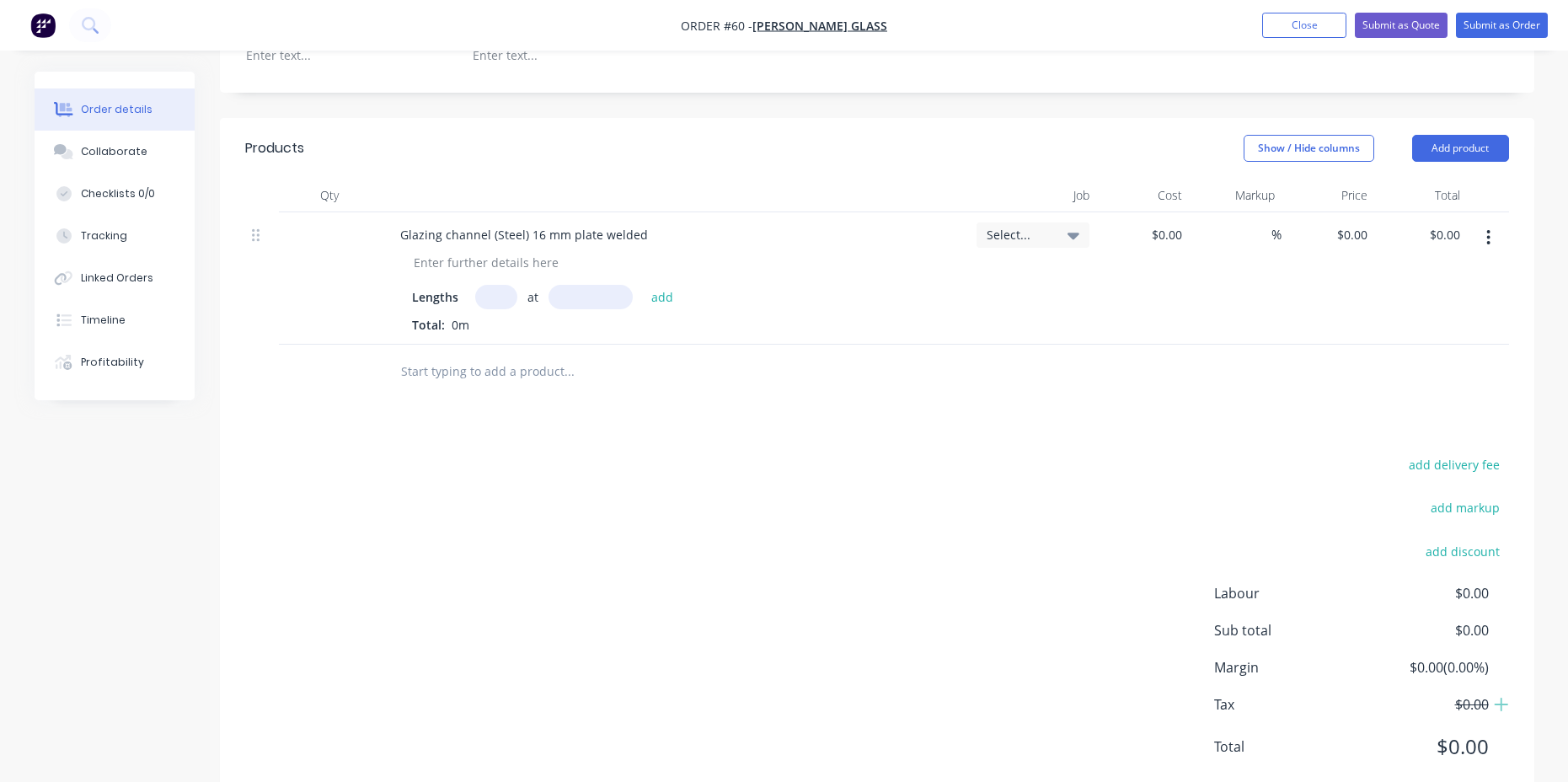
click at [520, 285] on div "at add" at bounding box center [579, 297] width 207 height 25
click at [507, 285] on input "text" at bounding box center [496, 297] width 42 height 25
